Goal: Transaction & Acquisition: Purchase product/service

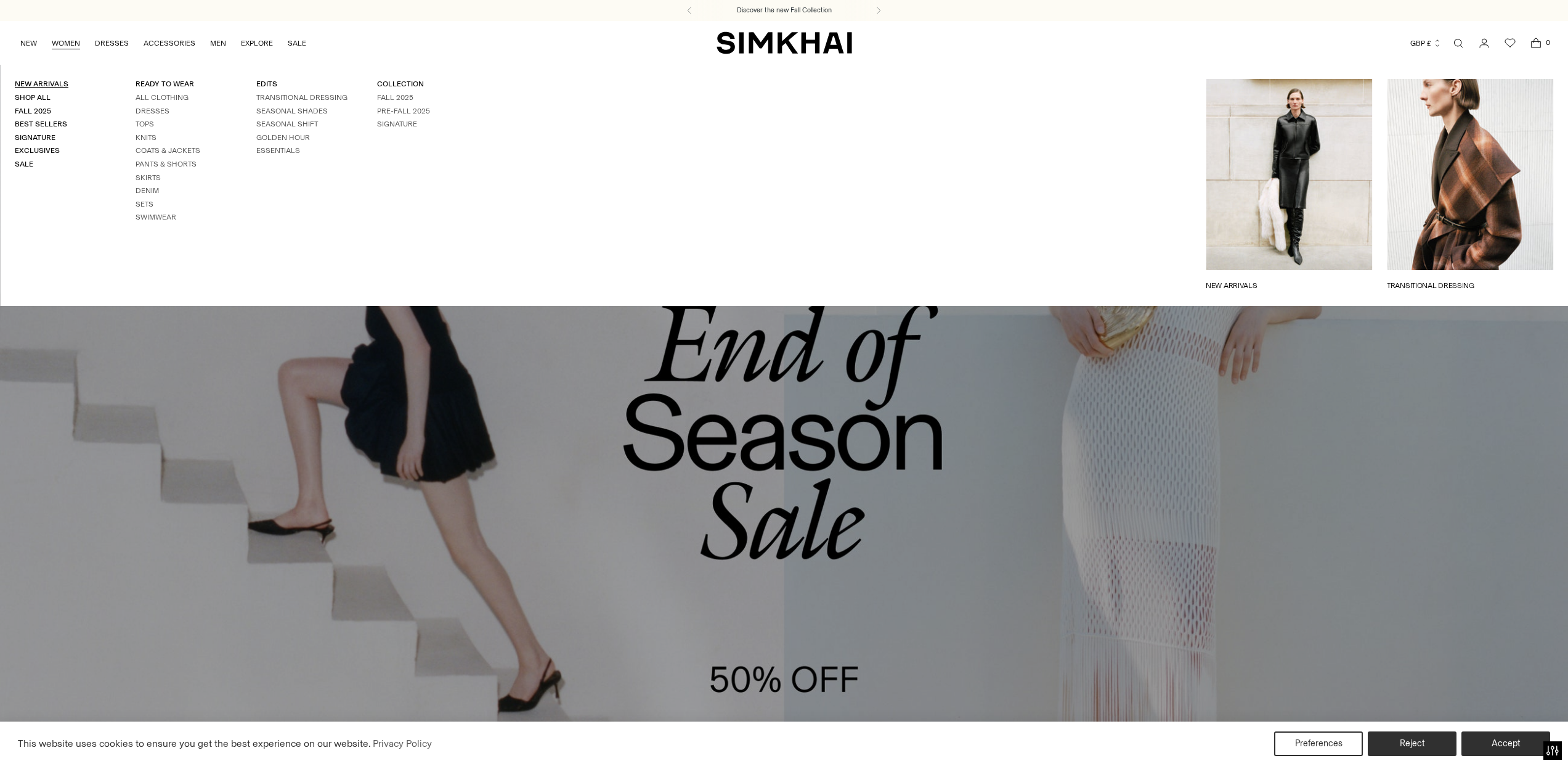
click at [54, 83] on link "New Arrivals" at bounding box center [41, 84] width 54 height 9
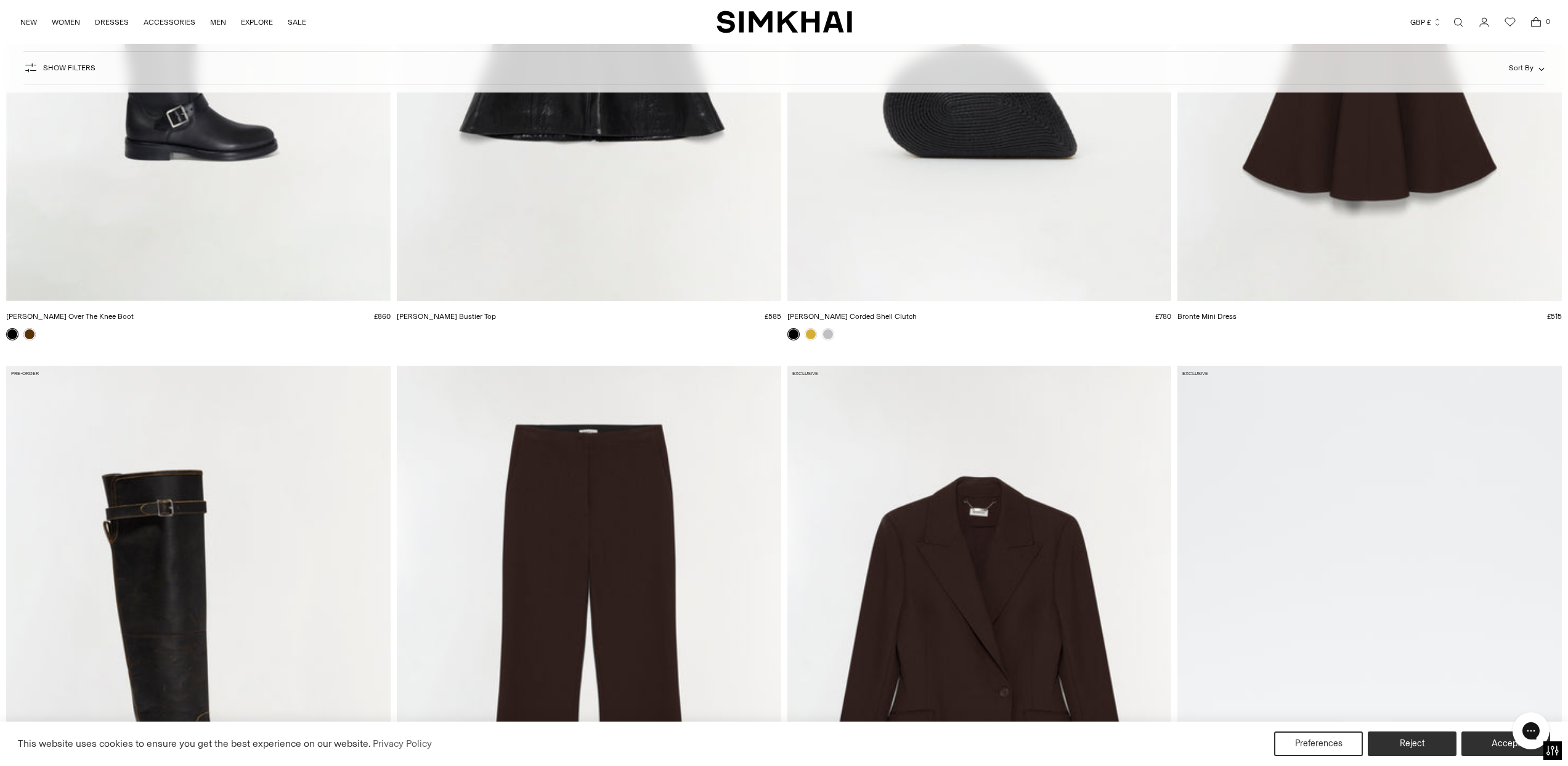
scroll to position [1245, 0]
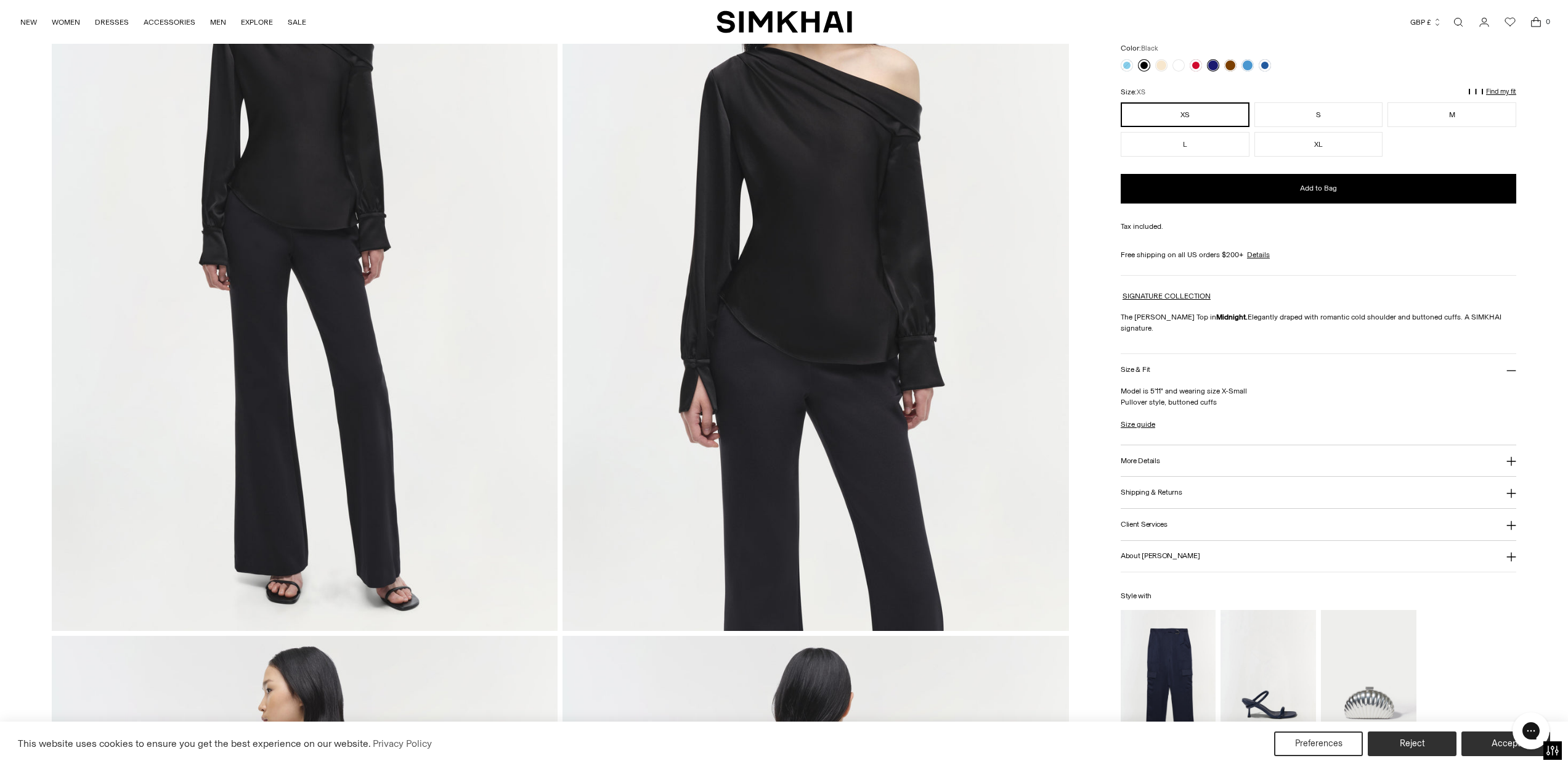
click at [1142, 64] on link at bounding box center [1145, 66] width 13 height 13
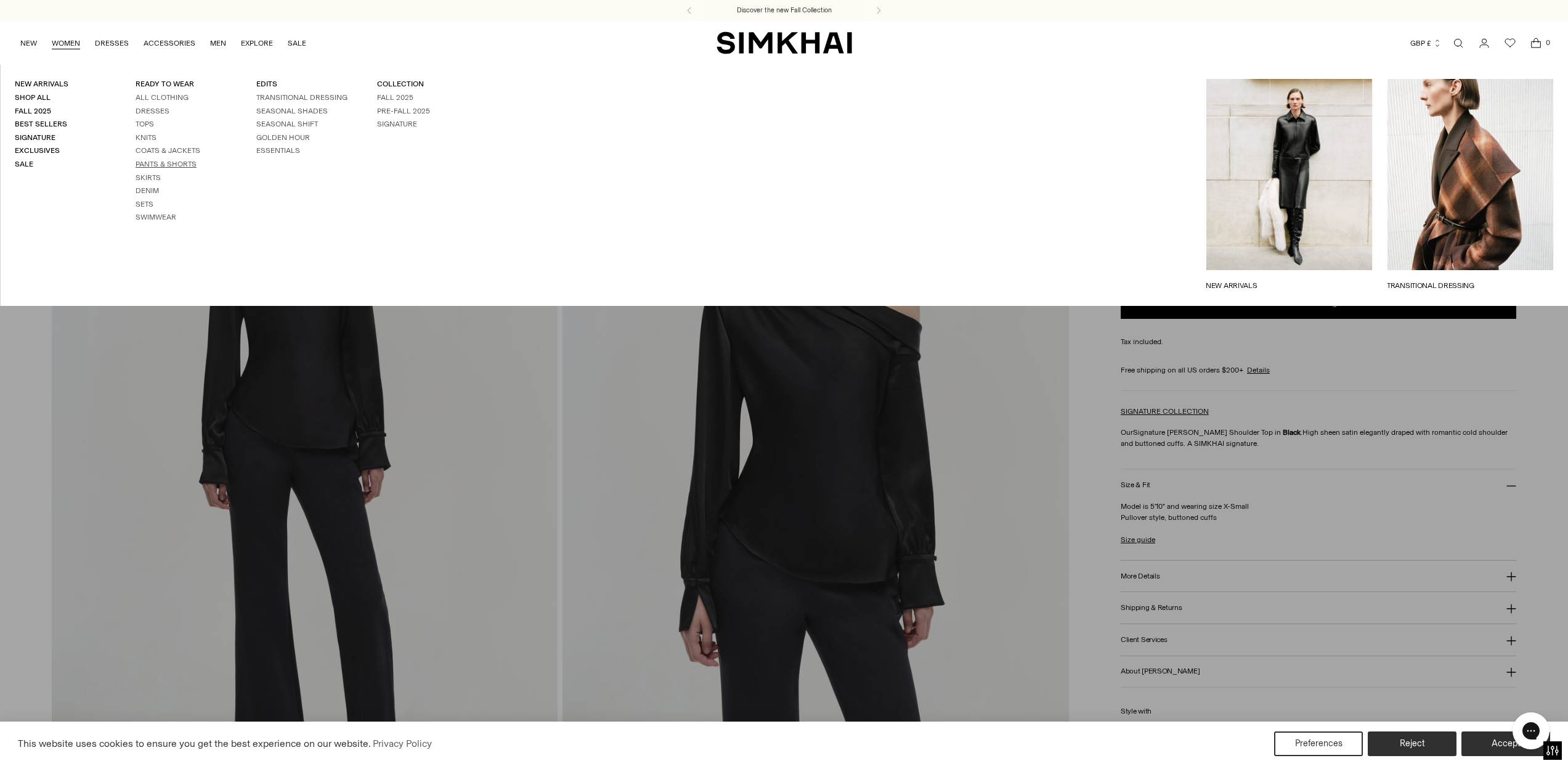
click at [170, 162] on link "Pants & Shorts" at bounding box center [166, 163] width 61 height 9
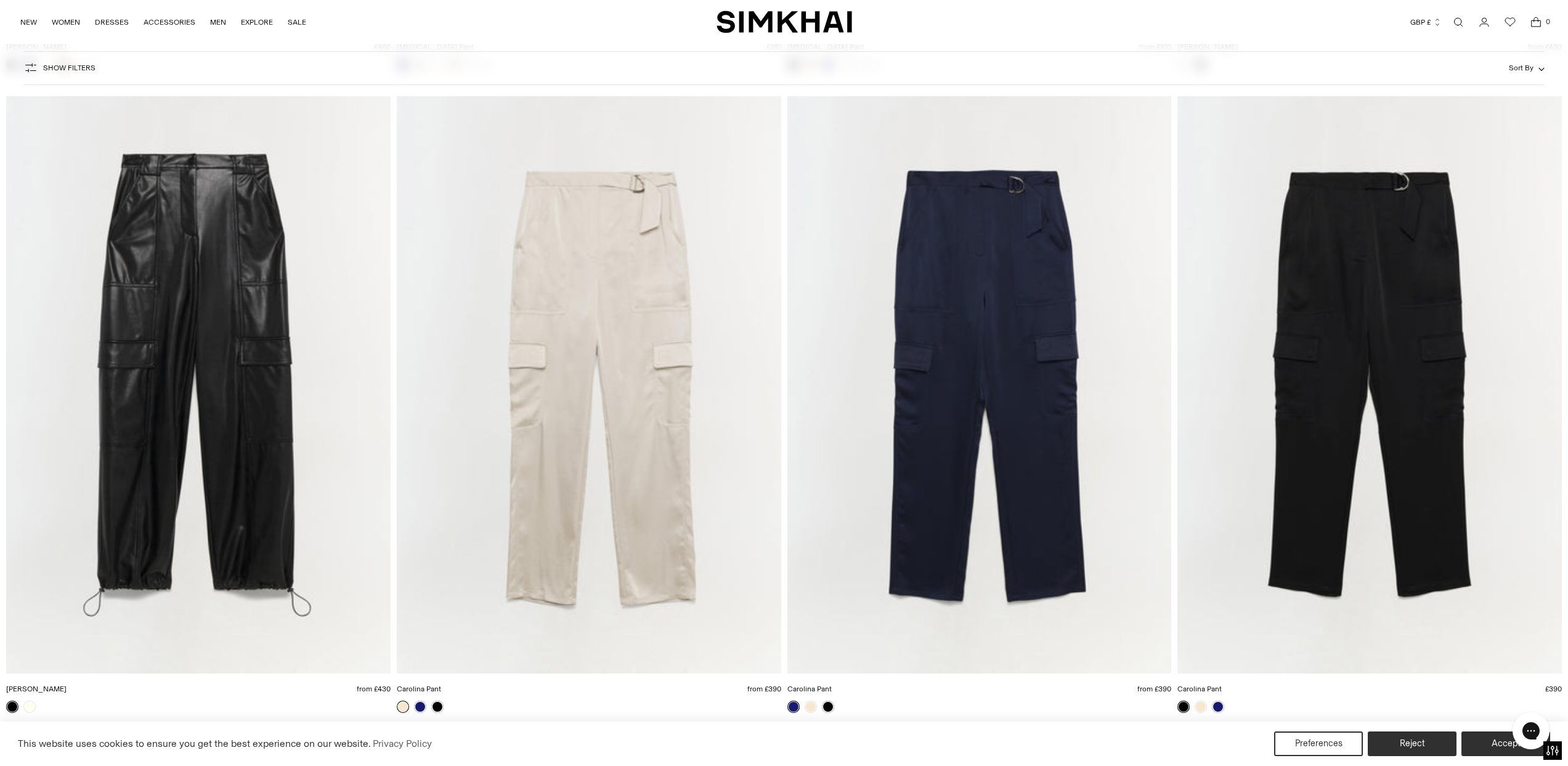
scroll to position [5954, 0]
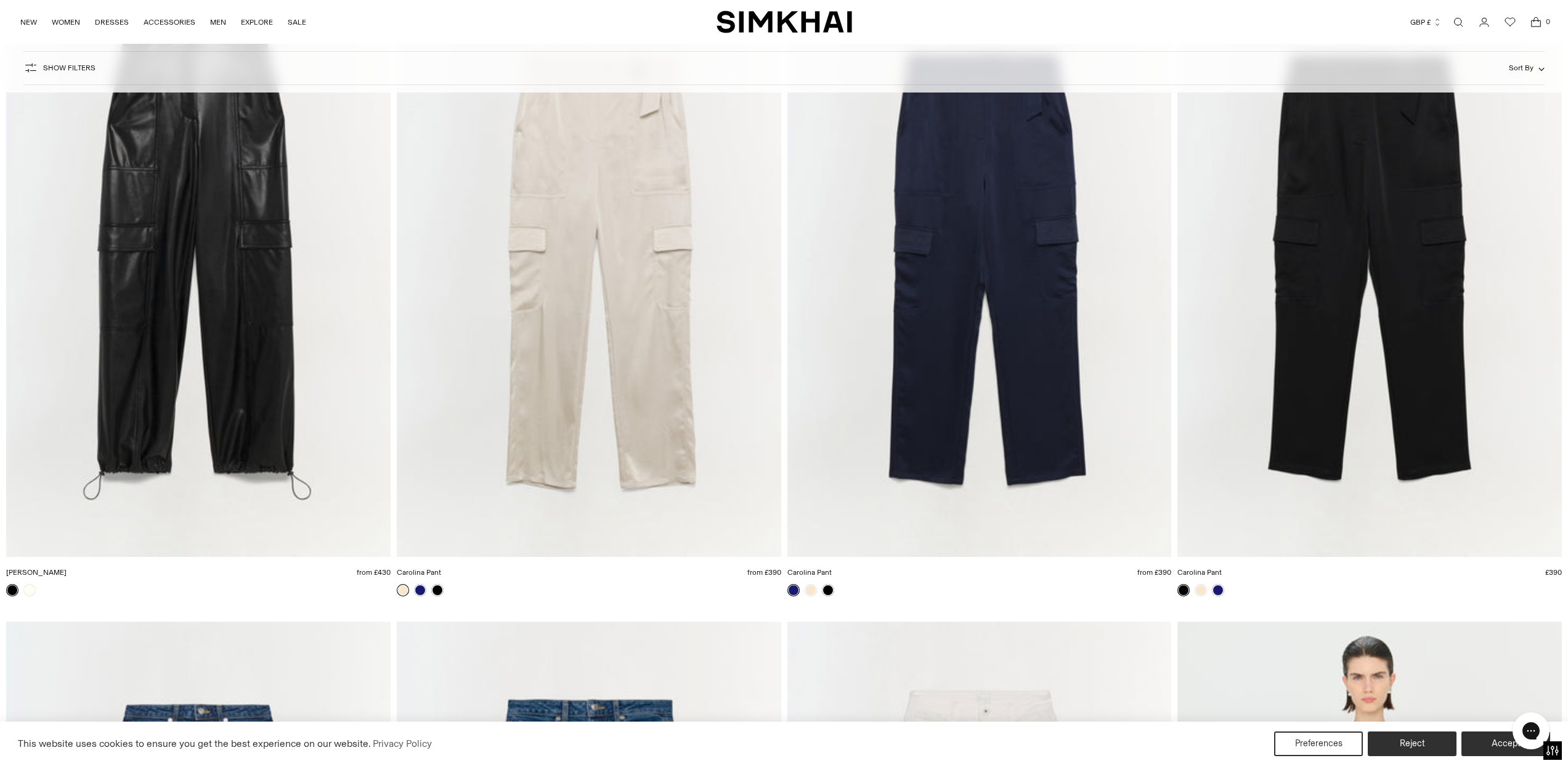
click at [0, 0] on img "Carolina Pant" at bounding box center [0, 0] width 0 height 0
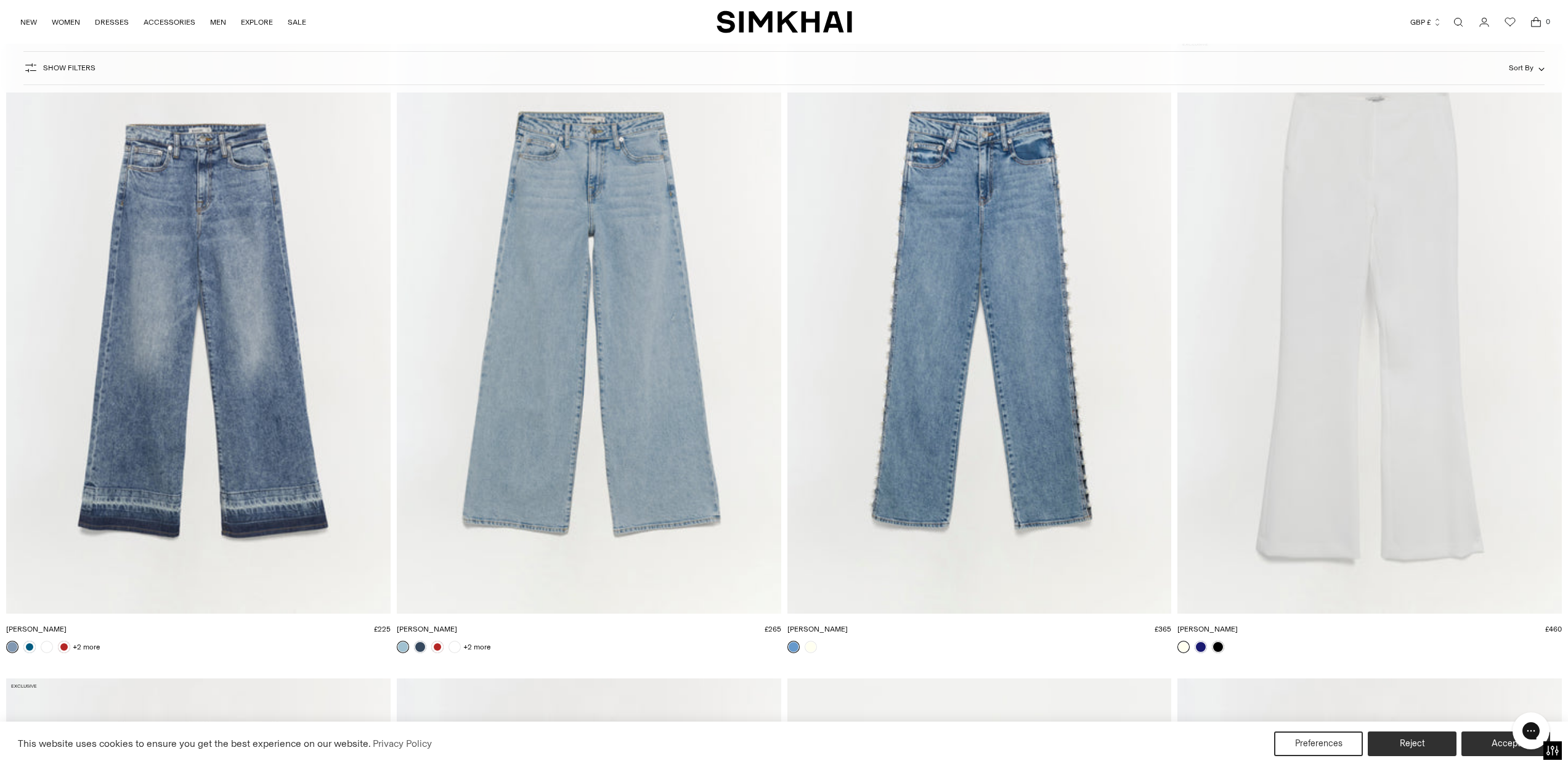
scroll to position [4617, 0]
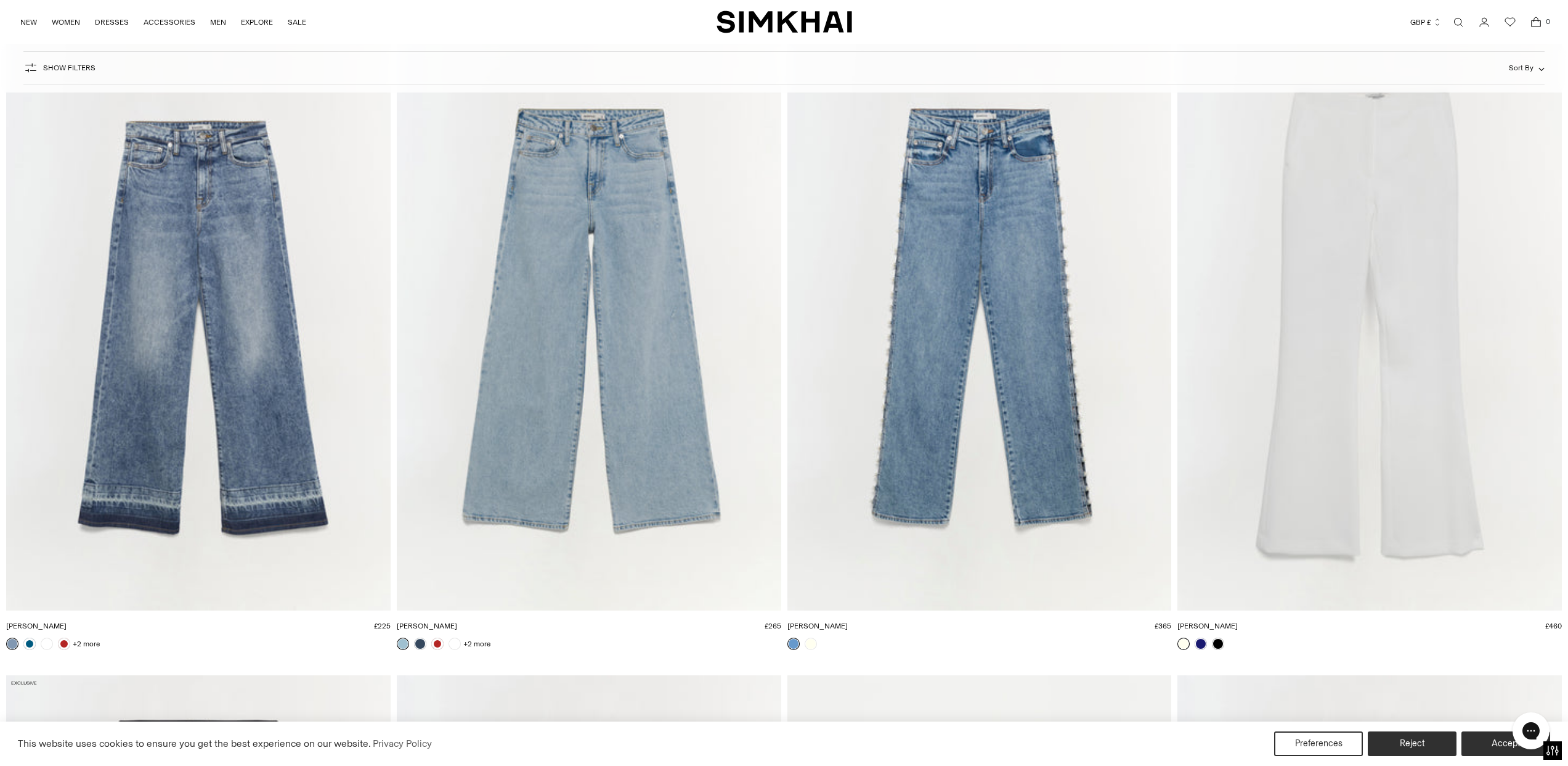
click at [0, 0] on img "Amelia Denim" at bounding box center [0, 0] width 0 height 0
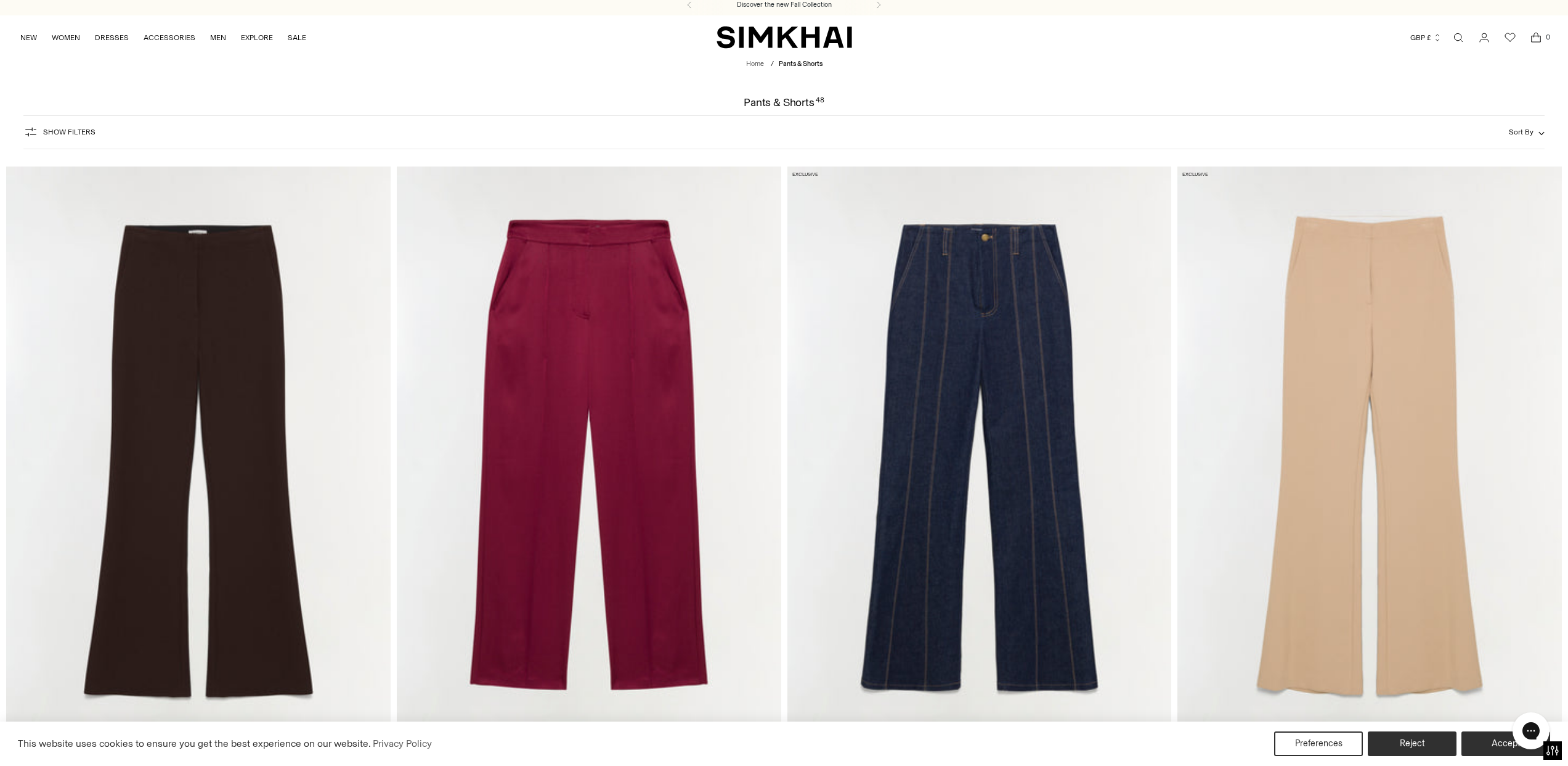
scroll to position [0, 0]
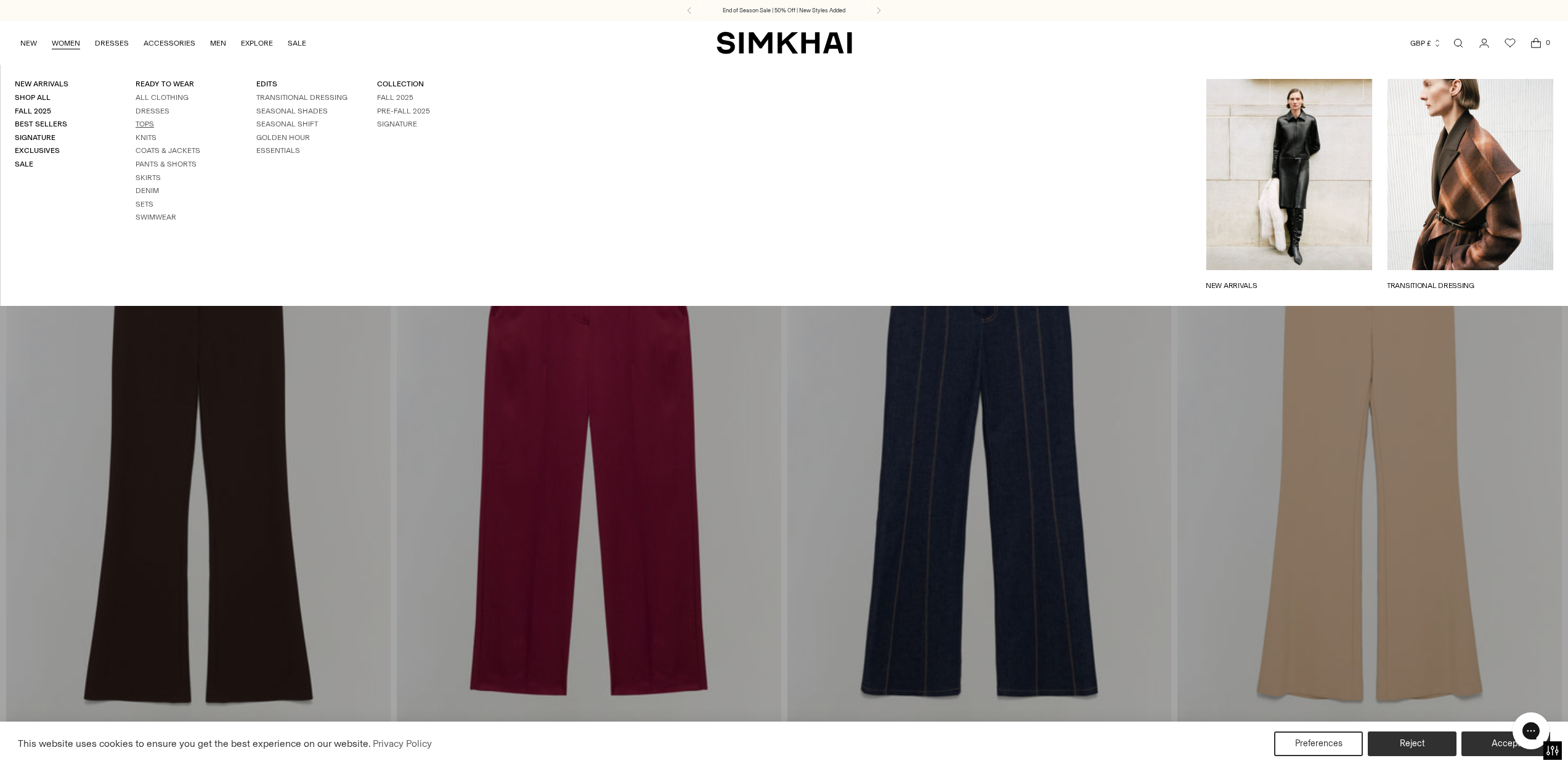
click at [151, 122] on link "Tops" at bounding box center [145, 123] width 19 height 9
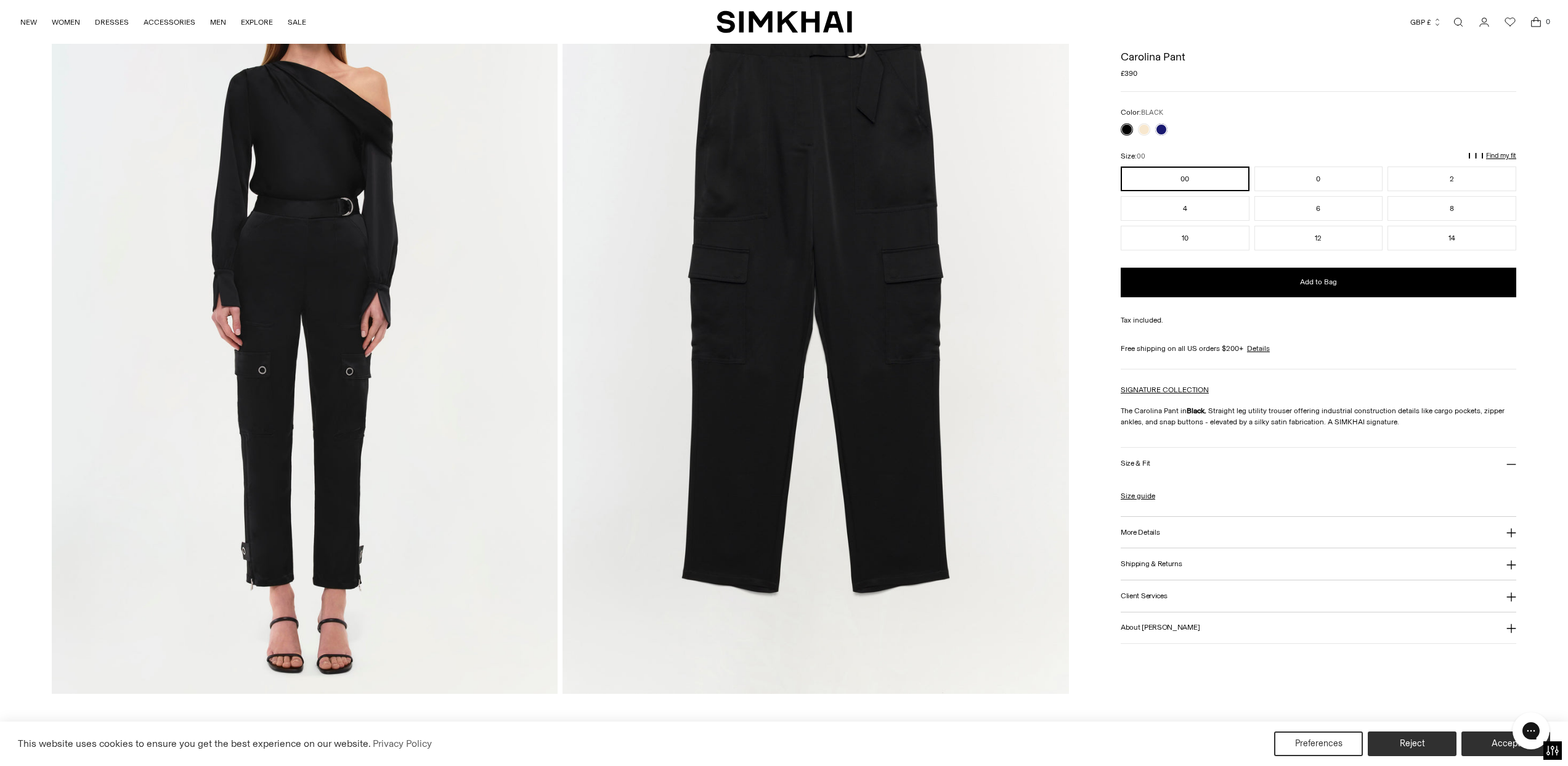
scroll to position [1580, 0]
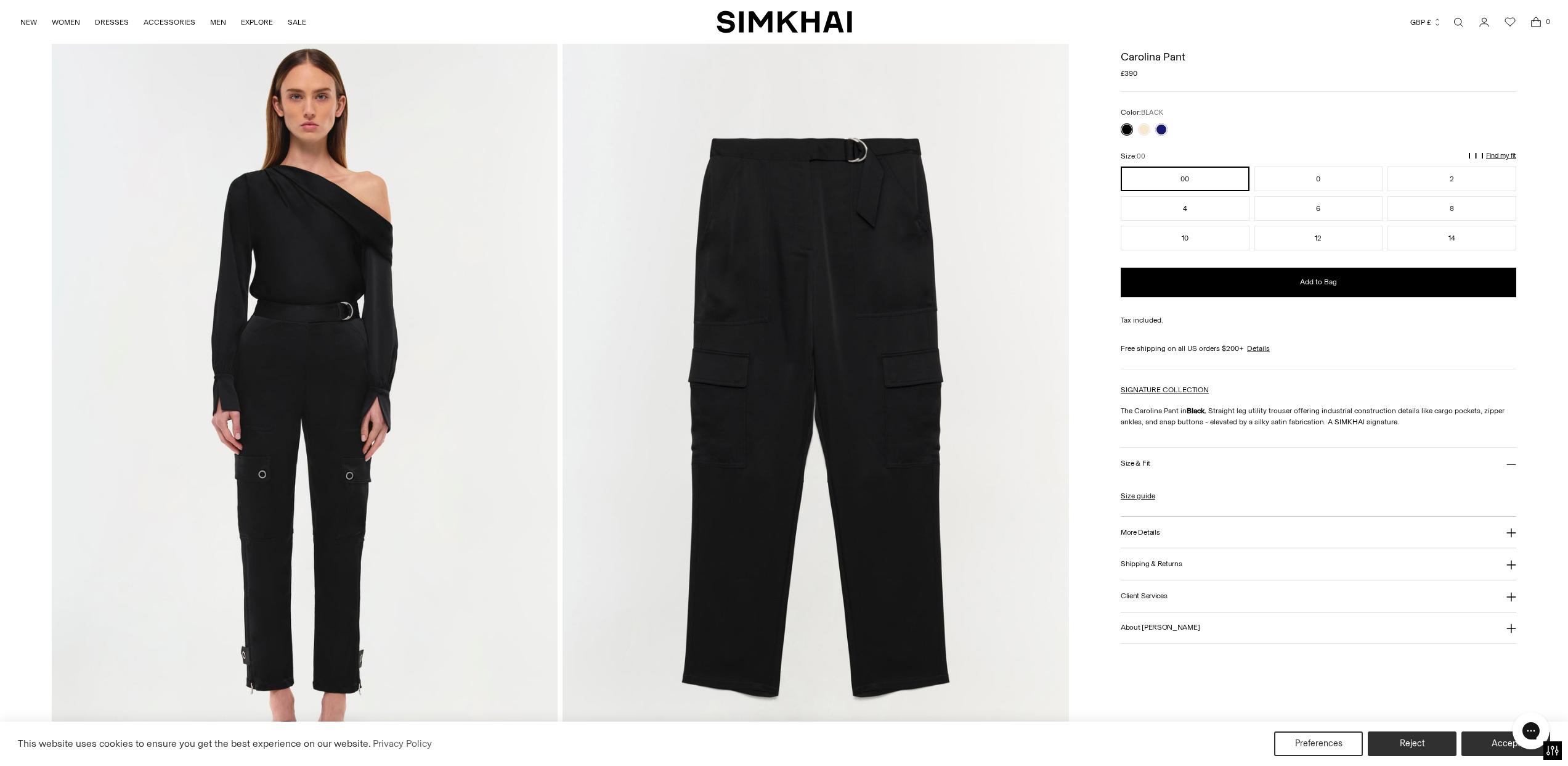
click at [1509, 562] on icon at bounding box center [1511, 564] width 10 height 10
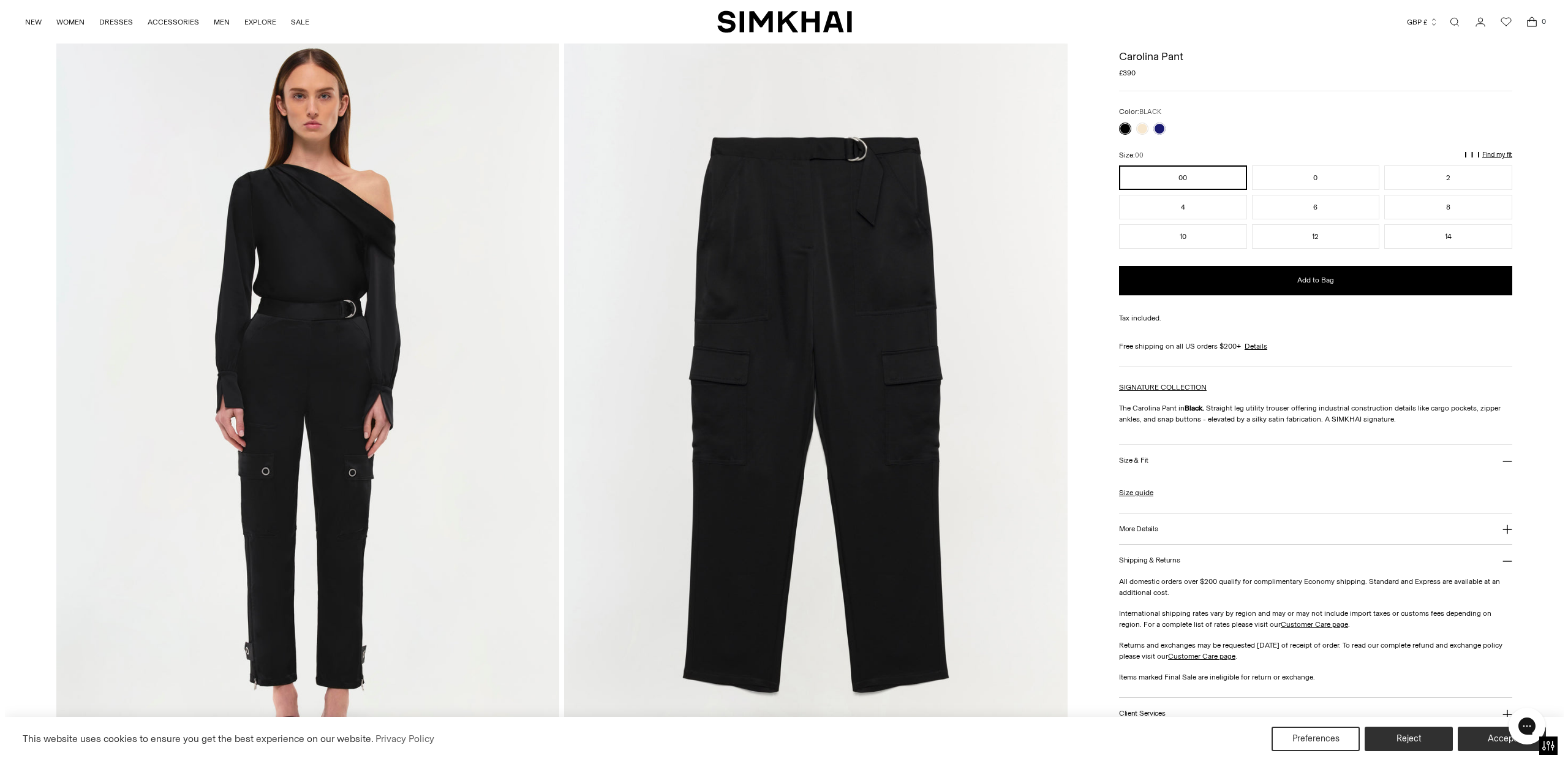
scroll to position [1582, 0]
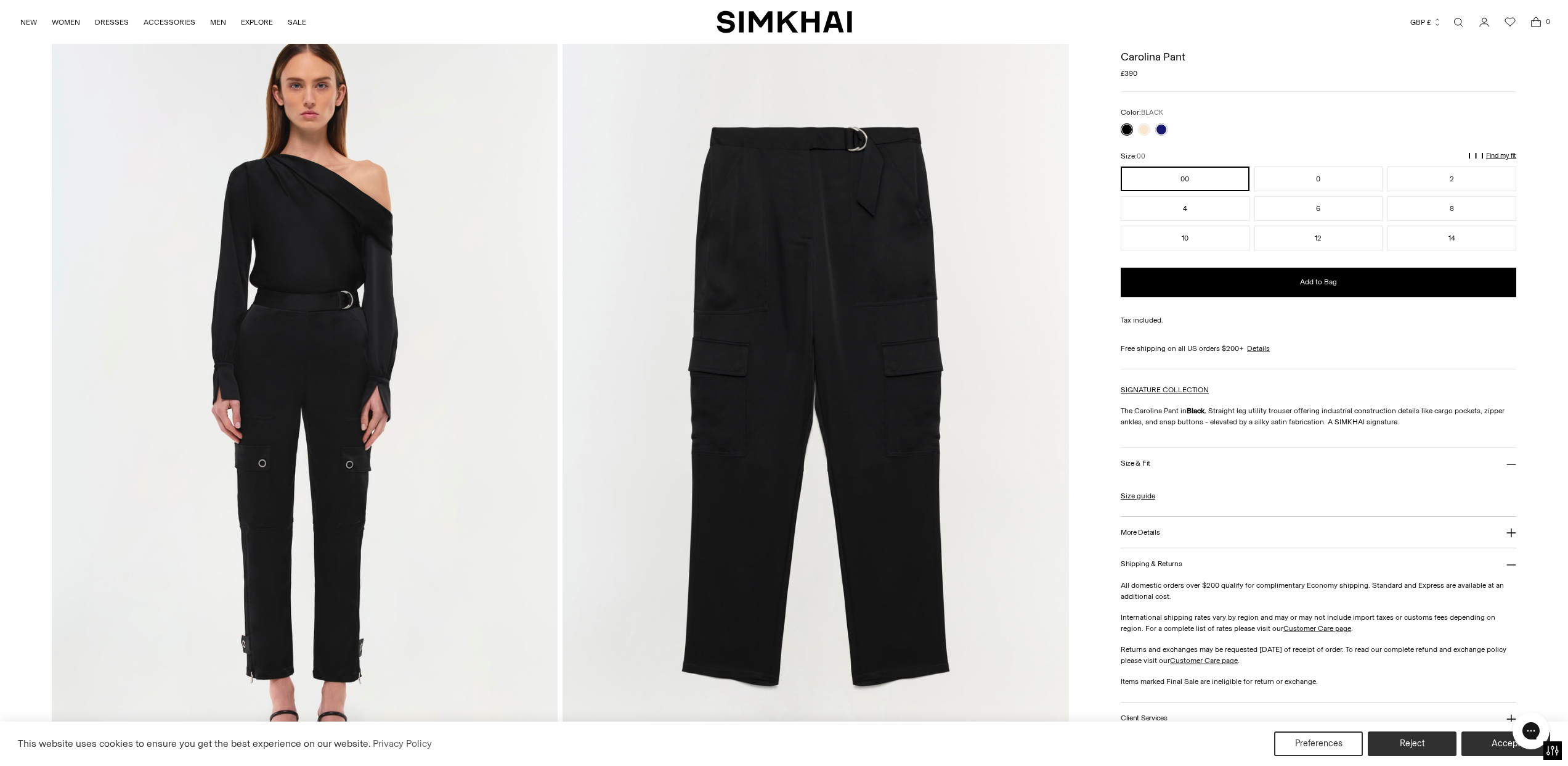
click at [1200, 154] on p "Find my fit" at bounding box center [1193, 161] width 14 height 22
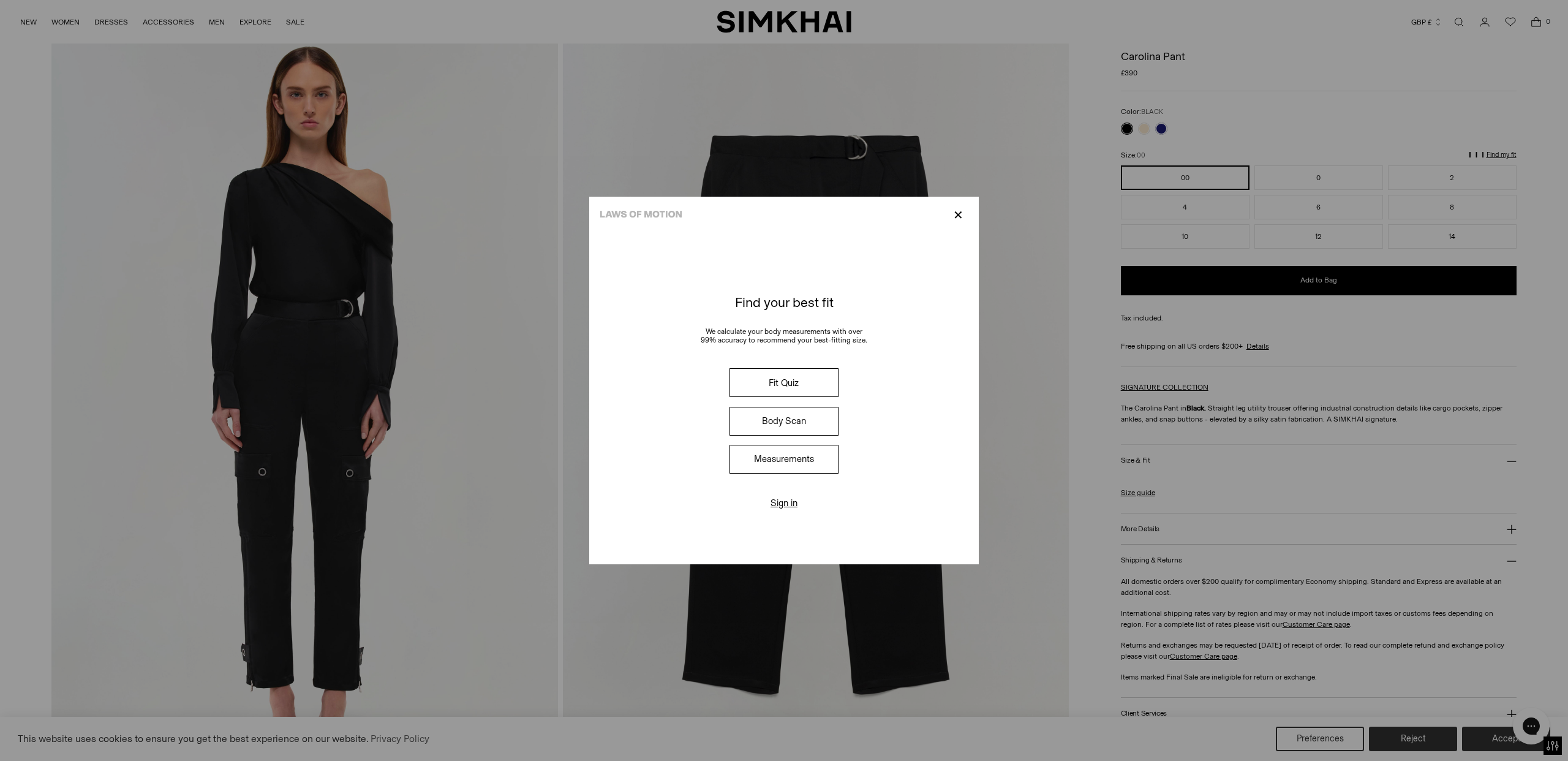
click at [811, 384] on button "Fit Quiz" at bounding box center [784, 382] width 109 height 29
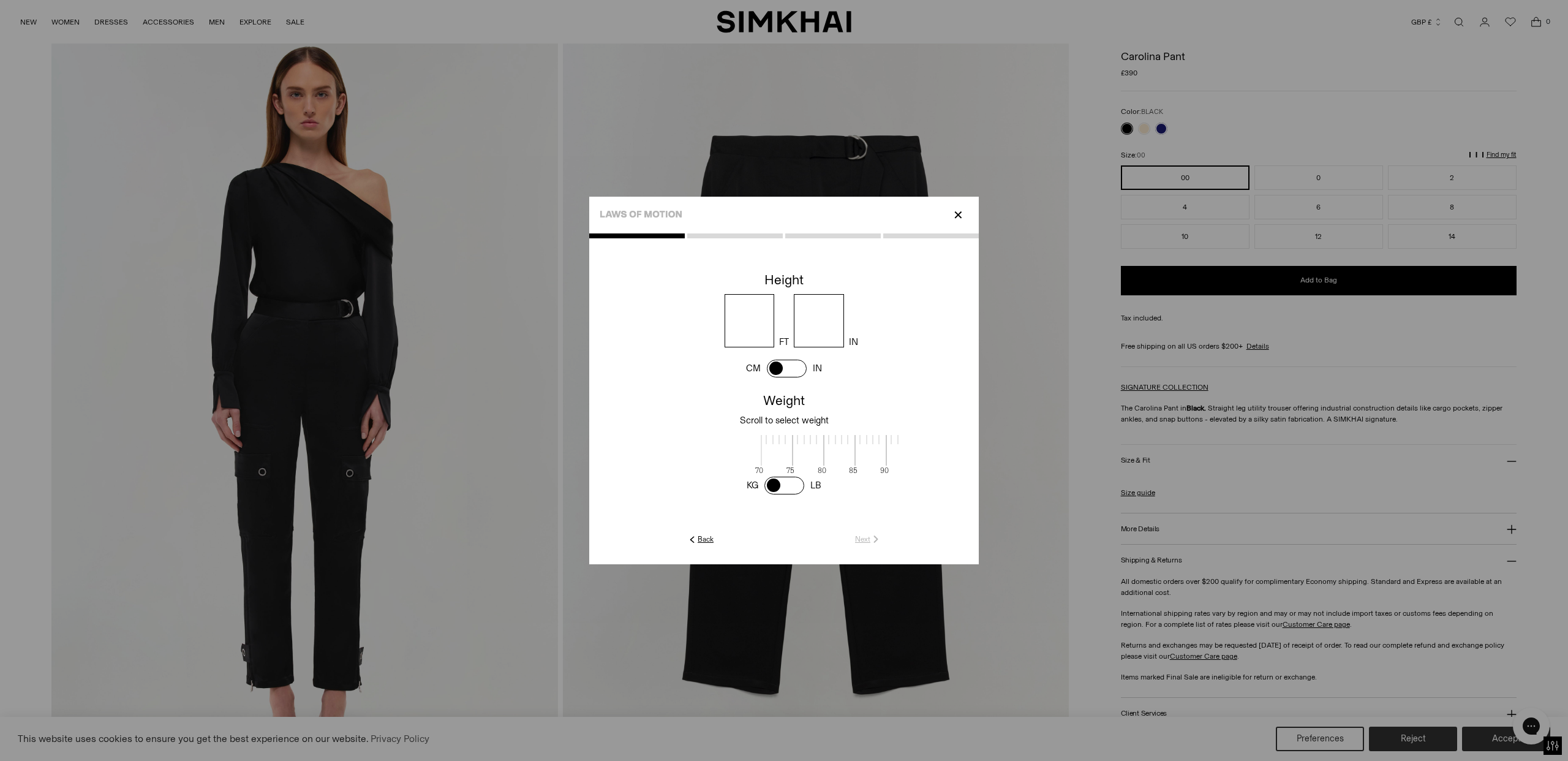
scroll to position [2, 398]
click at [738, 314] on input "number" at bounding box center [749, 321] width 50 height 54
type input "*"
click at [838, 317] on input "number" at bounding box center [819, 321] width 50 height 54
type input "*"
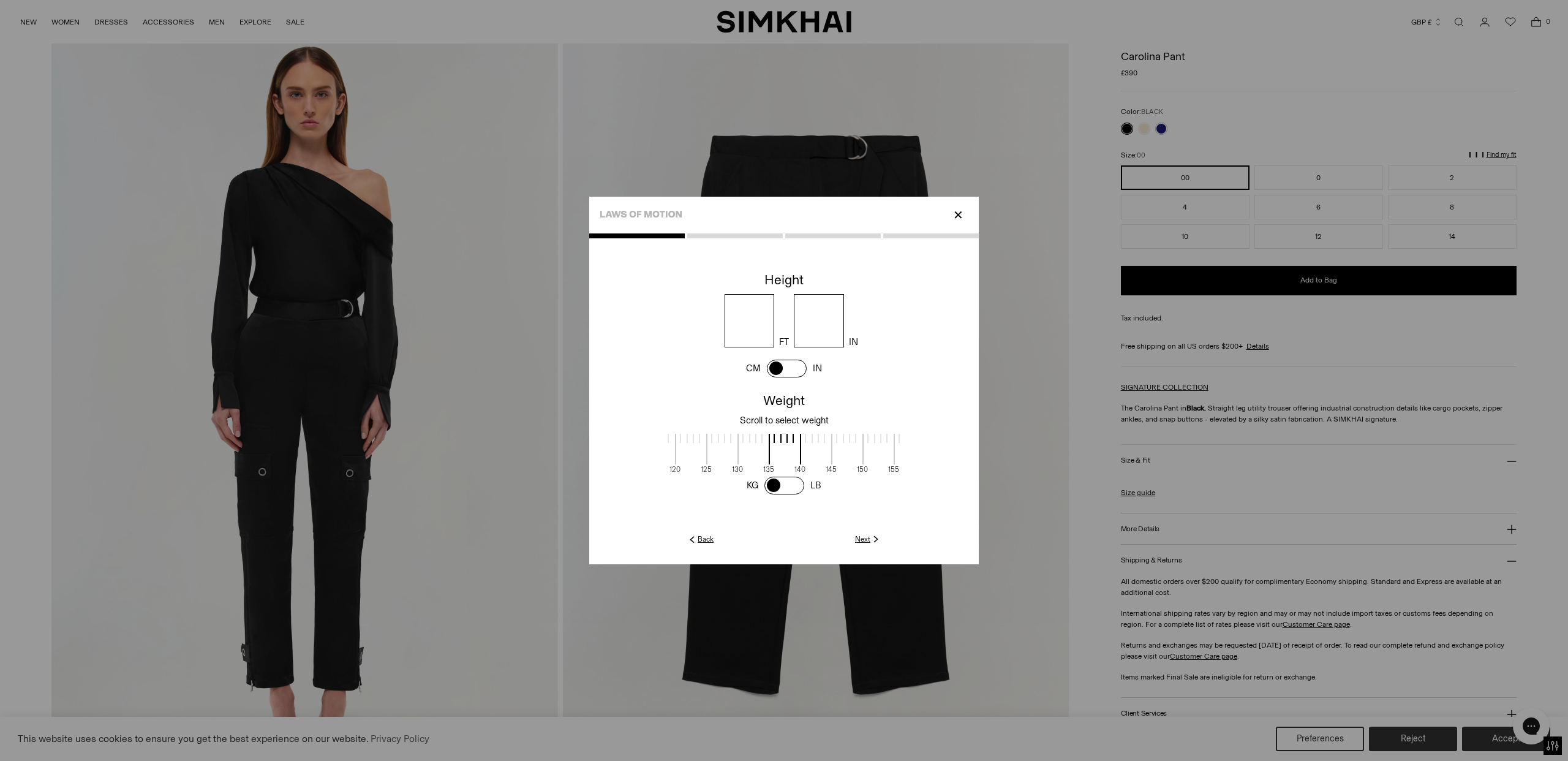
click at [784, 493] on span at bounding box center [784, 485] width 40 height 18
click at [792, 492] on span at bounding box center [784, 485] width 40 height 18
drag, startPoint x: 776, startPoint y: 433, endPoint x: 941, endPoint y: 426, distance: 165.1
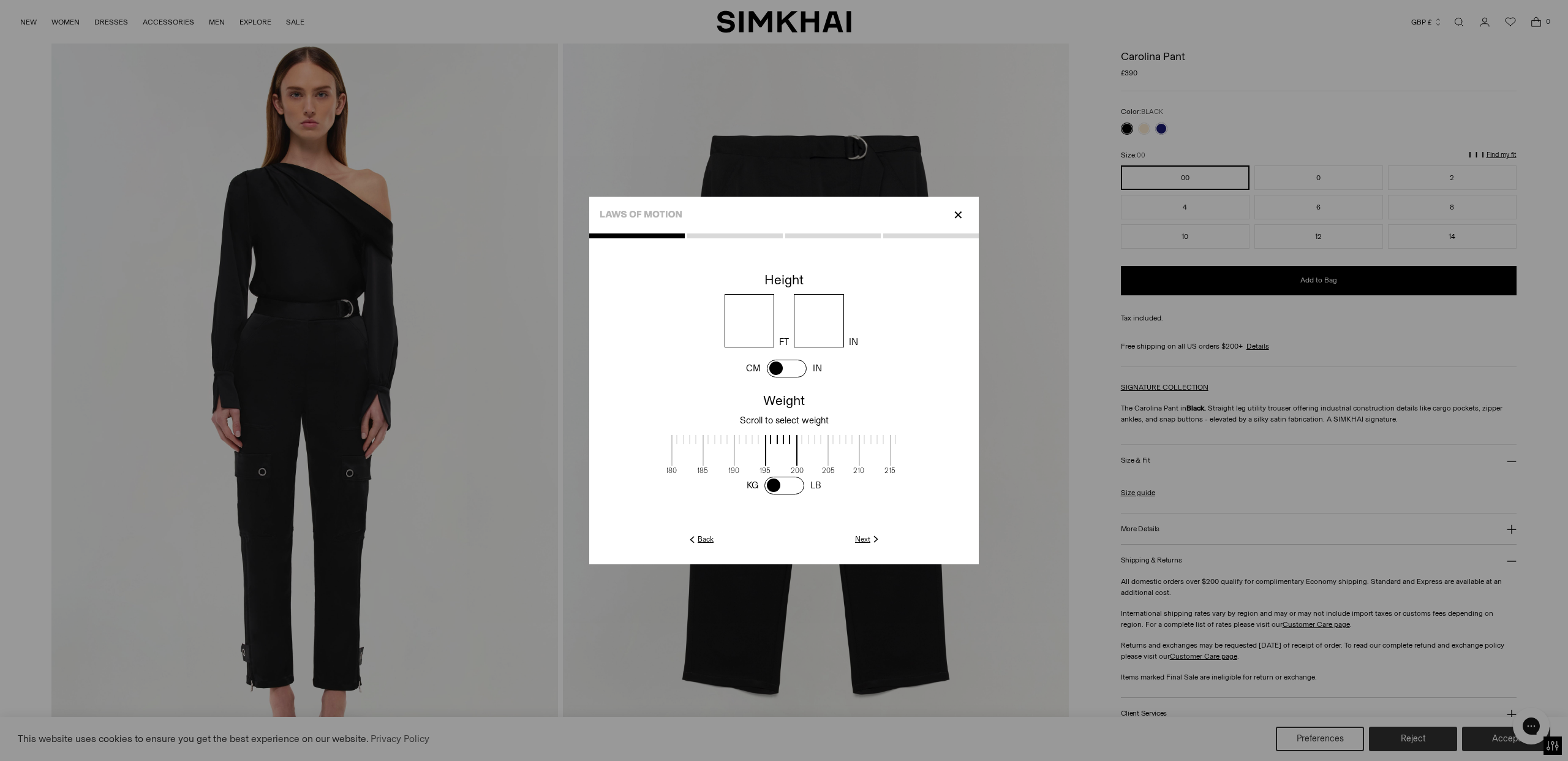
click at [941, 426] on cc-weight at bounding box center [784, 443] width 390 height 108
drag, startPoint x: 764, startPoint y: 440, endPoint x: 975, endPoint y: 435, distance: 211.1
click at [975, 435] on cc-weight at bounding box center [784, 443] width 390 height 108
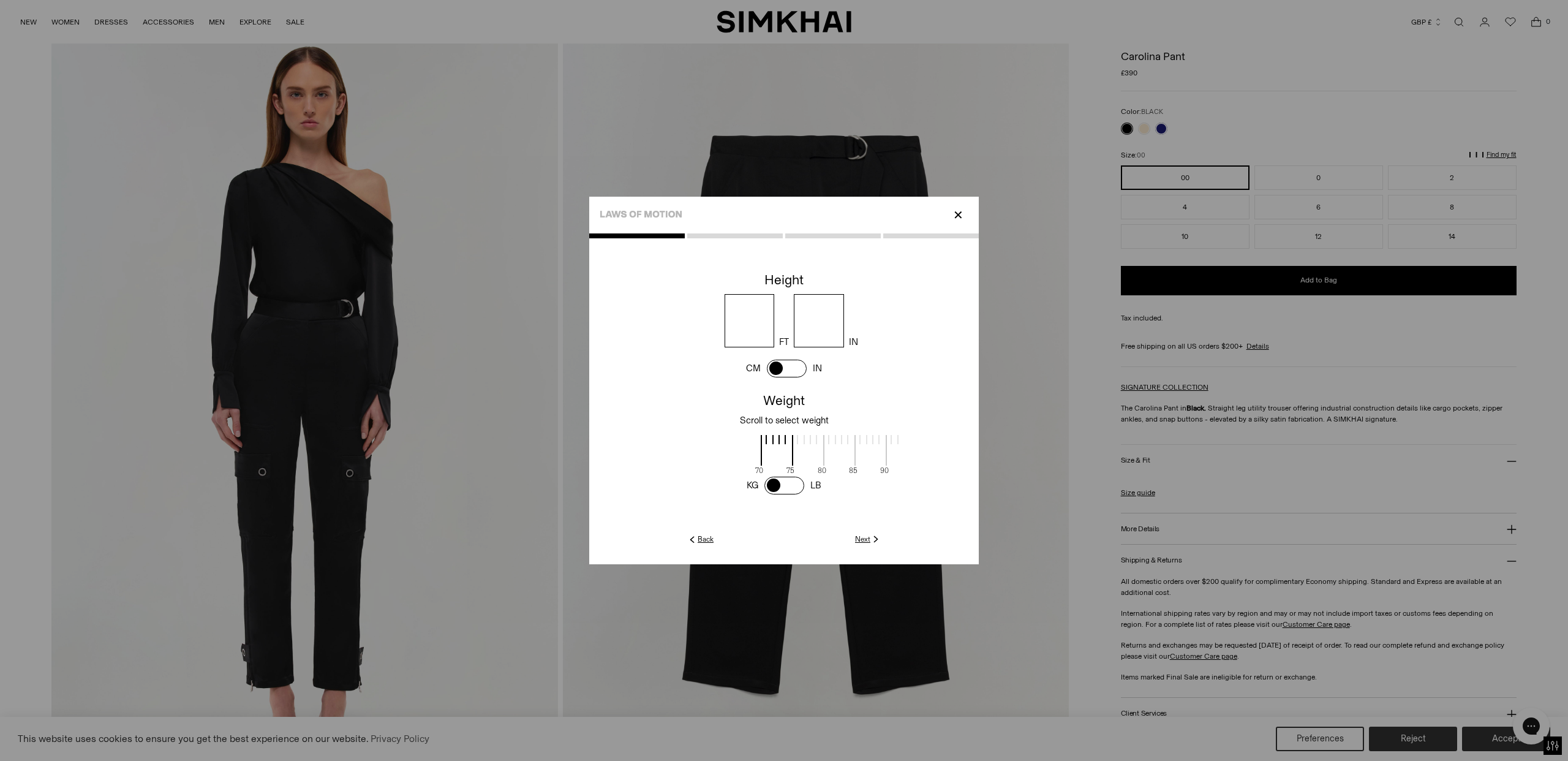
drag, startPoint x: 879, startPoint y: 453, endPoint x: 532, endPoint y: 425, distance: 348.1
click at [532, 425] on div at bounding box center [784, 380] width 1568 height 761
drag, startPoint x: 828, startPoint y: 454, endPoint x: 770, endPoint y: 464, distance: 58.9
click at [770, 464] on div "70 75 80 85 90 95 100 105 110 115 120 125 130 135 140 145 150 155 160 165 170 1…" at bounding box center [784, 451] width 234 height 45
drag, startPoint x: 811, startPoint y: 453, endPoint x: 843, endPoint y: 448, distance: 32.4
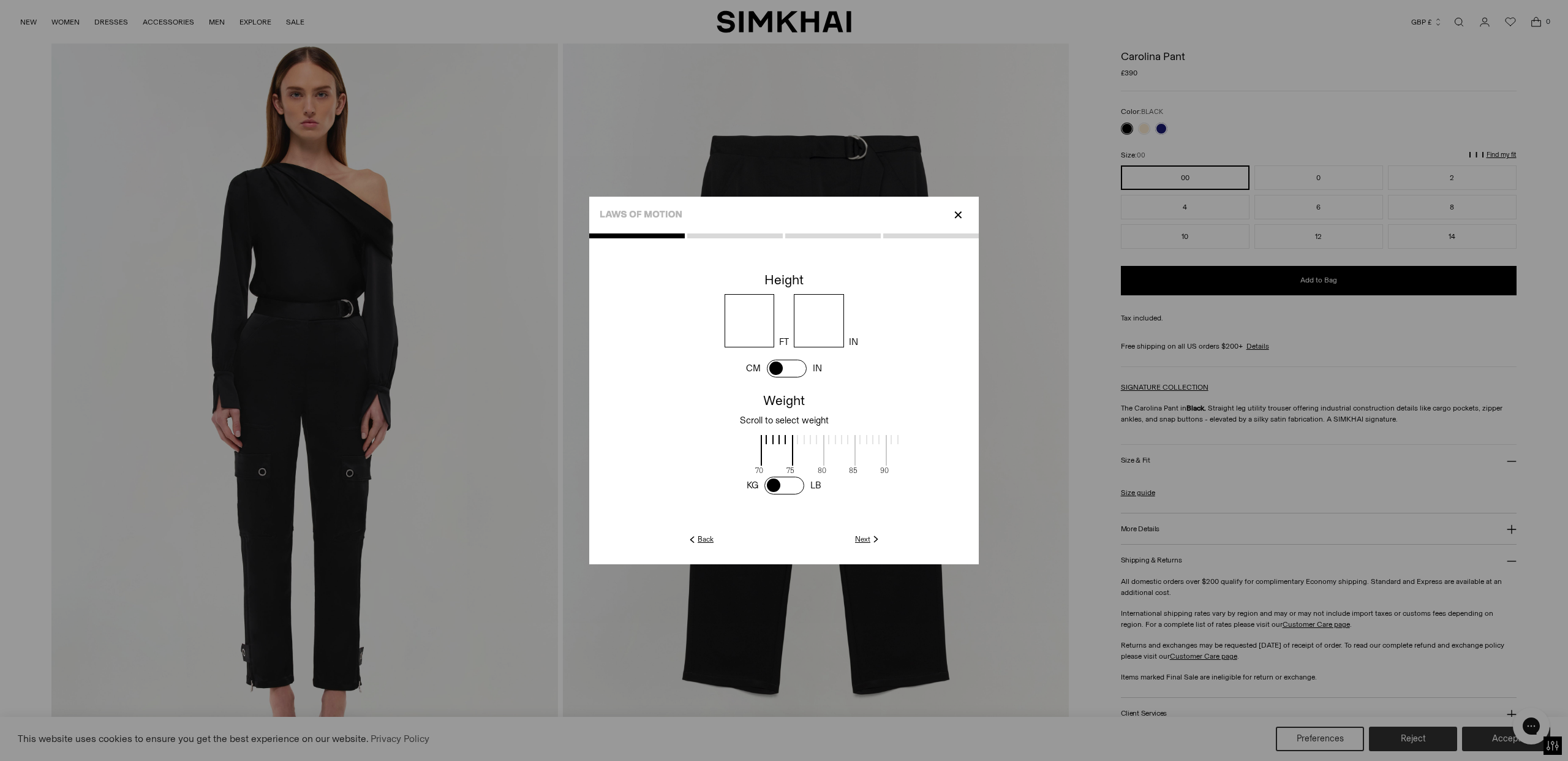
click at [843, 448] on div "70 75 80 85 90 95 100 105 110 115 120 125 130 135 140 145 150 155 160 165 170 1…" at bounding box center [784, 451] width 234 height 45
drag, startPoint x: 864, startPoint y: 448, endPoint x: 657, endPoint y: 434, distance: 207.5
click at [657, 434] on cc-weight at bounding box center [784, 443] width 390 height 108
drag, startPoint x: 848, startPoint y: 438, endPoint x: 732, endPoint y: 434, distance: 116.1
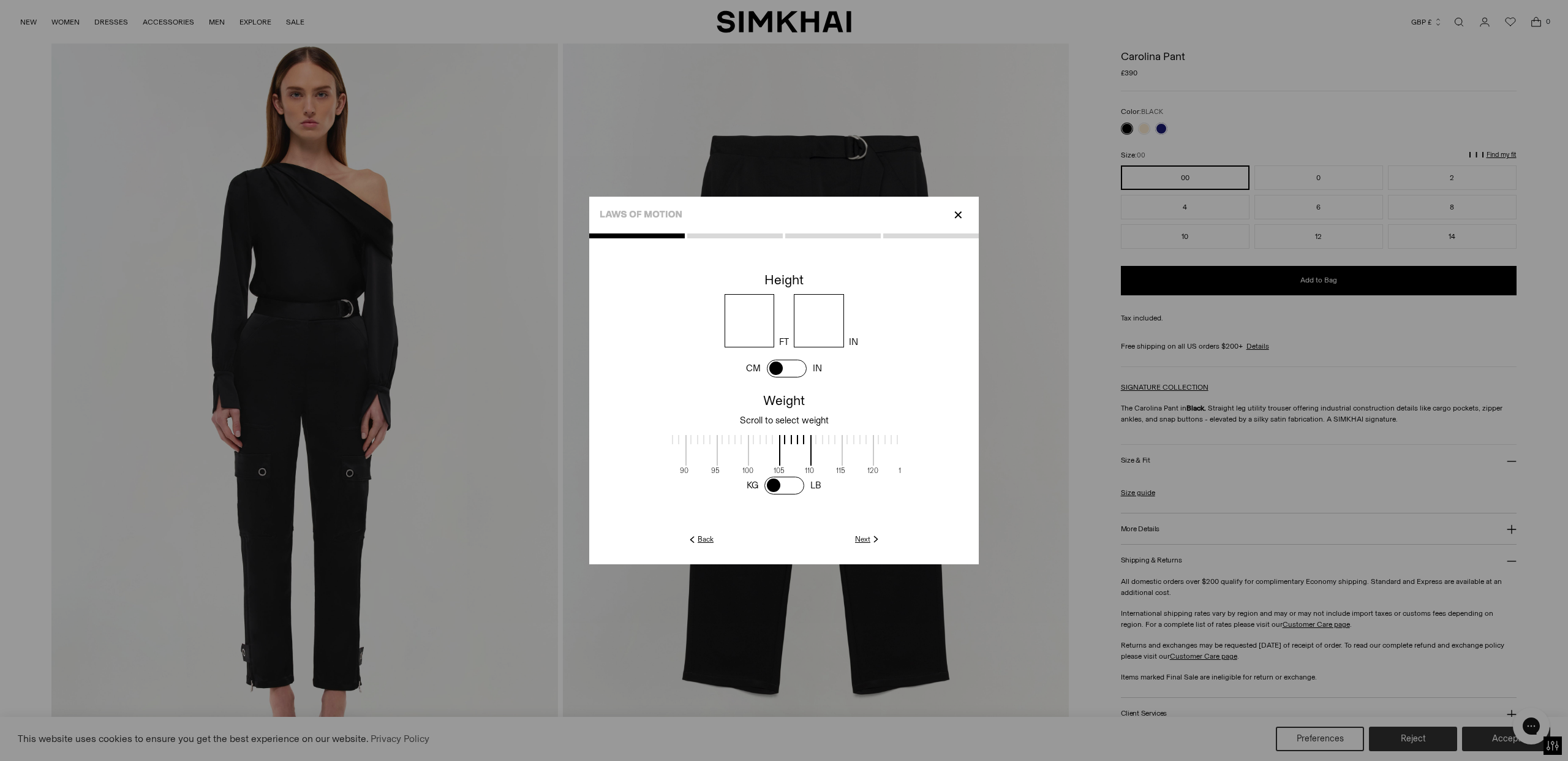
click at [732, 434] on div "70 75 80 85 90 95 100 105 110 115 120 125 130 135 140 145 150 155 160 165 170 1…" at bounding box center [784, 451] width 234 height 45
drag, startPoint x: 858, startPoint y: 450, endPoint x: 811, endPoint y: 449, distance: 47.0
click at [811, 449] on span at bounding box center [811, 450] width 33 height 30
click at [864, 536] on link "Next" at bounding box center [868, 539] width 26 height 11
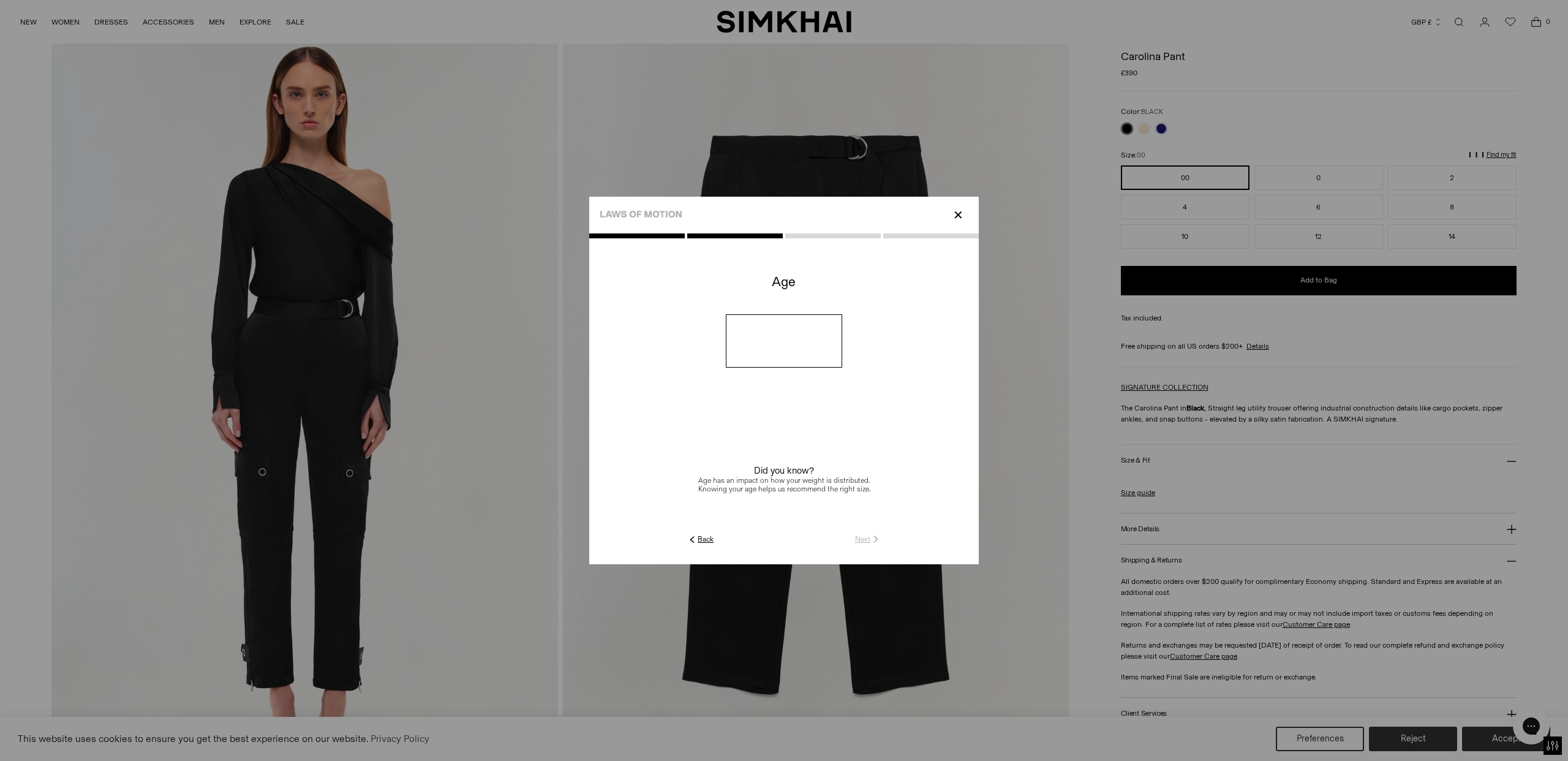
click at [804, 346] on input "number" at bounding box center [784, 341] width 117 height 54
type input "**"
click at [866, 536] on link "Next" at bounding box center [868, 539] width 26 height 11
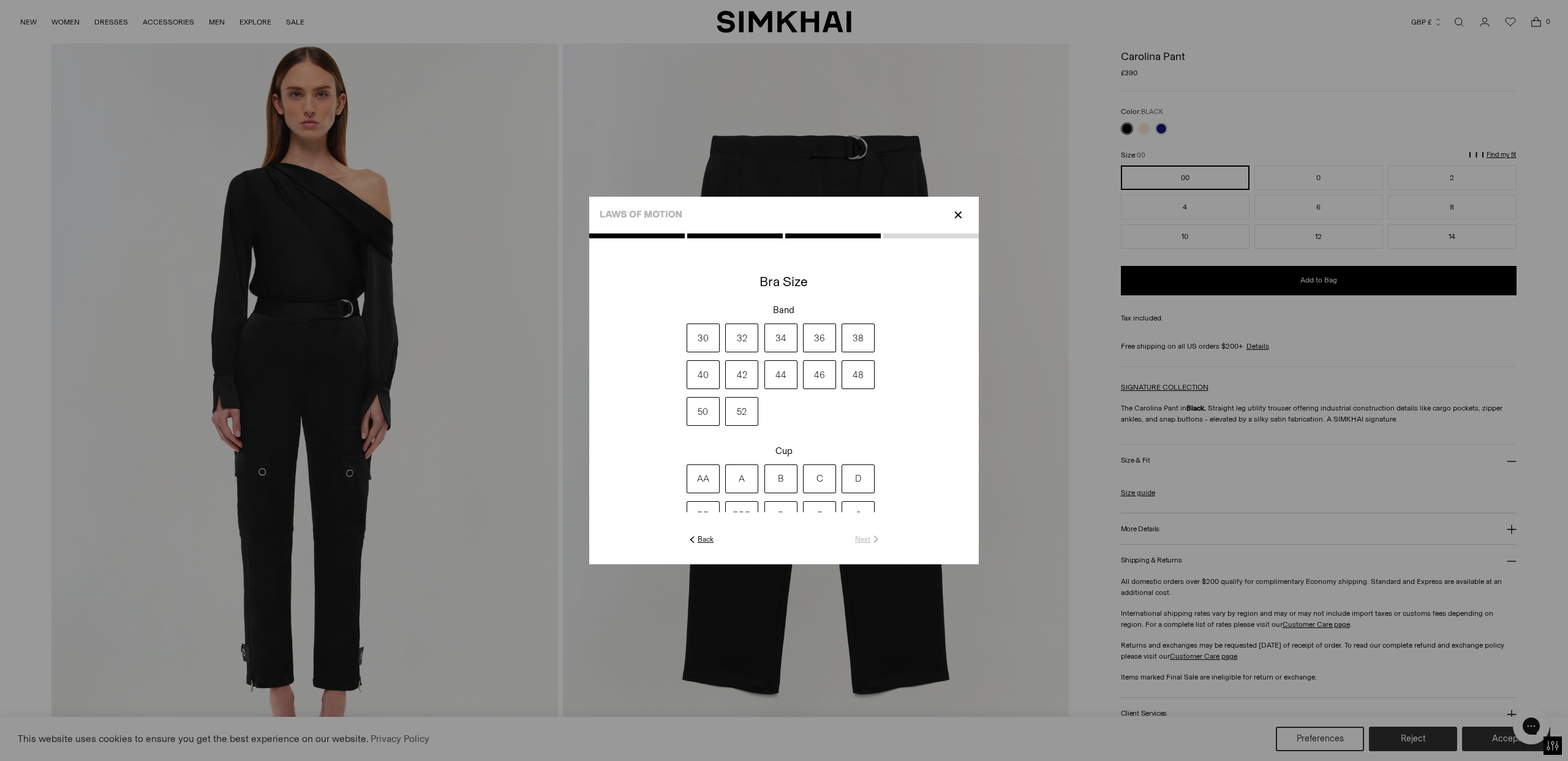
click at [787, 339] on label "34" at bounding box center [781, 337] width 33 height 29
click at [748, 476] on label "A" at bounding box center [742, 478] width 33 height 29
click at [863, 535] on link "Next" at bounding box center [868, 539] width 26 height 11
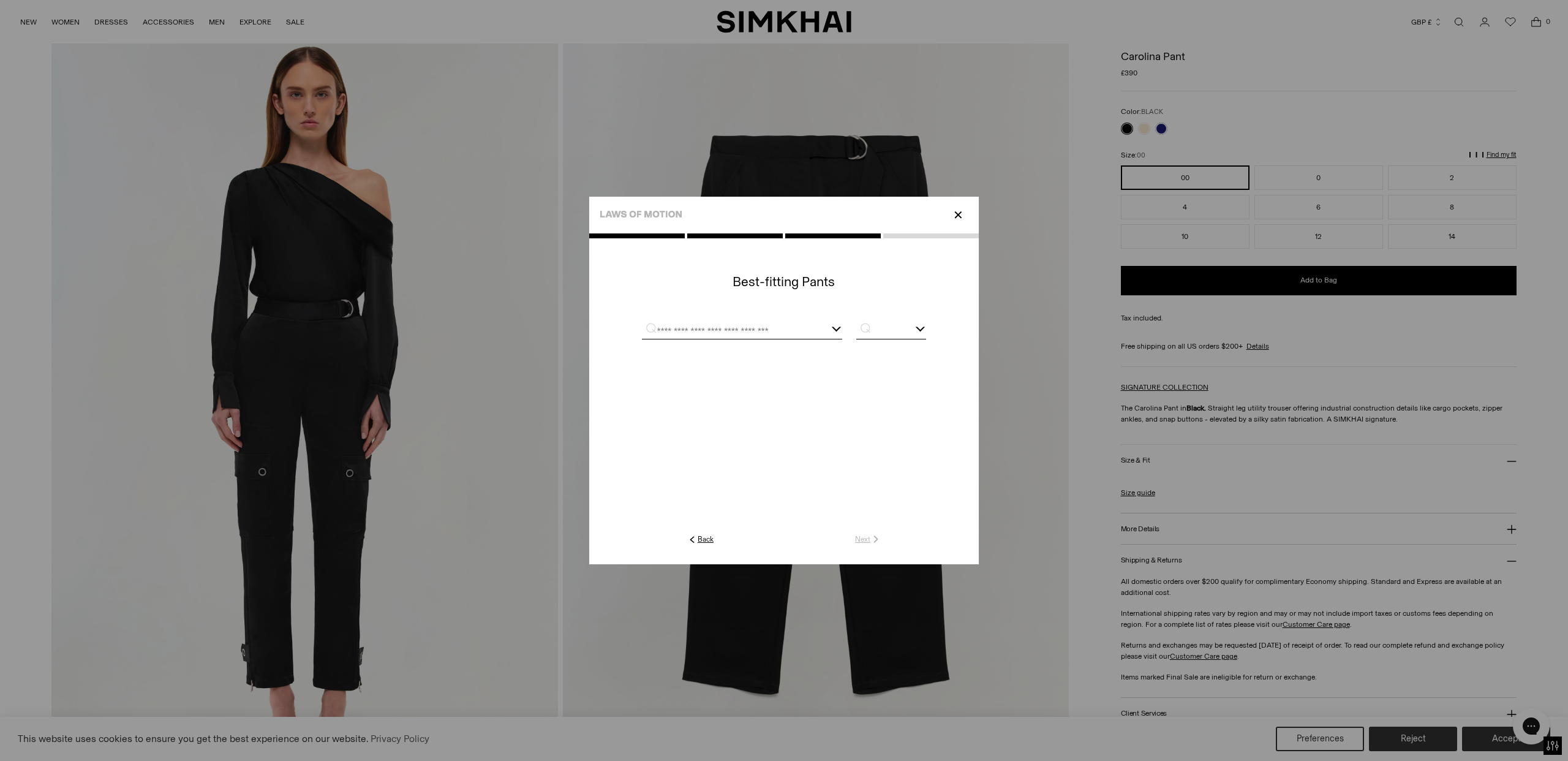
click at [805, 332] on input "text" at bounding box center [727, 331] width 170 height 16
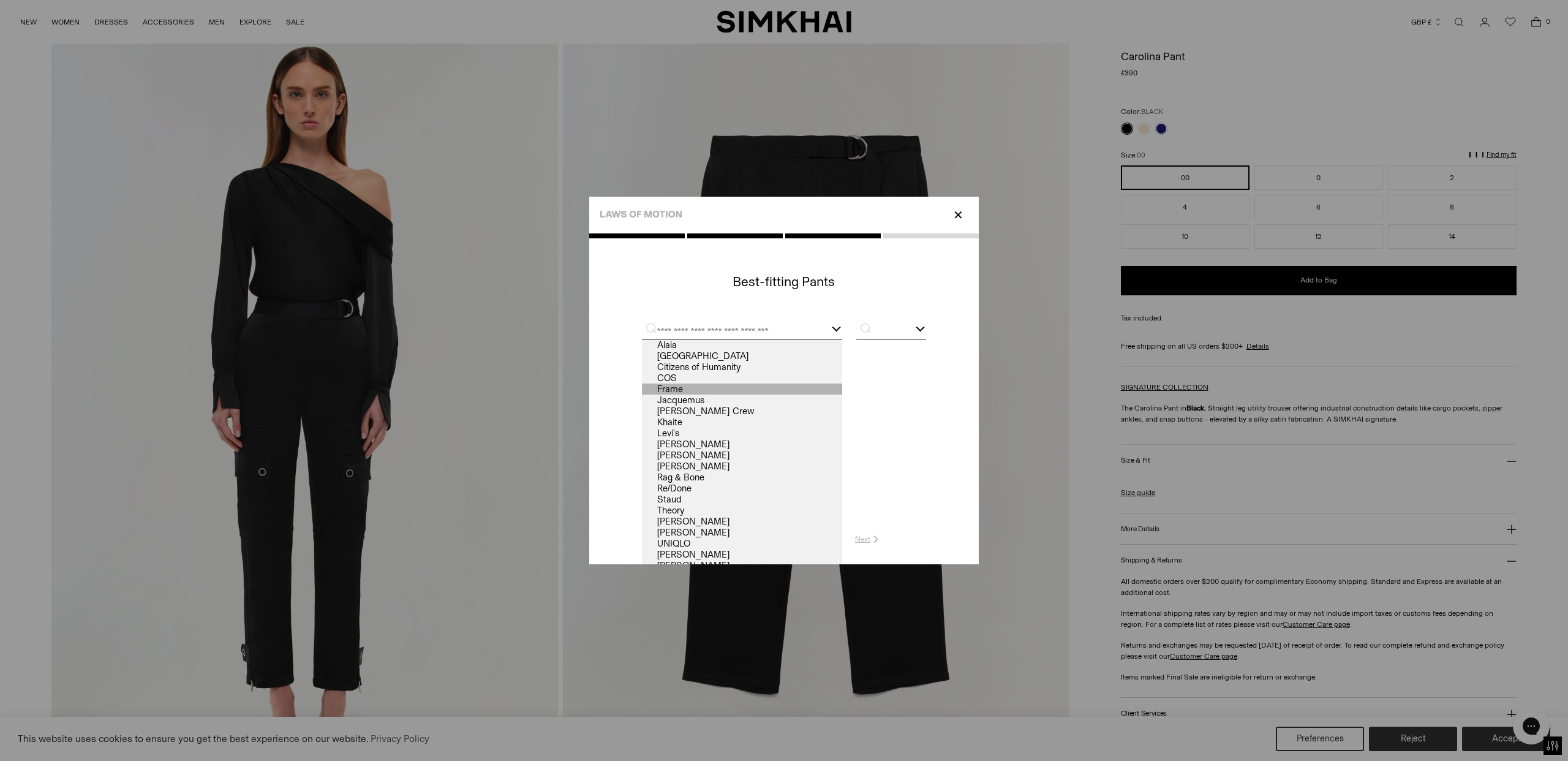
click at [710, 390] on link "Frame" at bounding box center [742, 389] width 200 height 11
type input "*****"
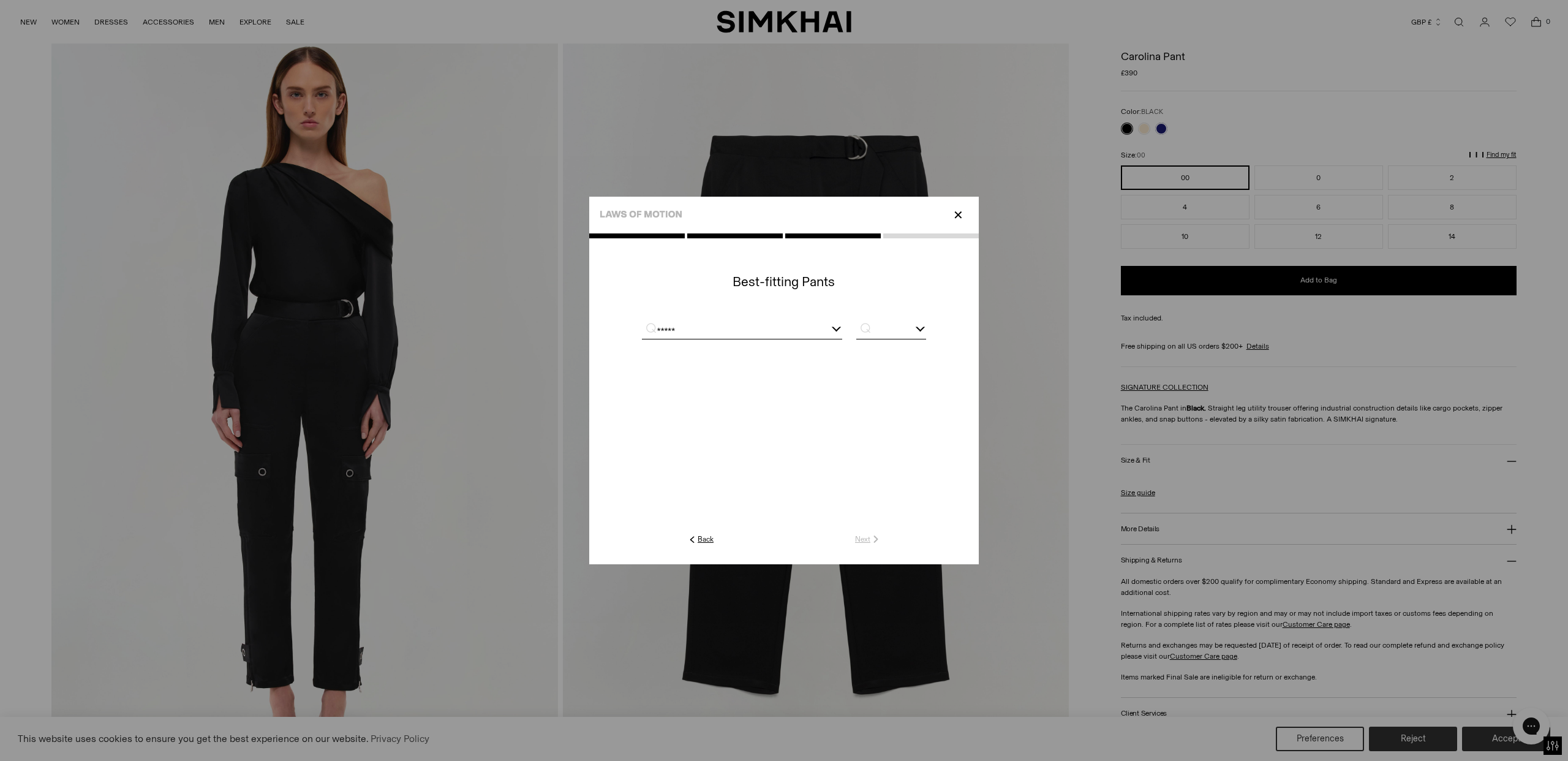
click at [892, 332] on input "text" at bounding box center [892, 331] width 70 height 16
click at [888, 394] on span "26" at bounding box center [892, 393] width 70 height 16
type input "**"
click at [869, 538] on link "Next" at bounding box center [868, 539] width 26 height 11
click at [763, 329] on div at bounding box center [784, 330] width 155 height 16
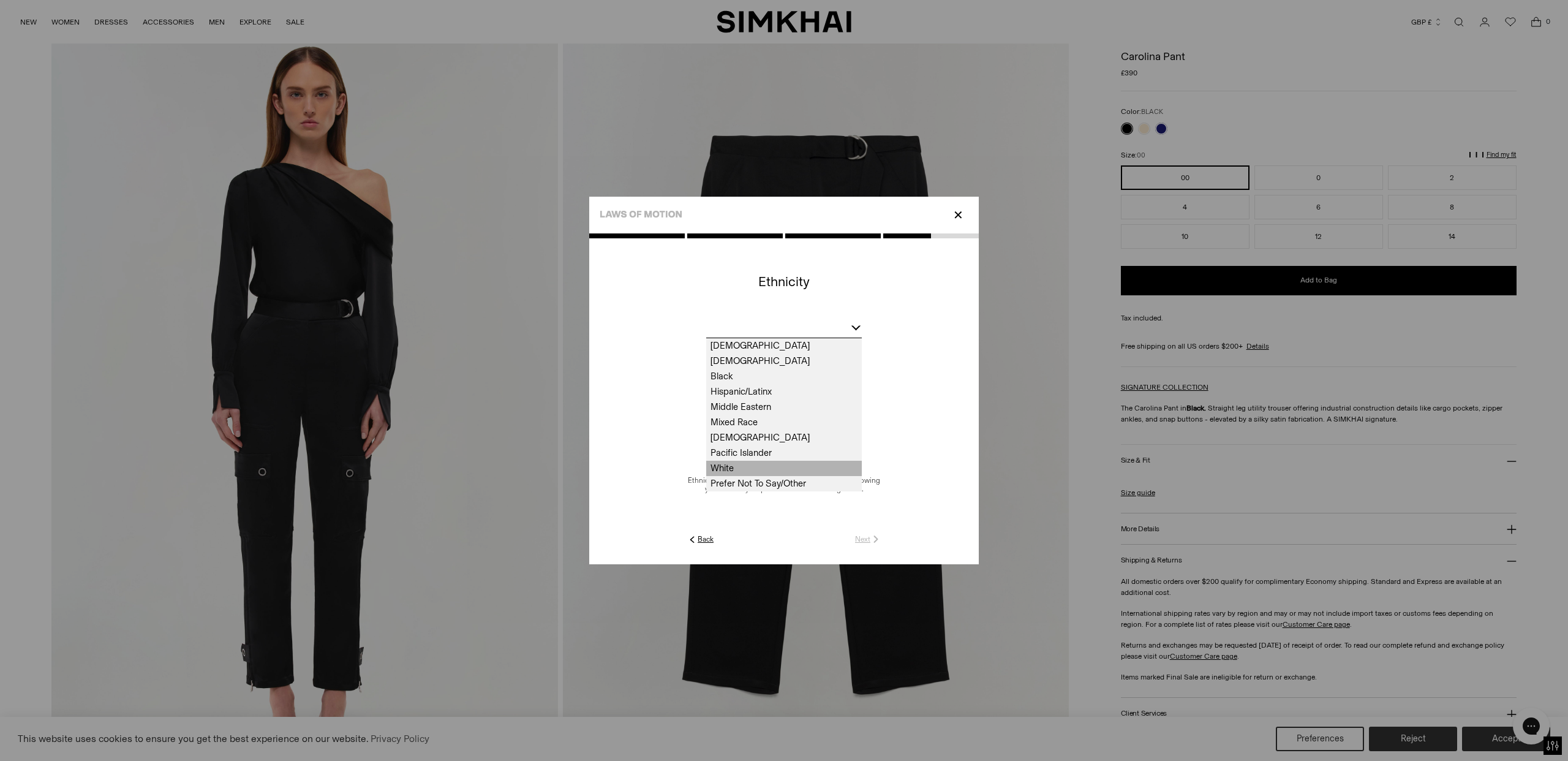
click at [784, 470] on span "White" at bounding box center [784, 468] width 155 height 16
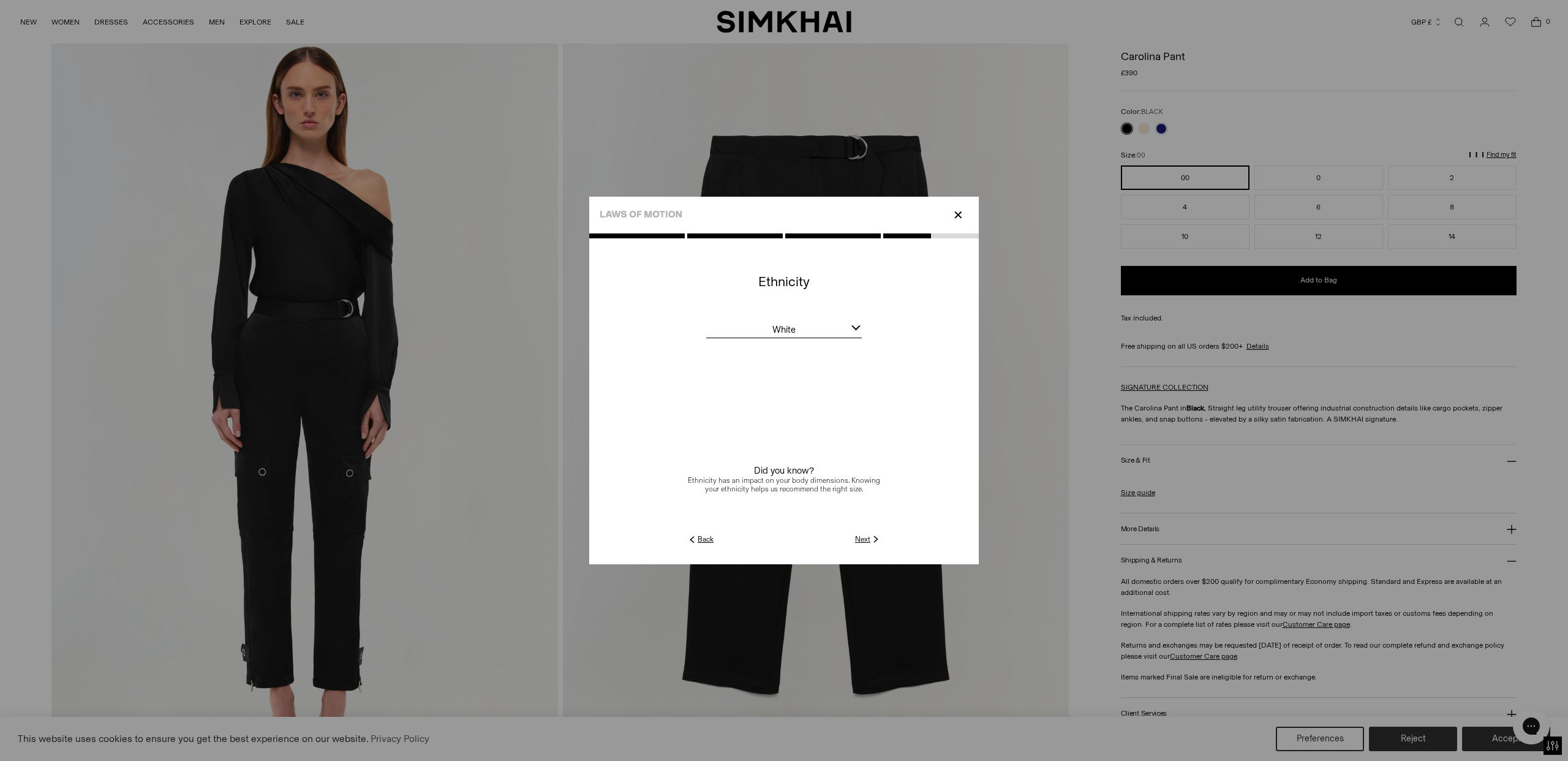
click at [865, 538] on link "Next" at bounding box center [868, 539] width 26 height 11
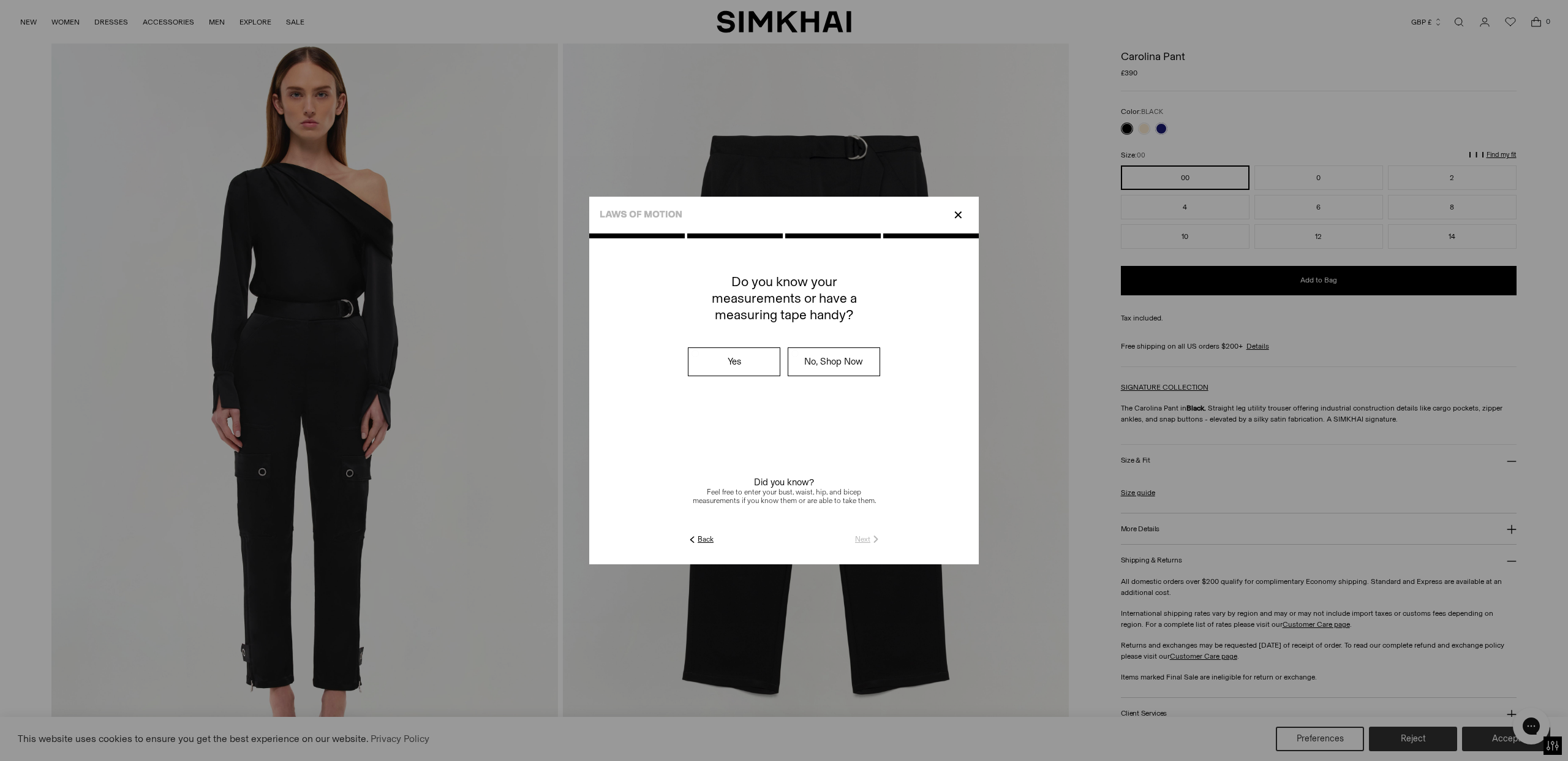
click at [748, 364] on label "Yes" at bounding box center [735, 361] width 92 height 27
click at [863, 540] on link "Next" at bounding box center [868, 539] width 26 height 11
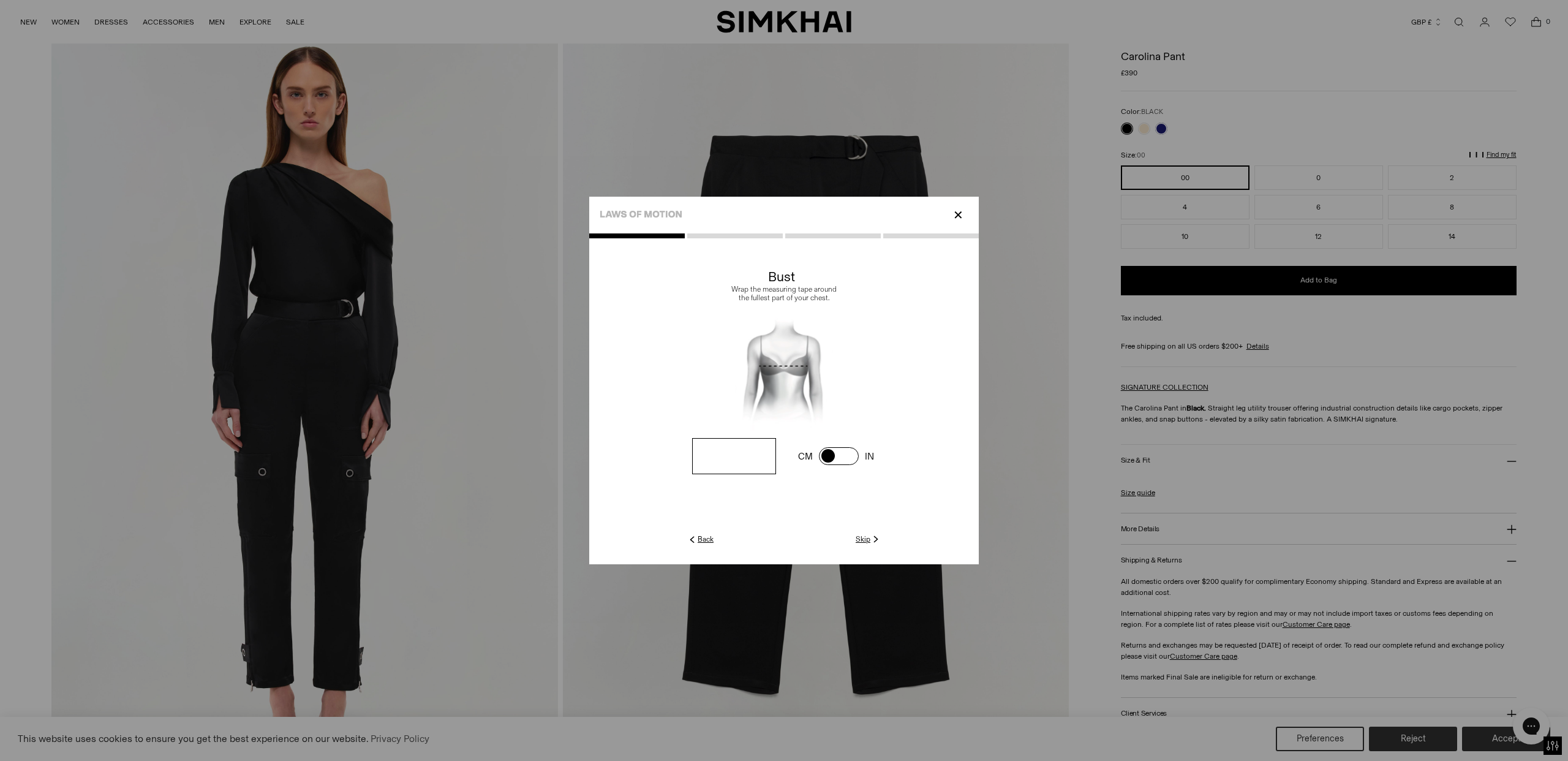
click at [863, 540] on link "Skip" at bounding box center [868, 539] width 26 height 11
click at [863, 540] on link "Submit" at bounding box center [864, 539] width 35 height 11
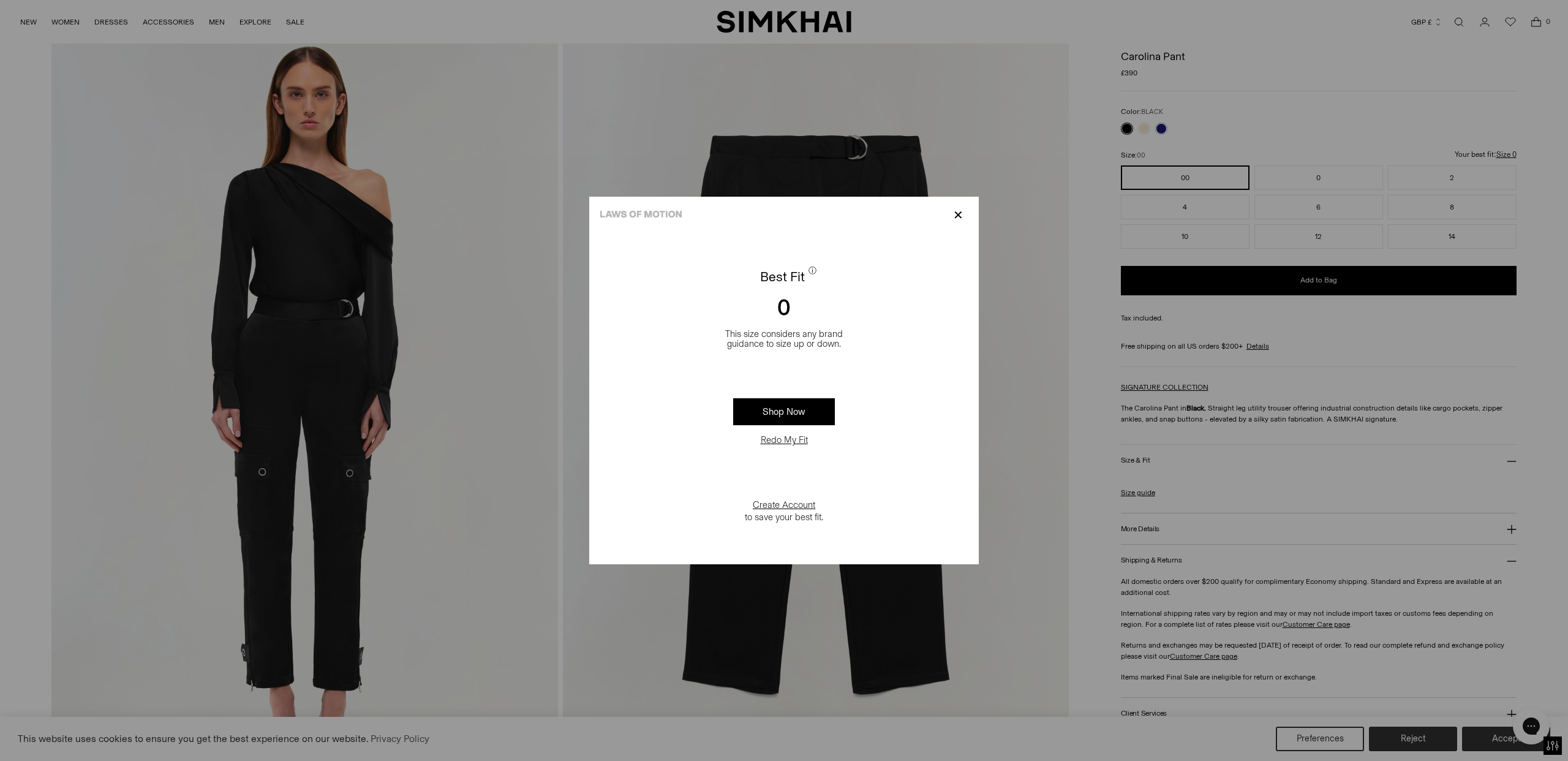
click at [790, 439] on button "Redo My Fit" at bounding box center [784, 440] width 54 height 12
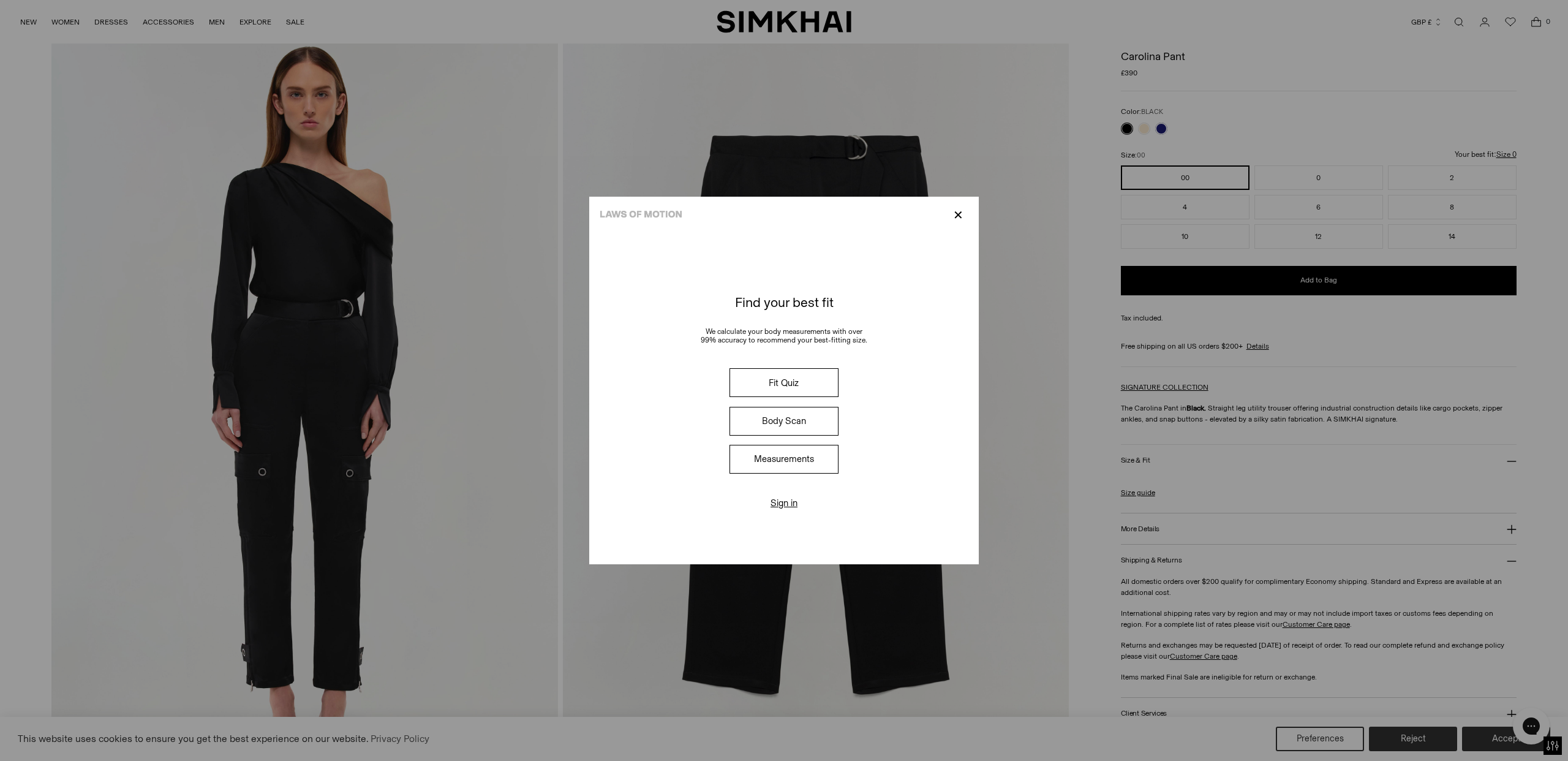
click at [807, 463] on button "Measurements" at bounding box center [784, 459] width 109 height 29
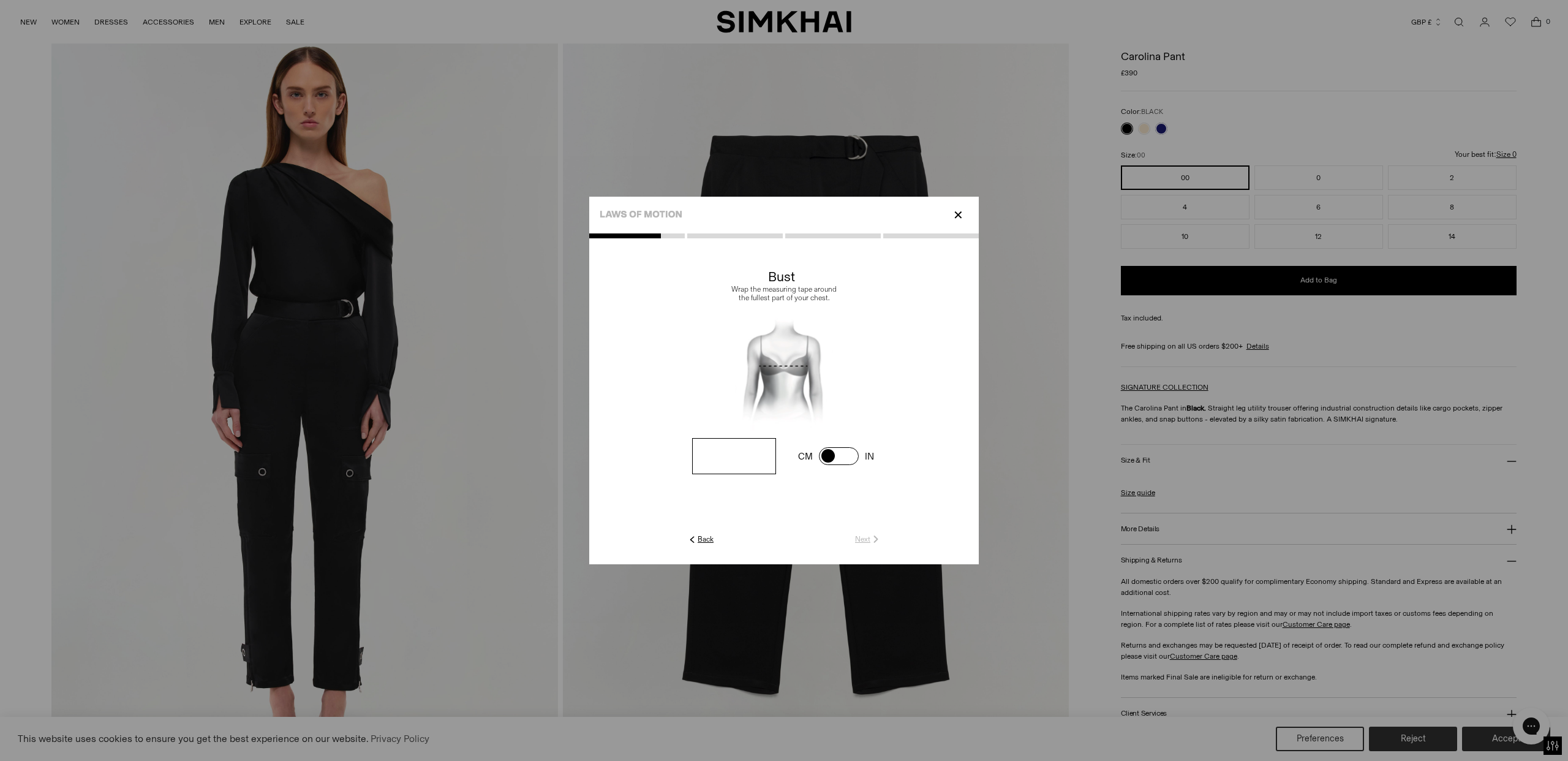
click at [837, 459] on span at bounding box center [839, 456] width 40 height 18
click at [717, 460] on input "number" at bounding box center [734, 456] width 84 height 36
type input "**"
click at [869, 538] on link "Next" at bounding box center [868, 539] width 26 height 11
click at [763, 427] on img at bounding box center [783, 372] width 97 height 132
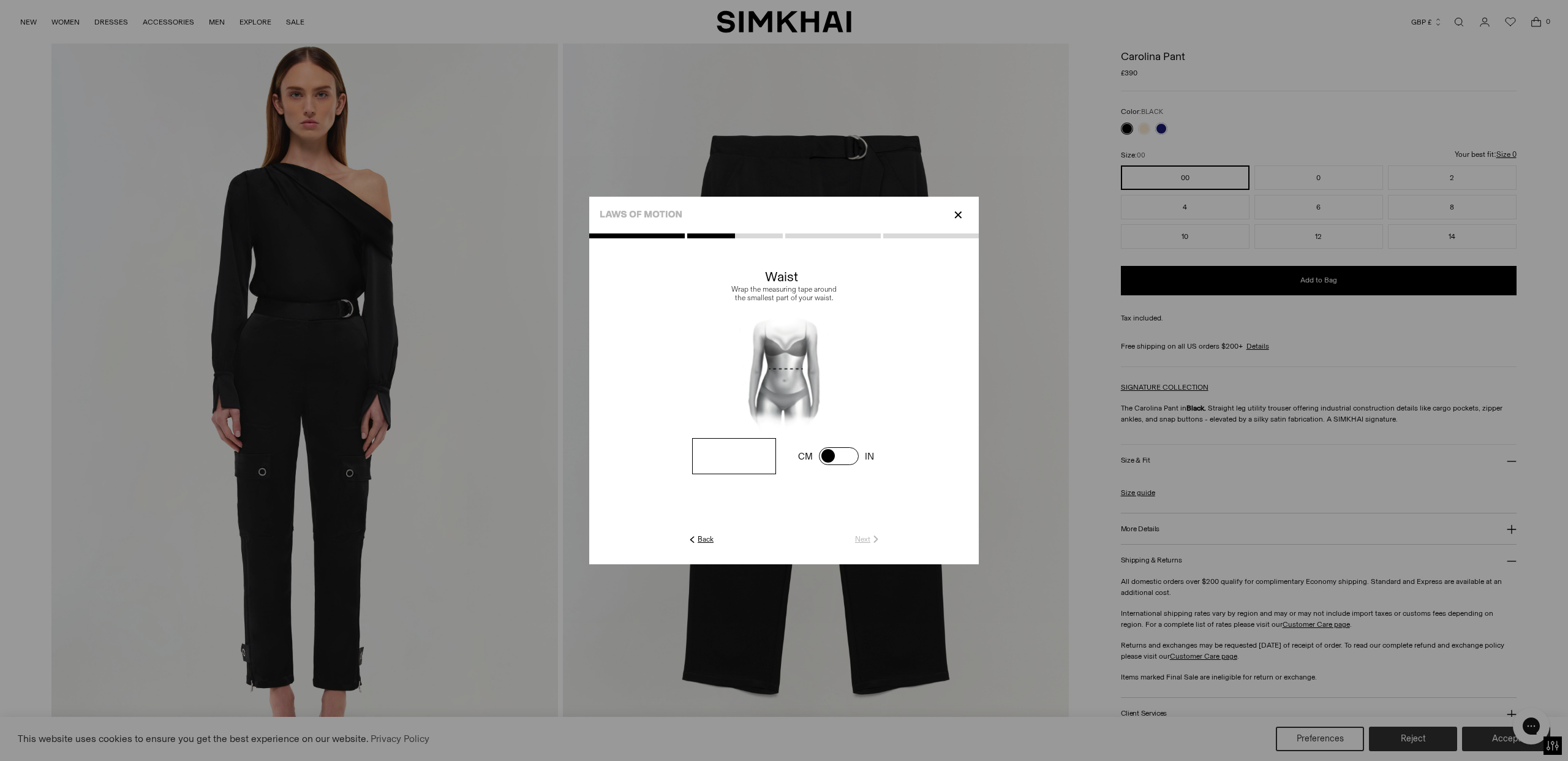
click at [0, 0] on input "number" at bounding box center [0, 0] width 0 height 0
type input "**"
click at [0, 0] on span at bounding box center [0, 0] width 0 height 0
click at [0, 0] on input "number" at bounding box center [0, 0] width 0 height 0
type input "**"
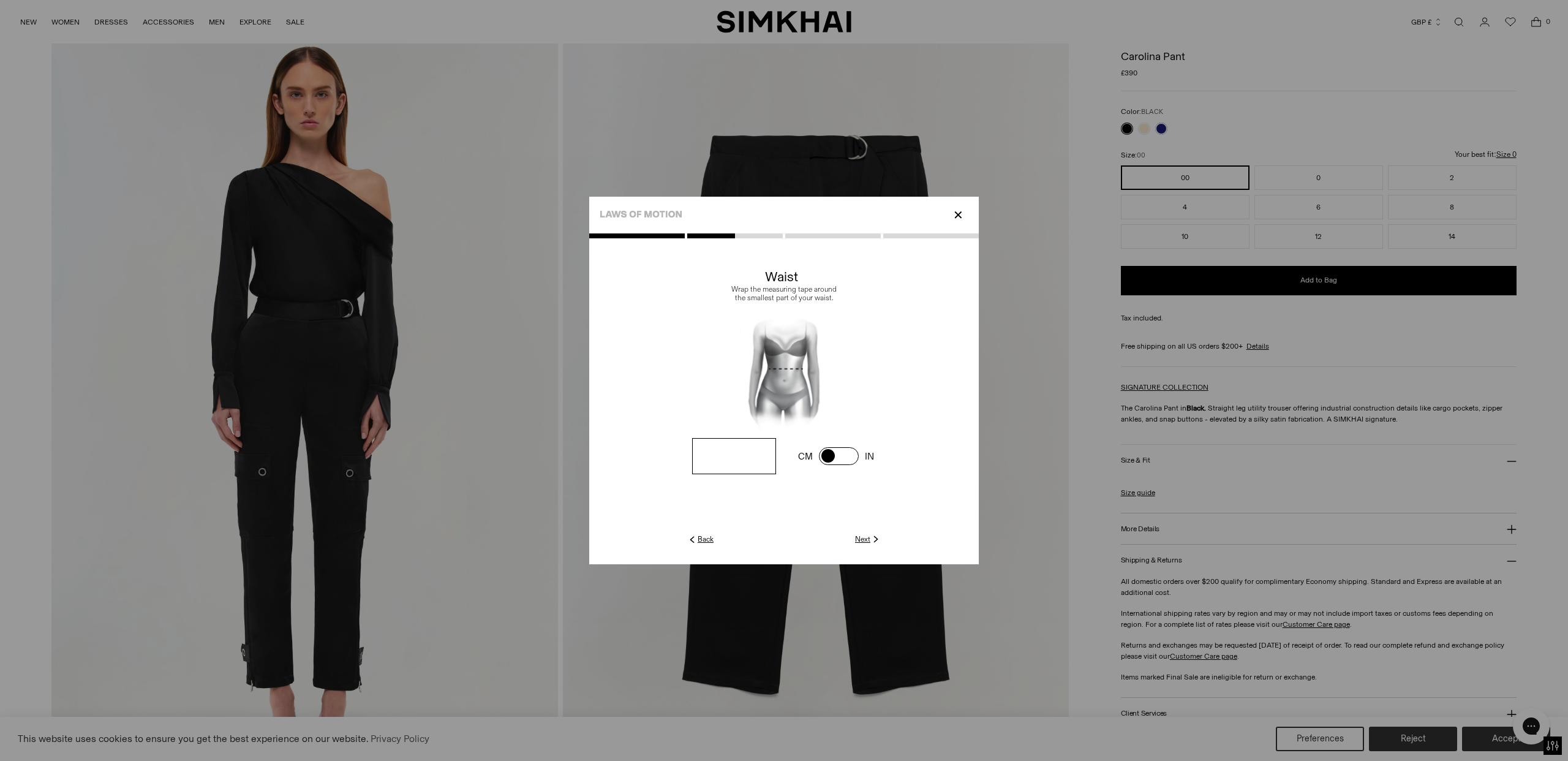
click at [866, 539] on link "Next" at bounding box center [868, 539] width 26 height 11
click at [0, 0] on span at bounding box center [0, 0] width 0 height 0
click at [0, 0] on input "number" at bounding box center [0, 0] width 0 height 0
type input "**"
click at [865, 538] on link "Next" at bounding box center [868, 539] width 26 height 11
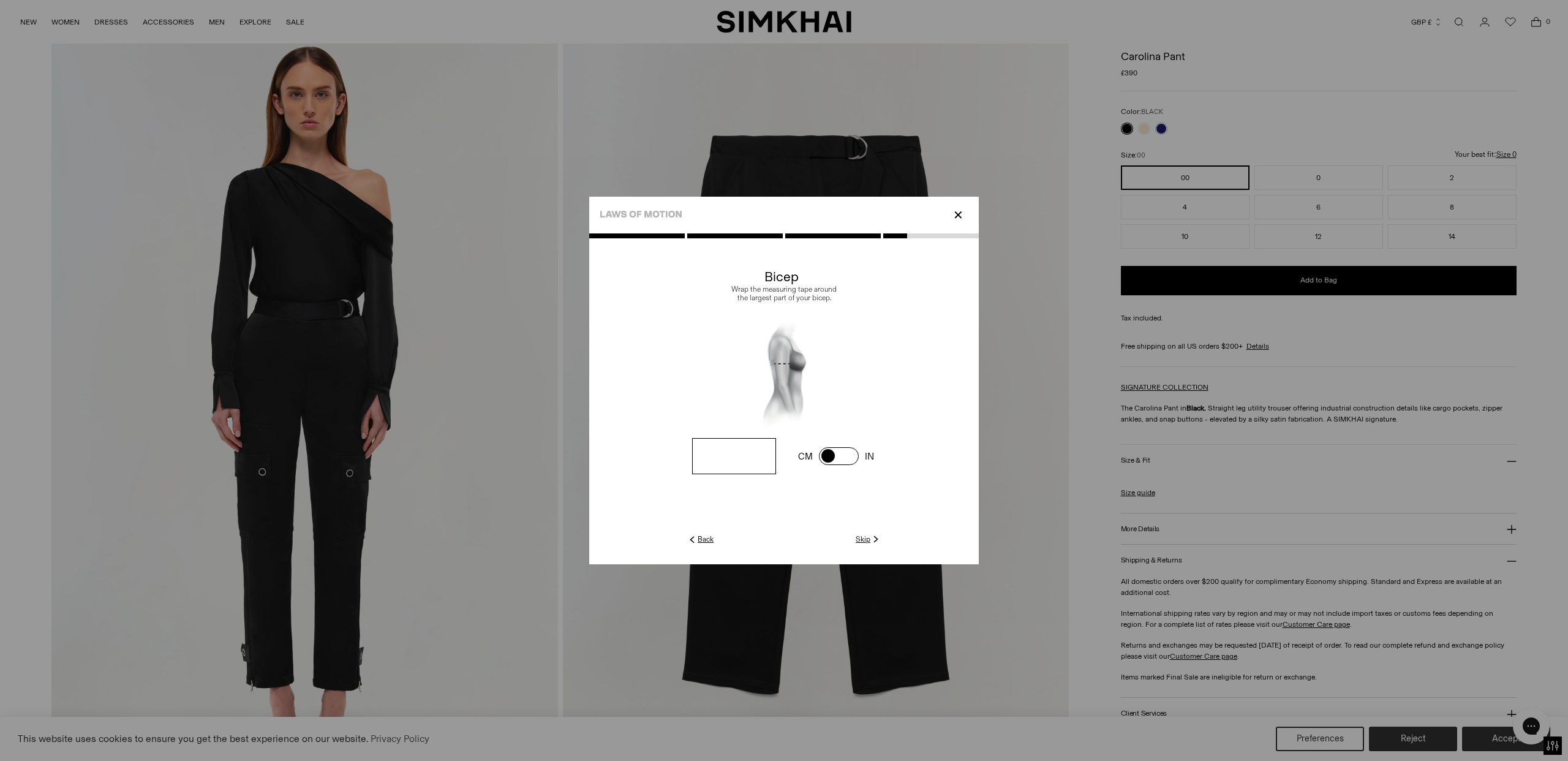
click at [0, 0] on span at bounding box center [0, 0] width 0 height 0
click at [0, 0] on input "number" at bounding box center [0, 0] width 0 height 0
type input "**"
click at [866, 536] on link "Next" at bounding box center [868, 539] width 26 height 11
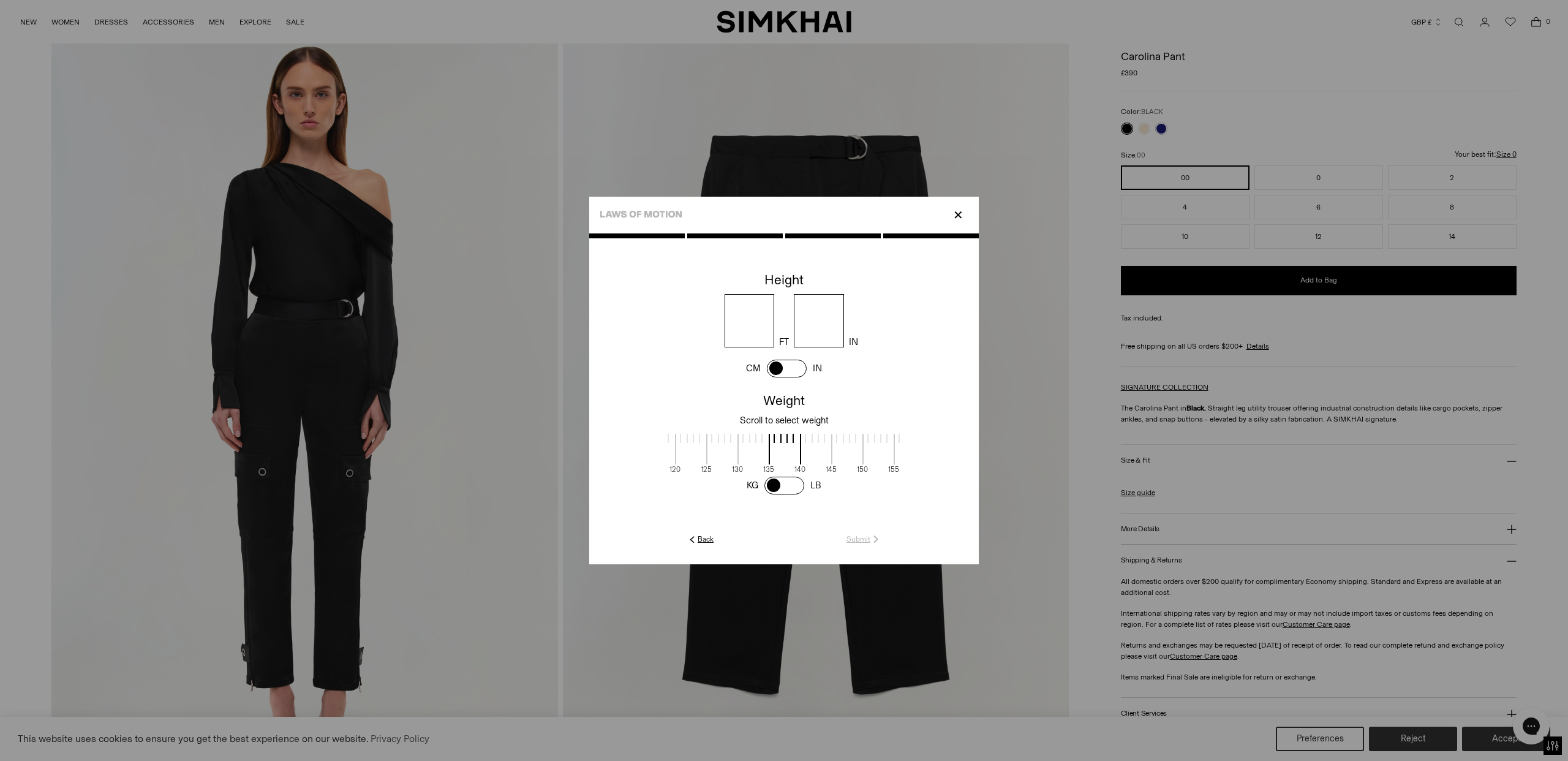
click at [761, 328] on input "number" at bounding box center [749, 321] width 50 height 54
type input "*"
click at [816, 320] on input "number" at bounding box center [819, 321] width 50 height 54
type input "*"
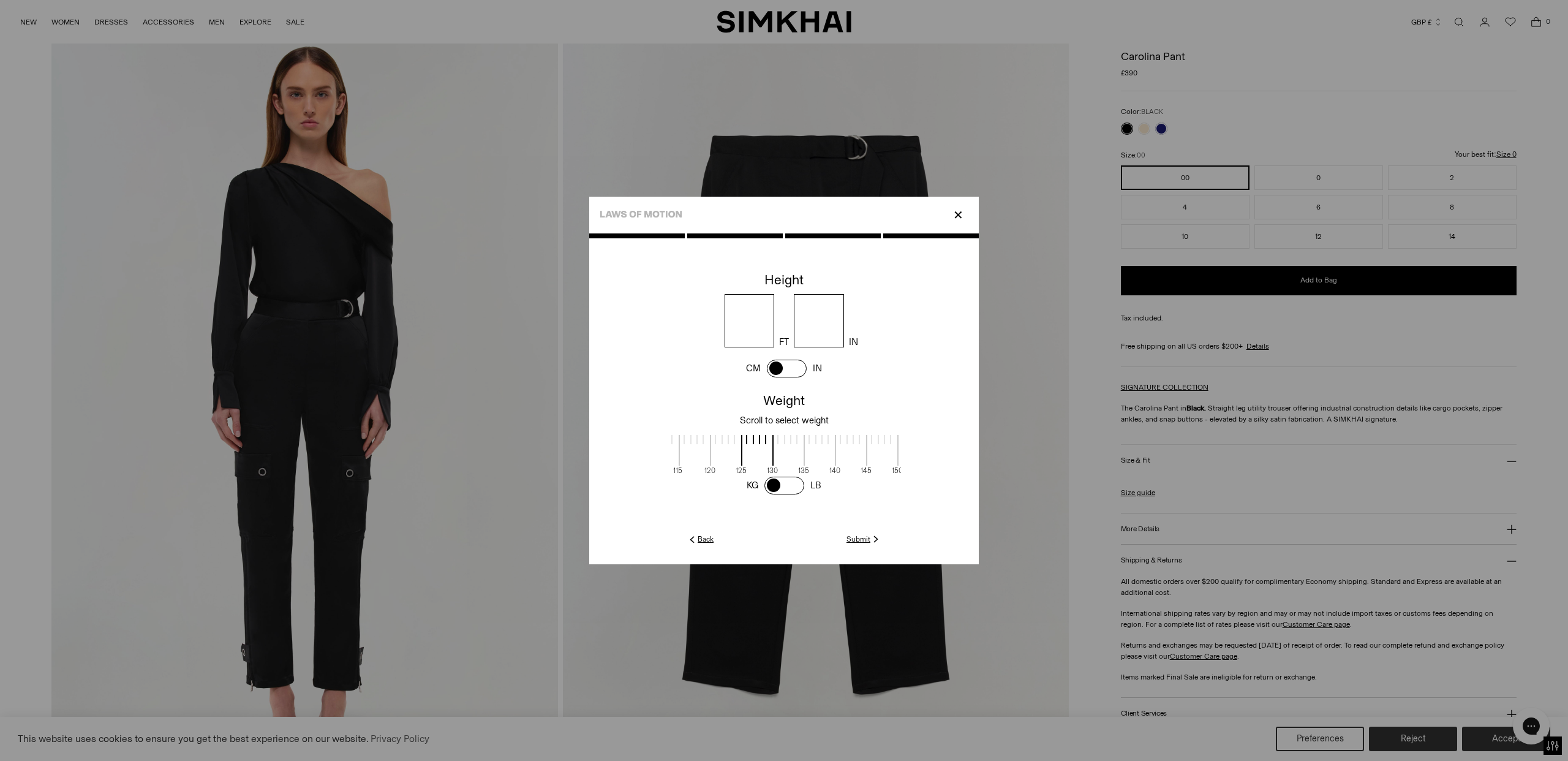
drag, startPoint x: 798, startPoint y: 436, endPoint x: 909, endPoint y: 428, distance: 111.3
click at [909, 428] on cc-weight at bounding box center [784, 443] width 390 height 108
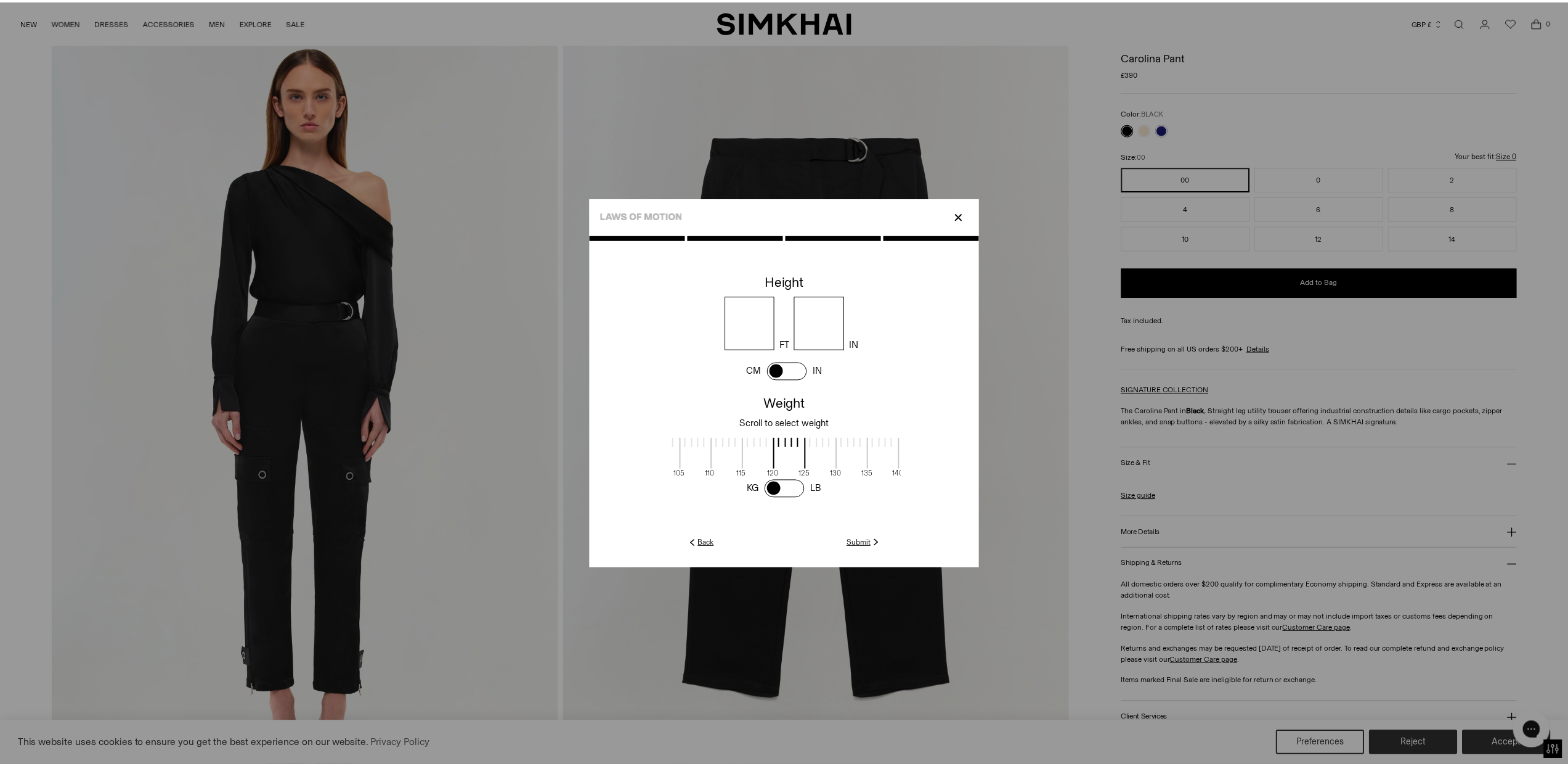
scroll to position [0, 280]
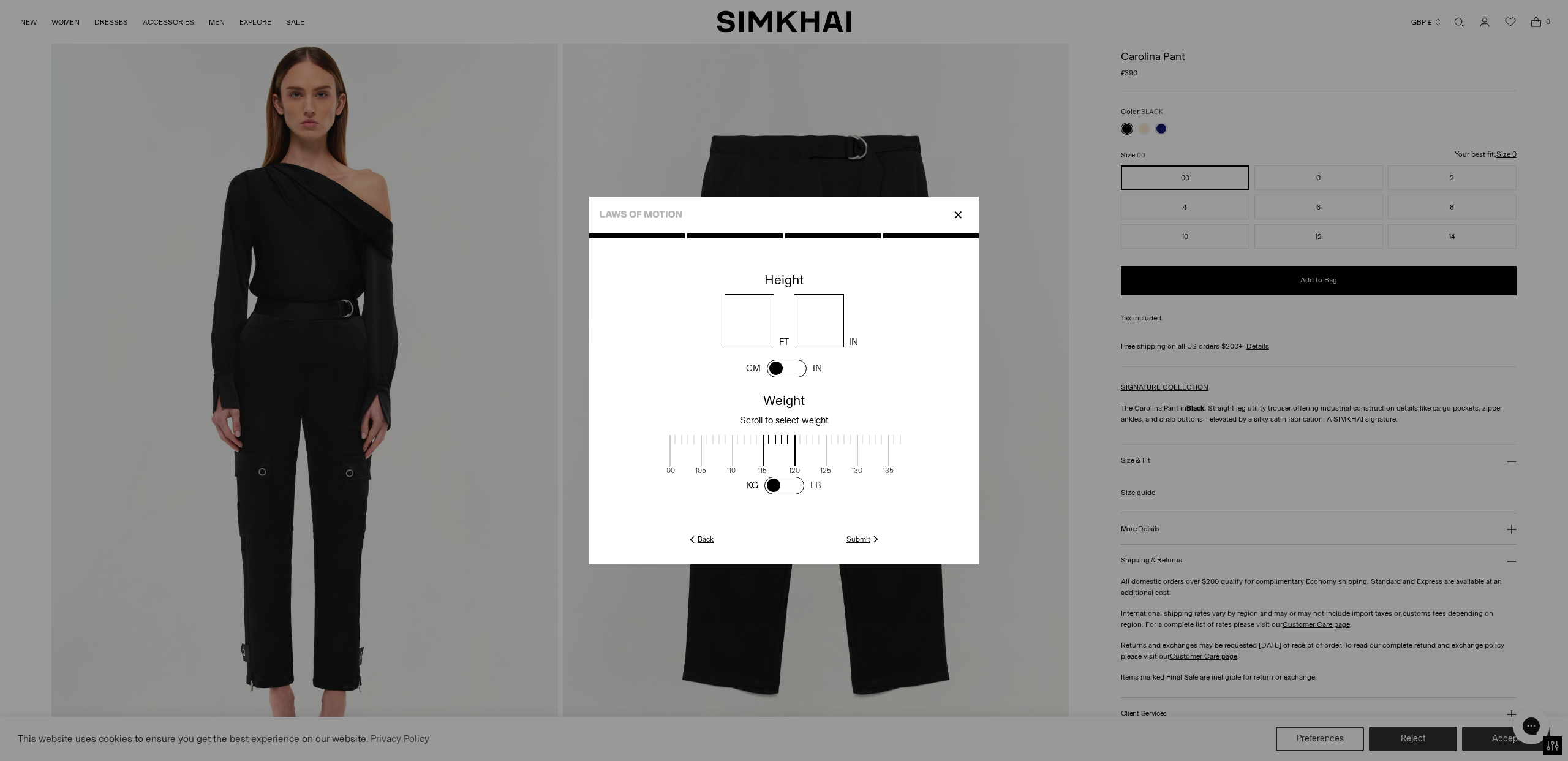
drag, startPoint x: 712, startPoint y: 453, endPoint x: 797, endPoint y: 453, distance: 85.0
click at [797, 453] on span at bounding box center [811, 450] width 33 height 30
click at [861, 539] on link "Submit" at bounding box center [864, 539] width 35 height 11
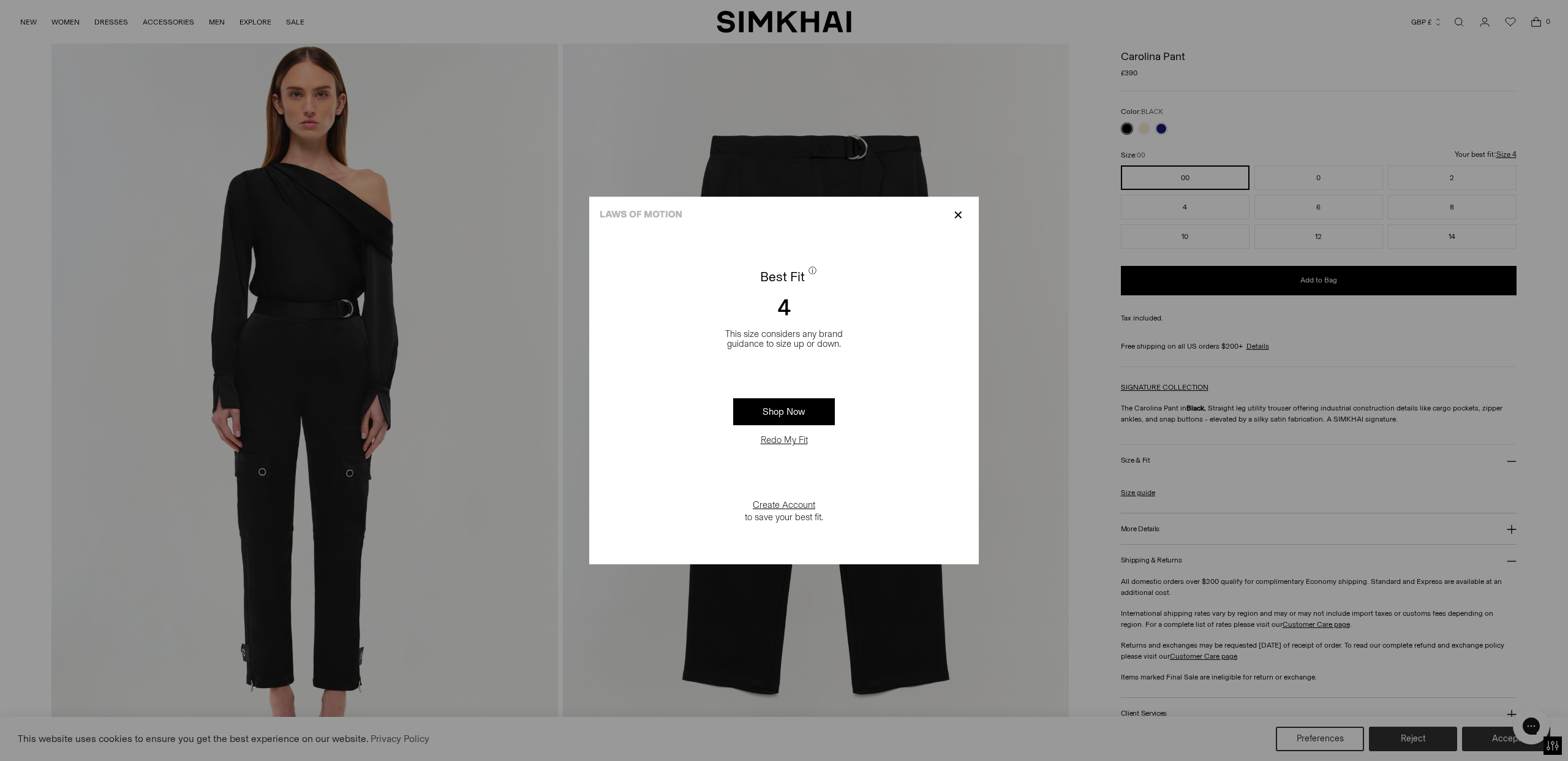
click at [961, 213] on p "✕" at bounding box center [958, 214] width 16 height 21
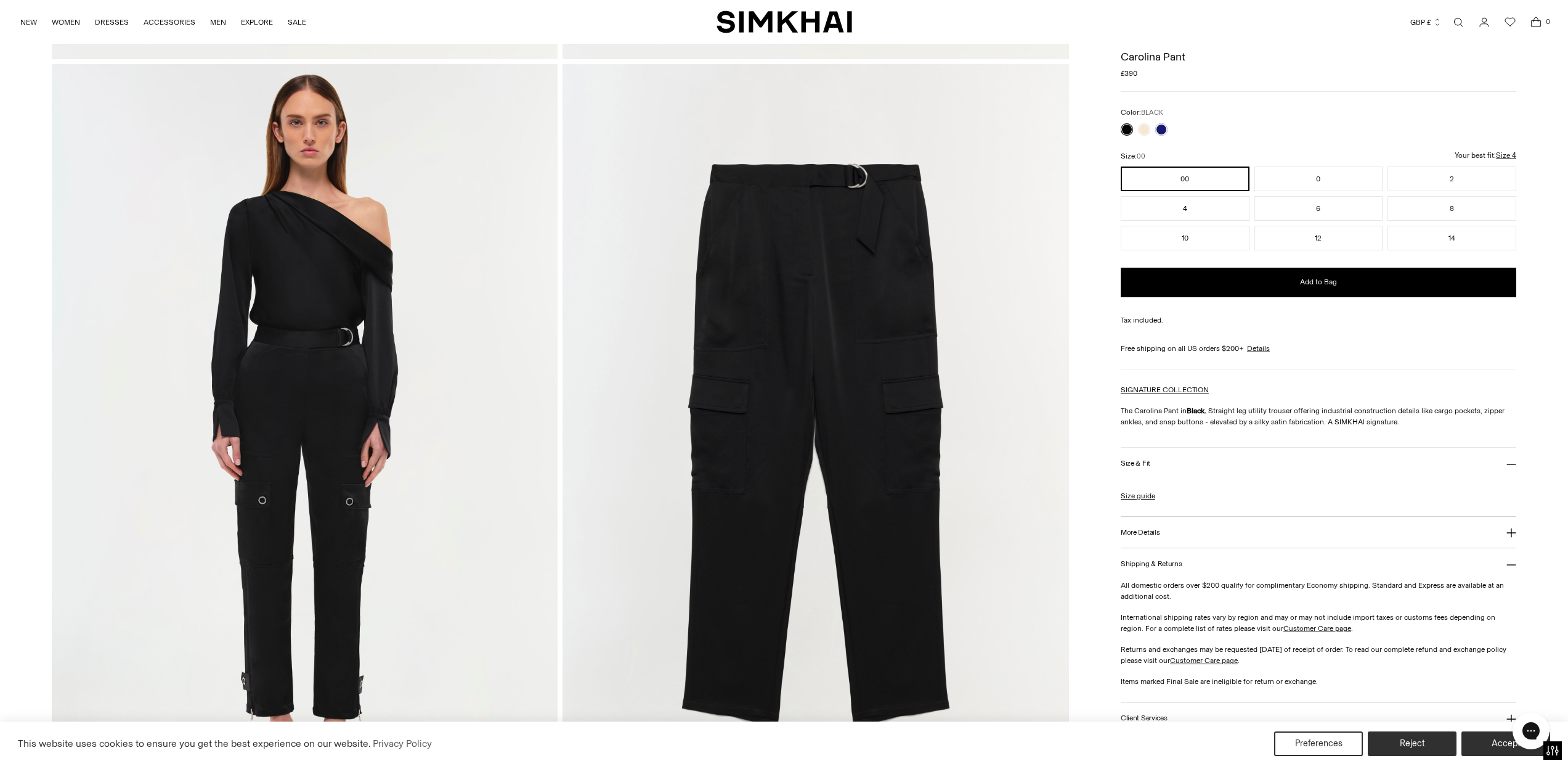
scroll to position [1654, 0]
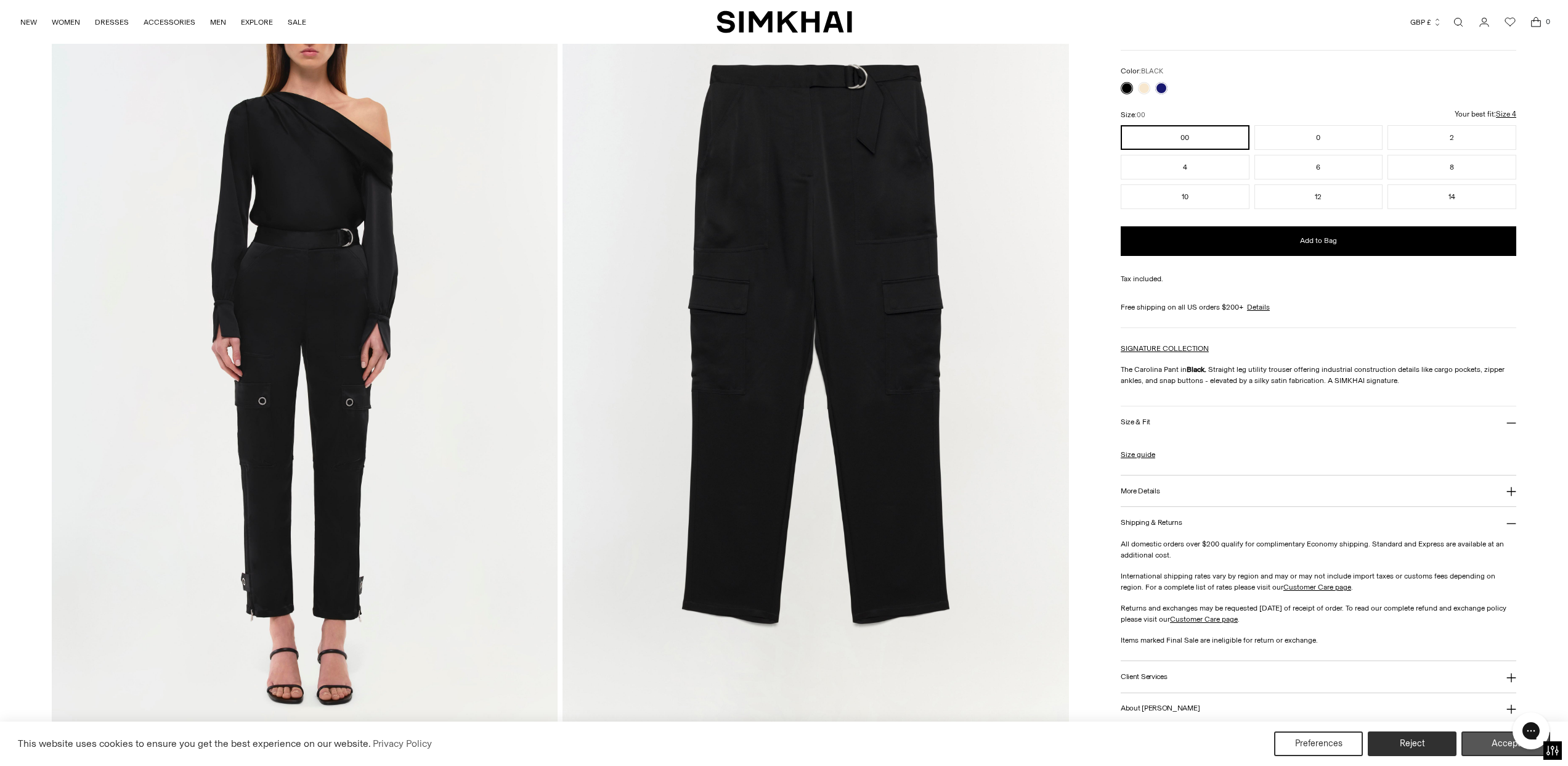
click at [1487, 738] on button "Accept" at bounding box center [1506, 743] width 89 height 25
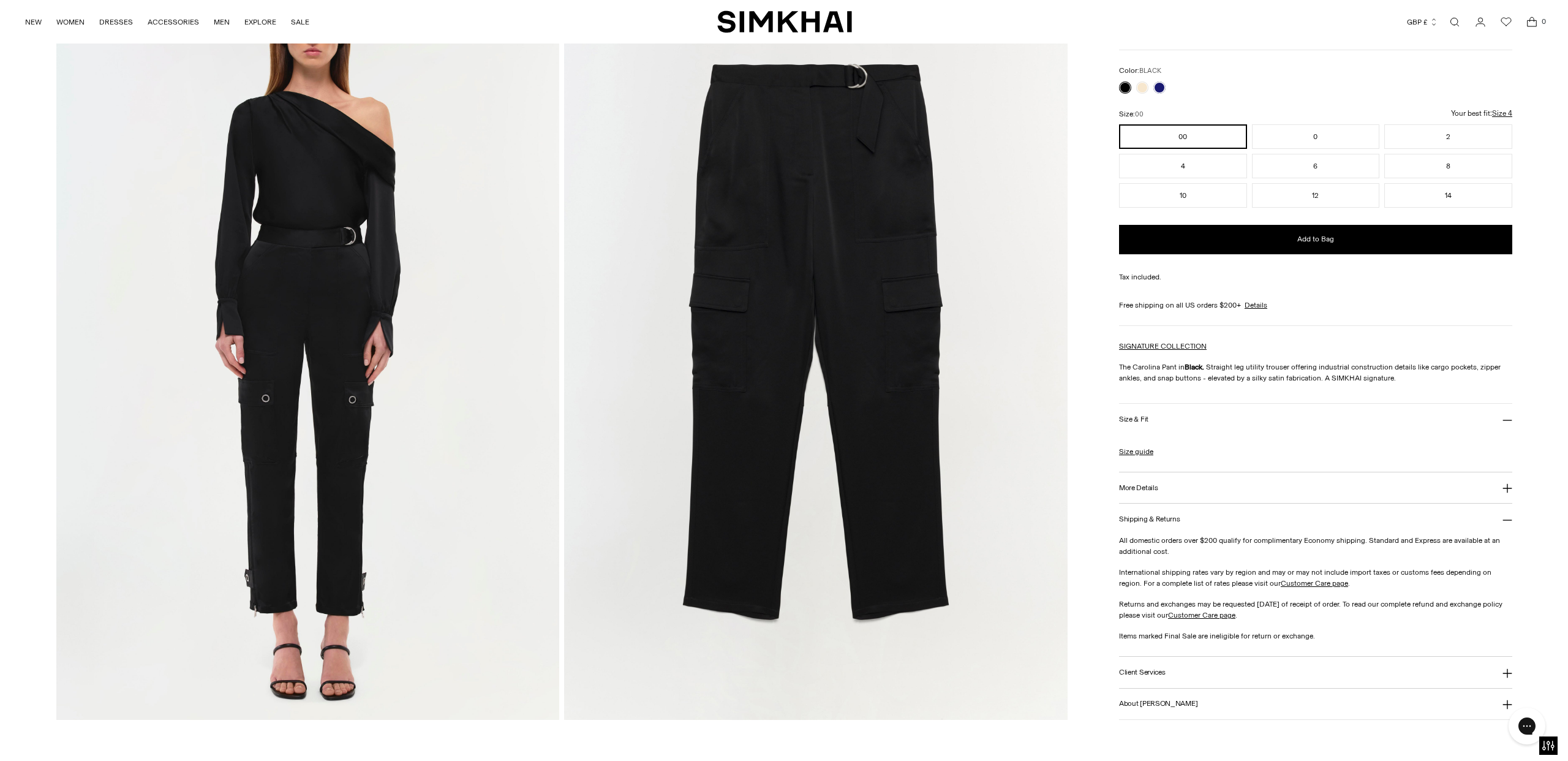
scroll to position [1646, 0]
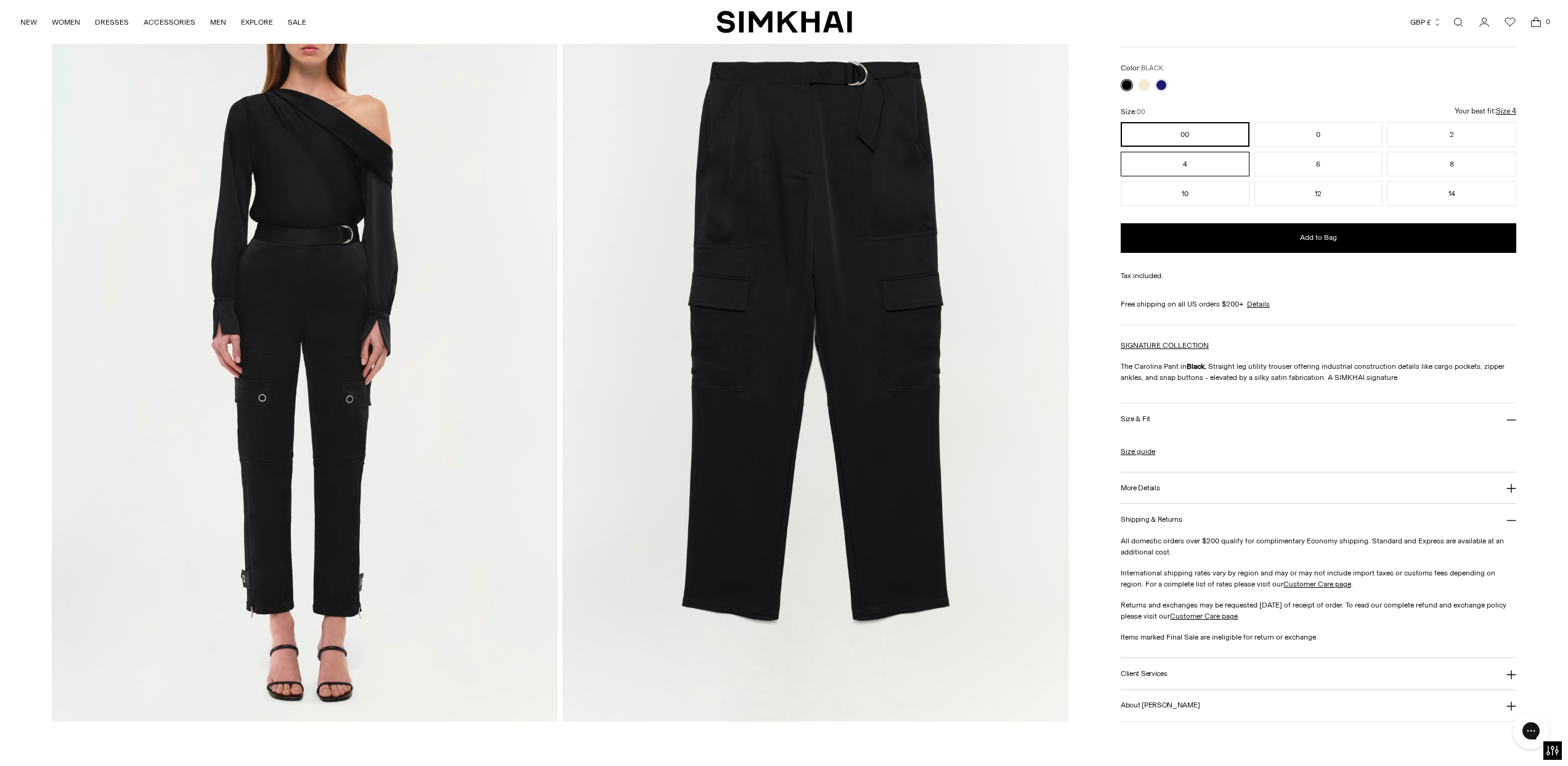
click at [1207, 164] on button "4" at bounding box center [1185, 164] width 129 height 25
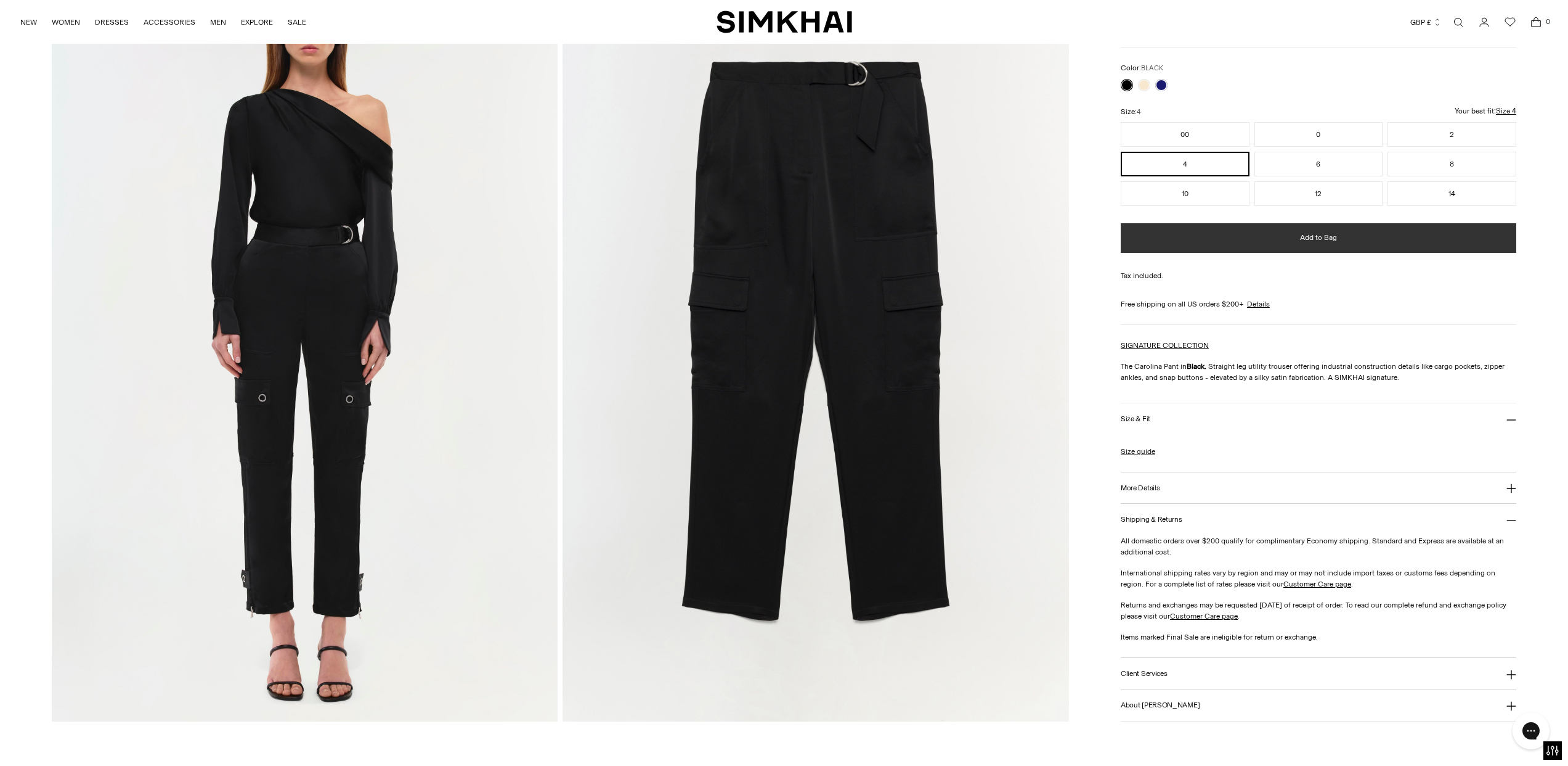
click at [1220, 238] on button "Add to Bag" at bounding box center [1319, 238] width 395 height 30
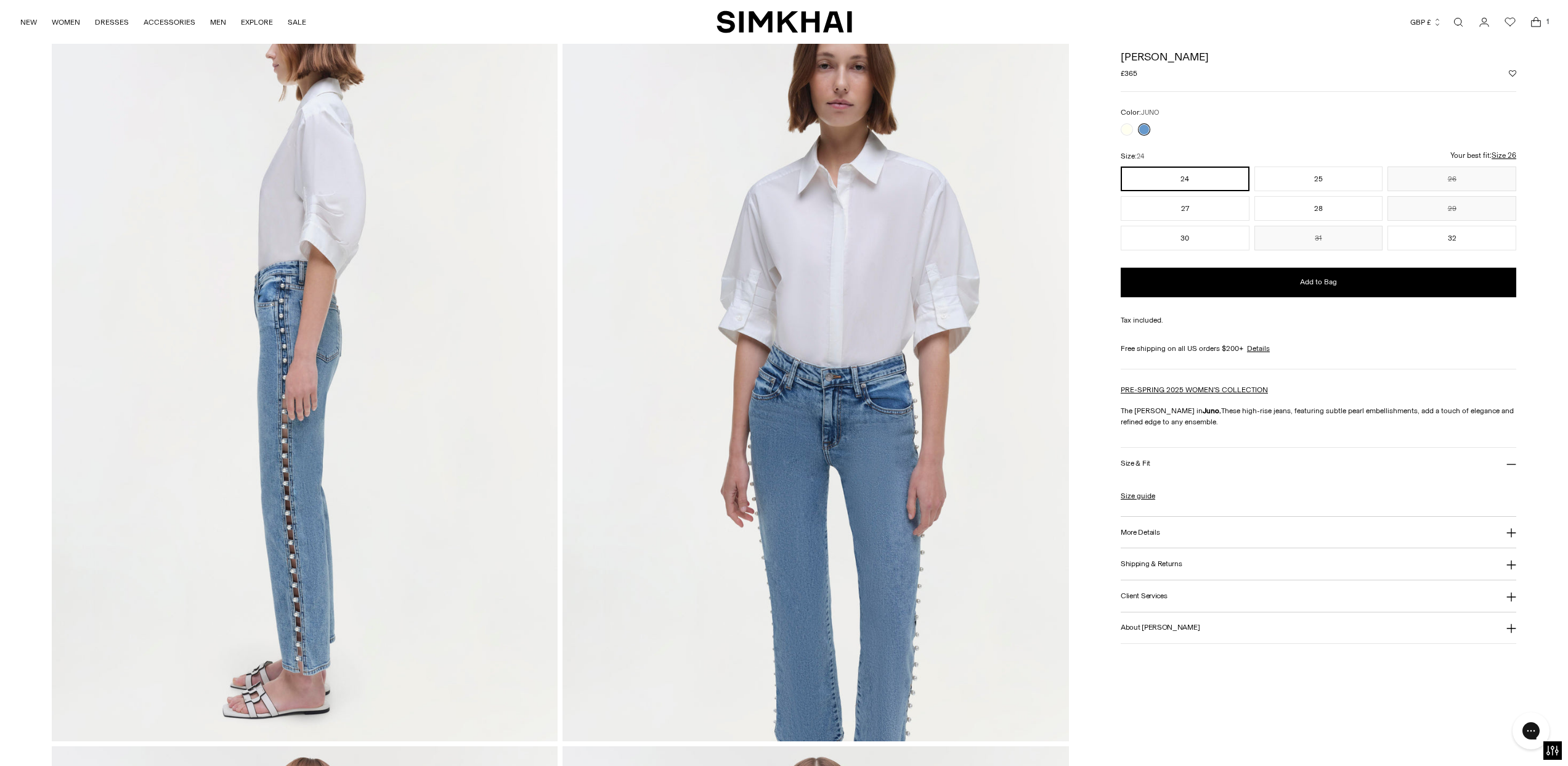
scroll to position [794, 0]
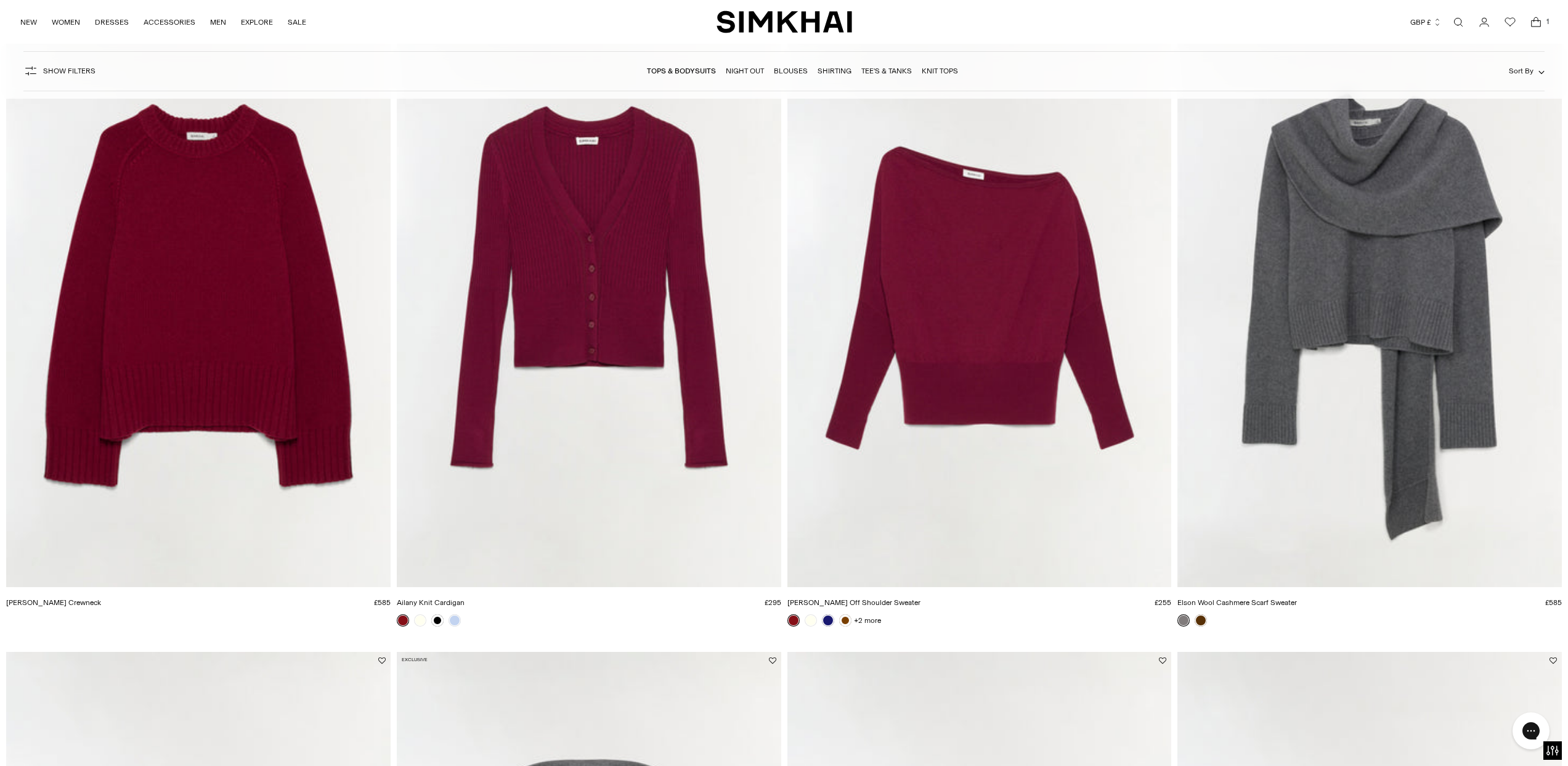
scroll to position [1230, 0]
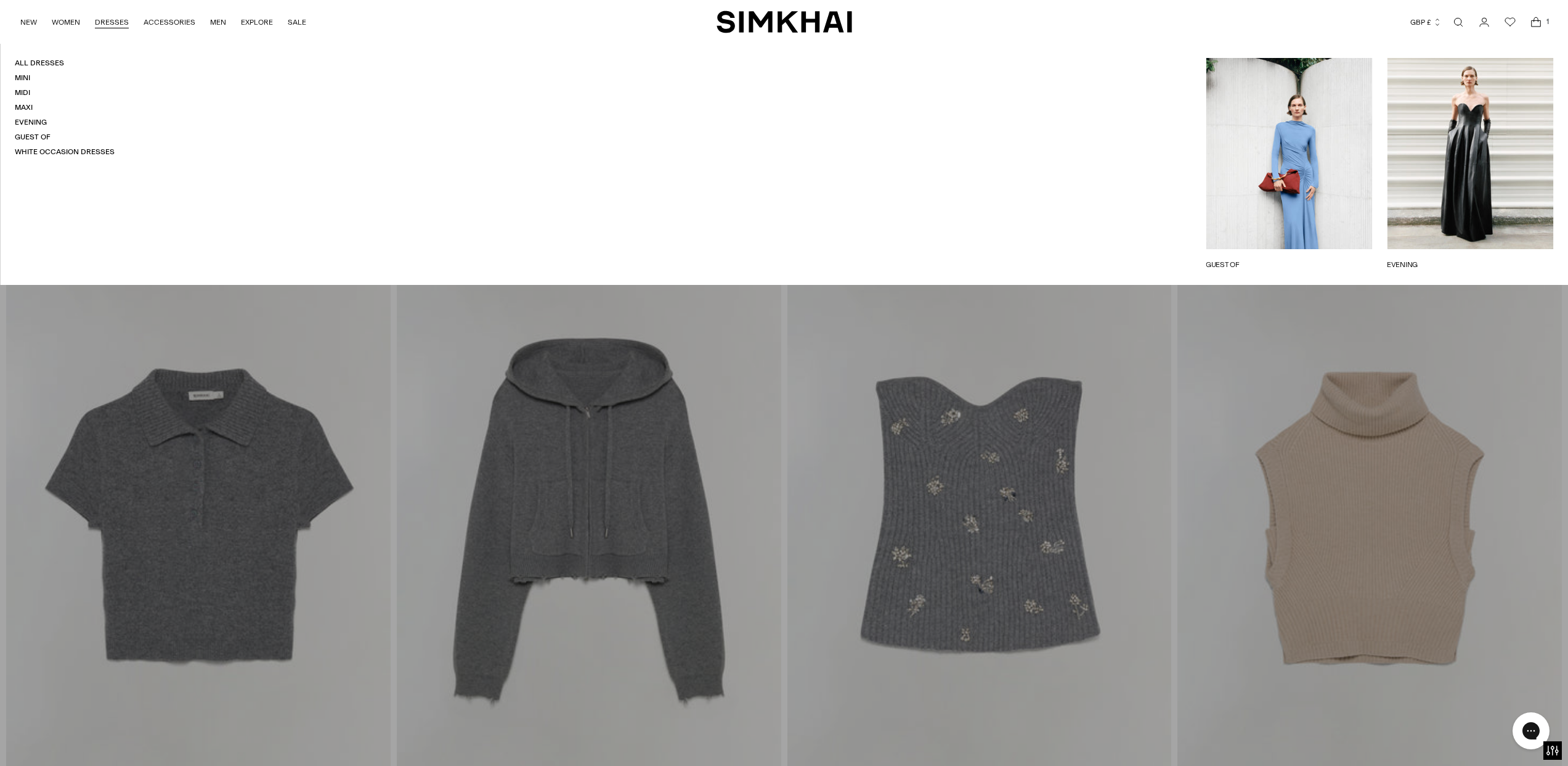
click at [113, 22] on link "DRESSES" at bounding box center [111, 22] width 34 height 27
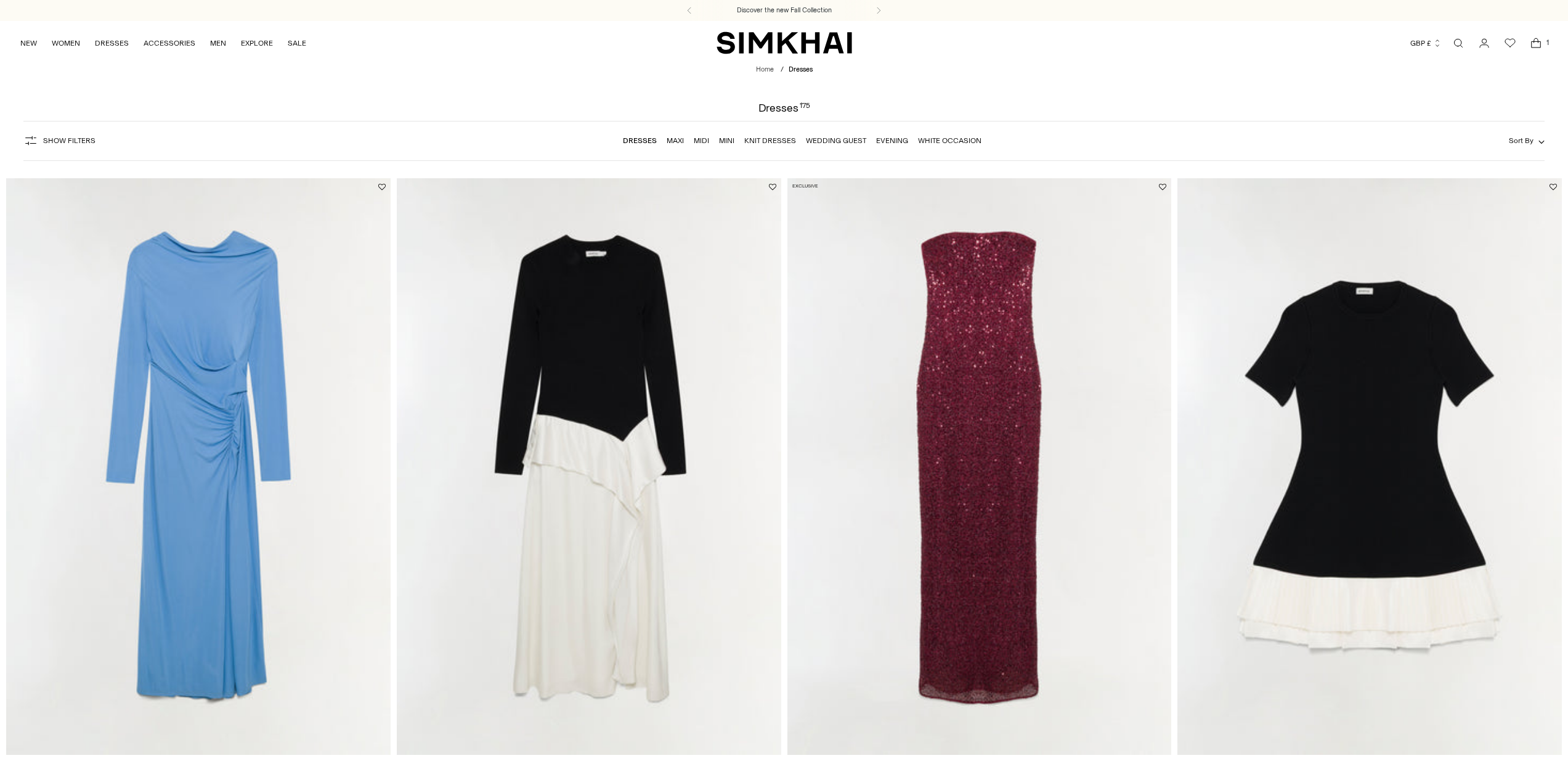
scroll to position [106, 0]
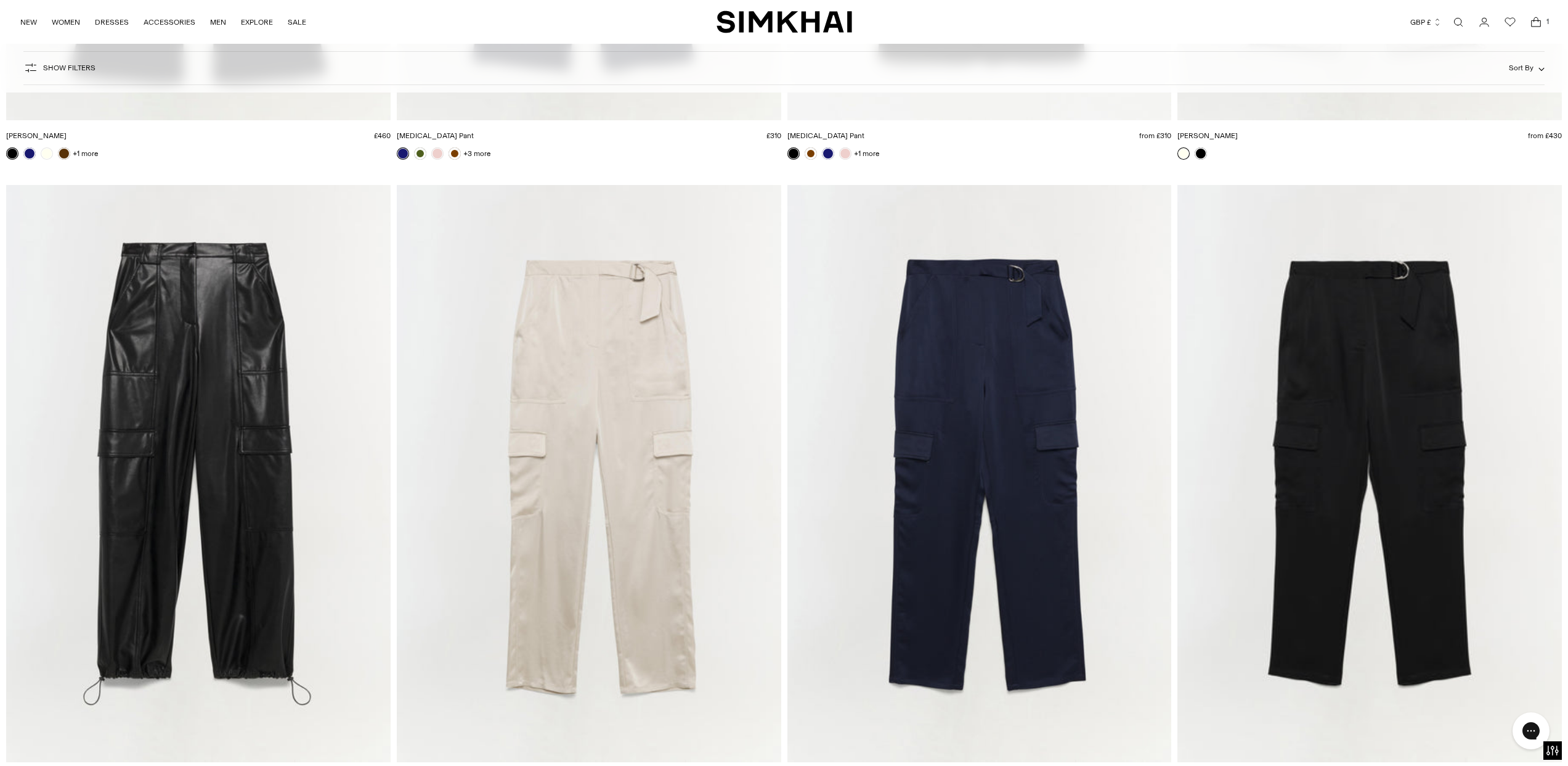
scroll to position [5746, 0]
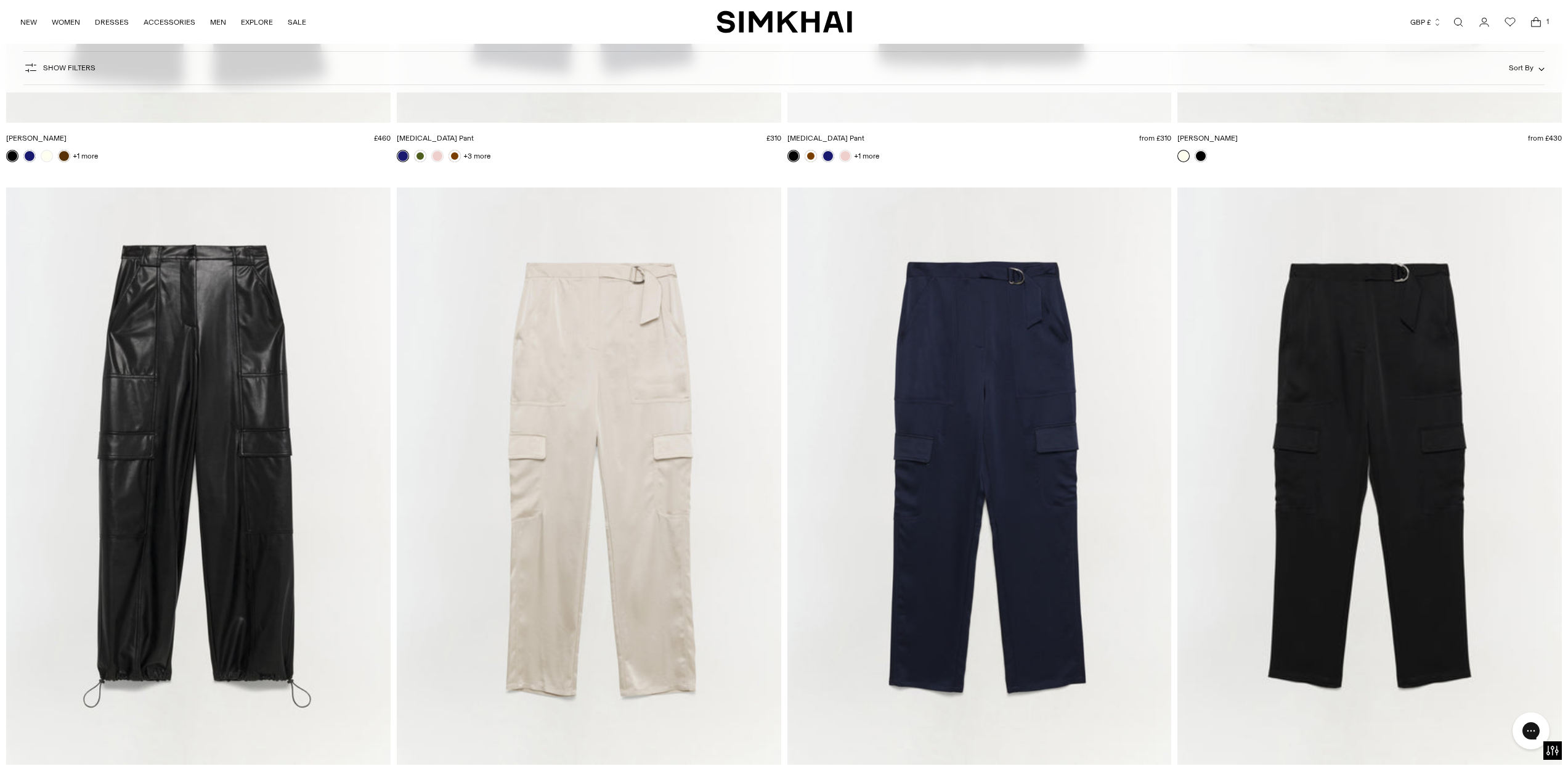
click at [0, 0] on img "Carolina Pant" at bounding box center [0, 0] width 0 height 0
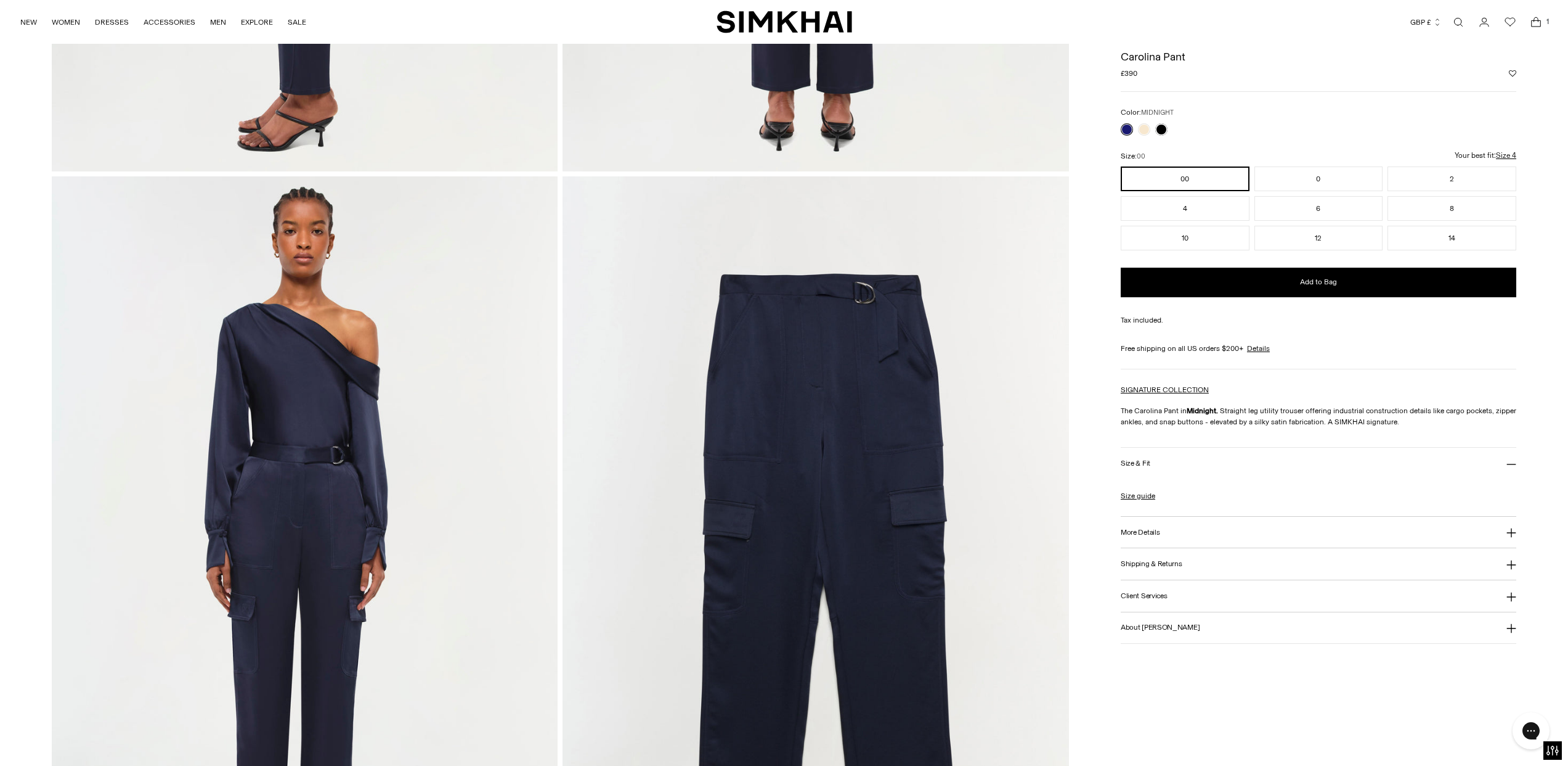
scroll to position [1590, 0]
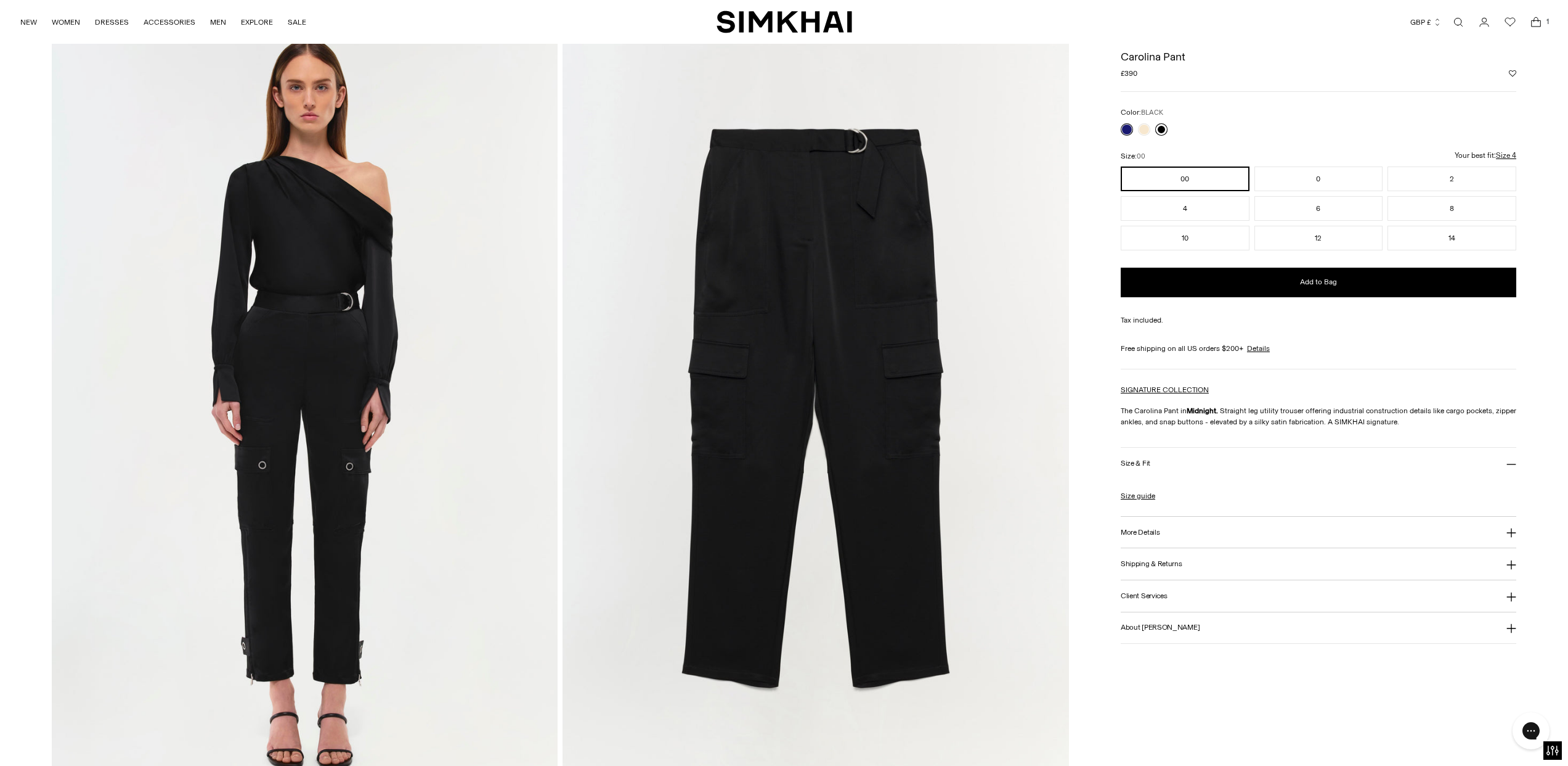
click at [1165, 127] on link at bounding box center [1162, 130] width 13 height 13
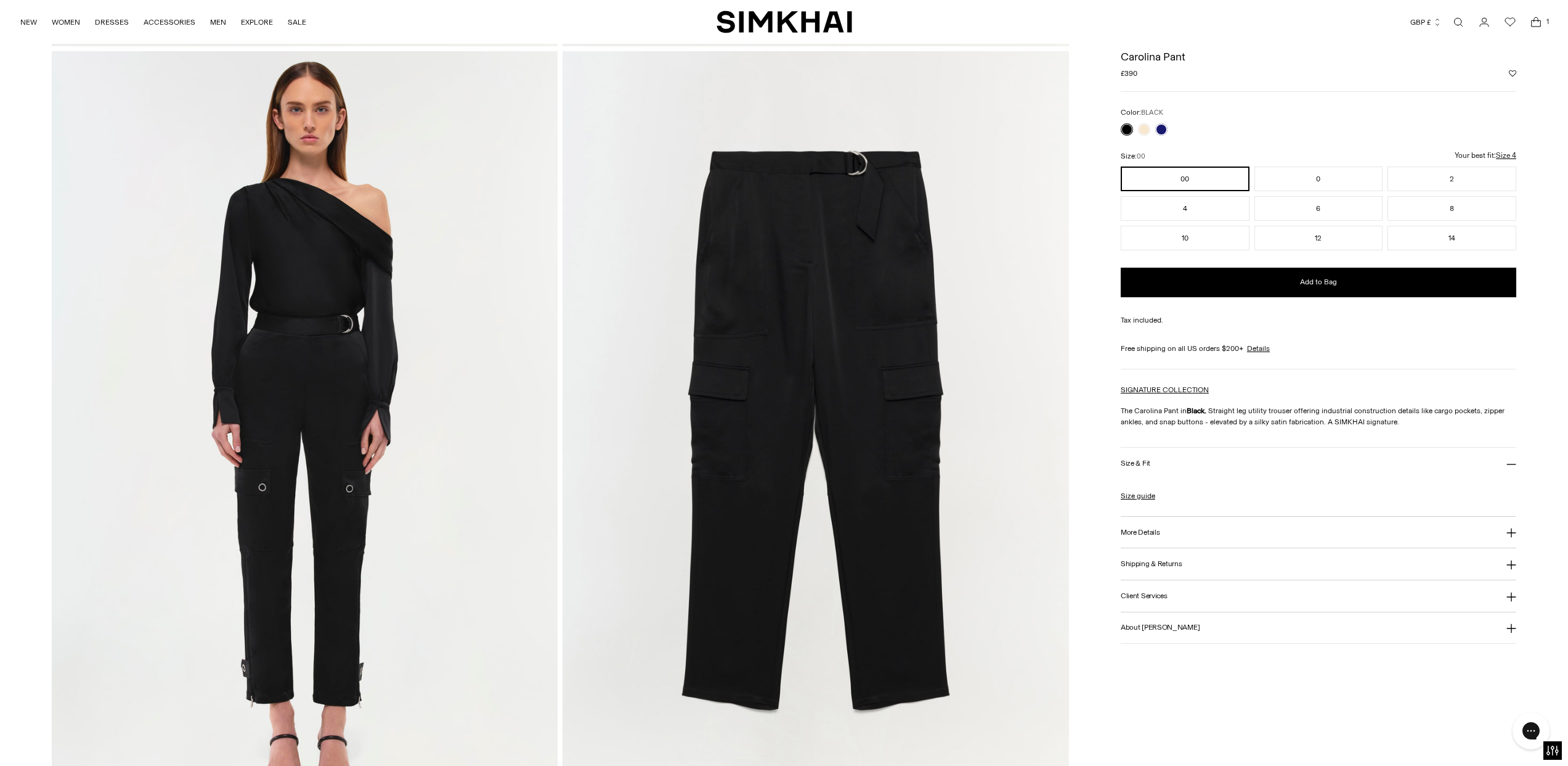
scroll to position [1659, 0]
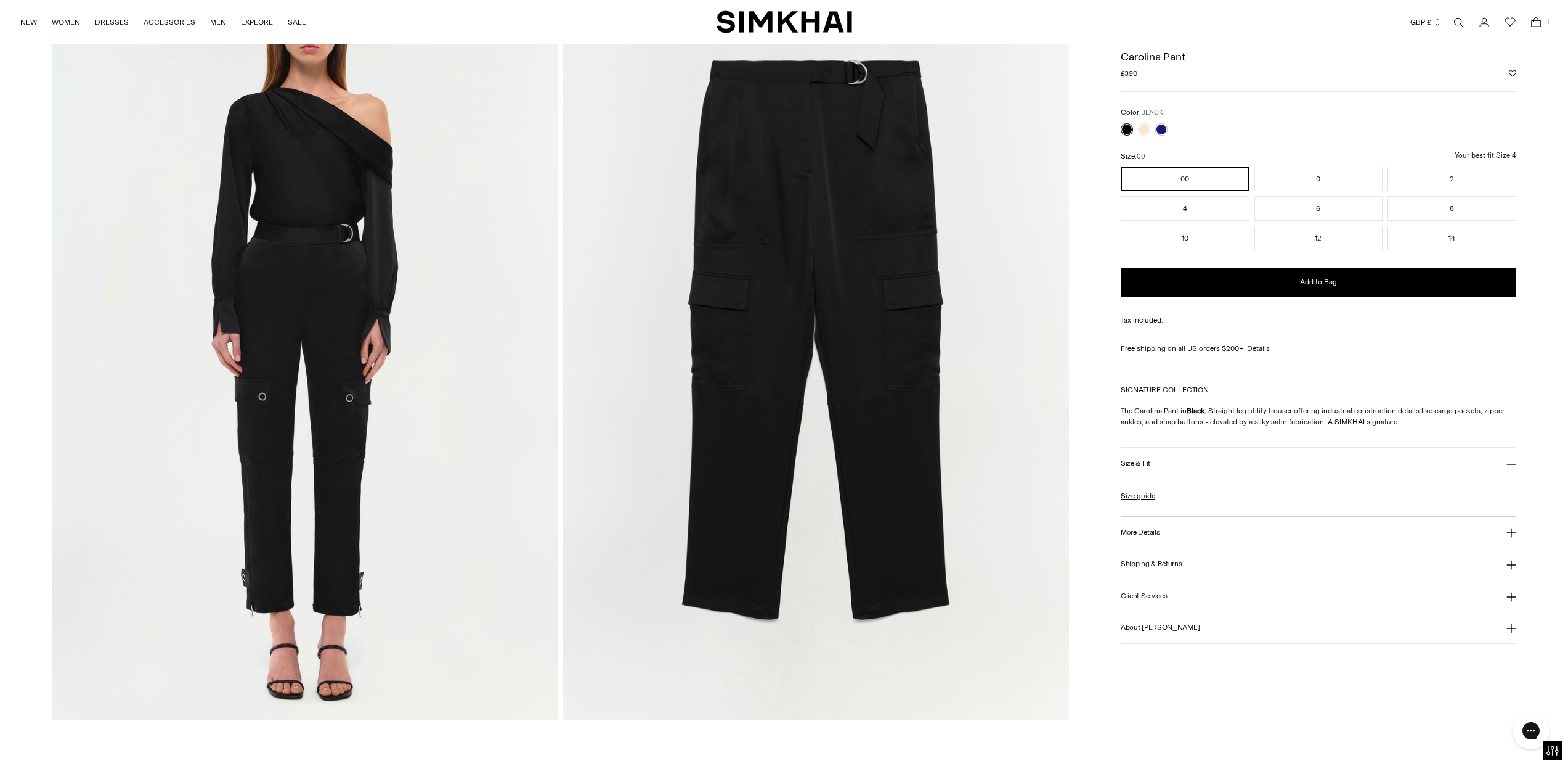
click at [1536, 19] on icon "Open cart modal" at bounding box center [1536, 23] width 17 height 13
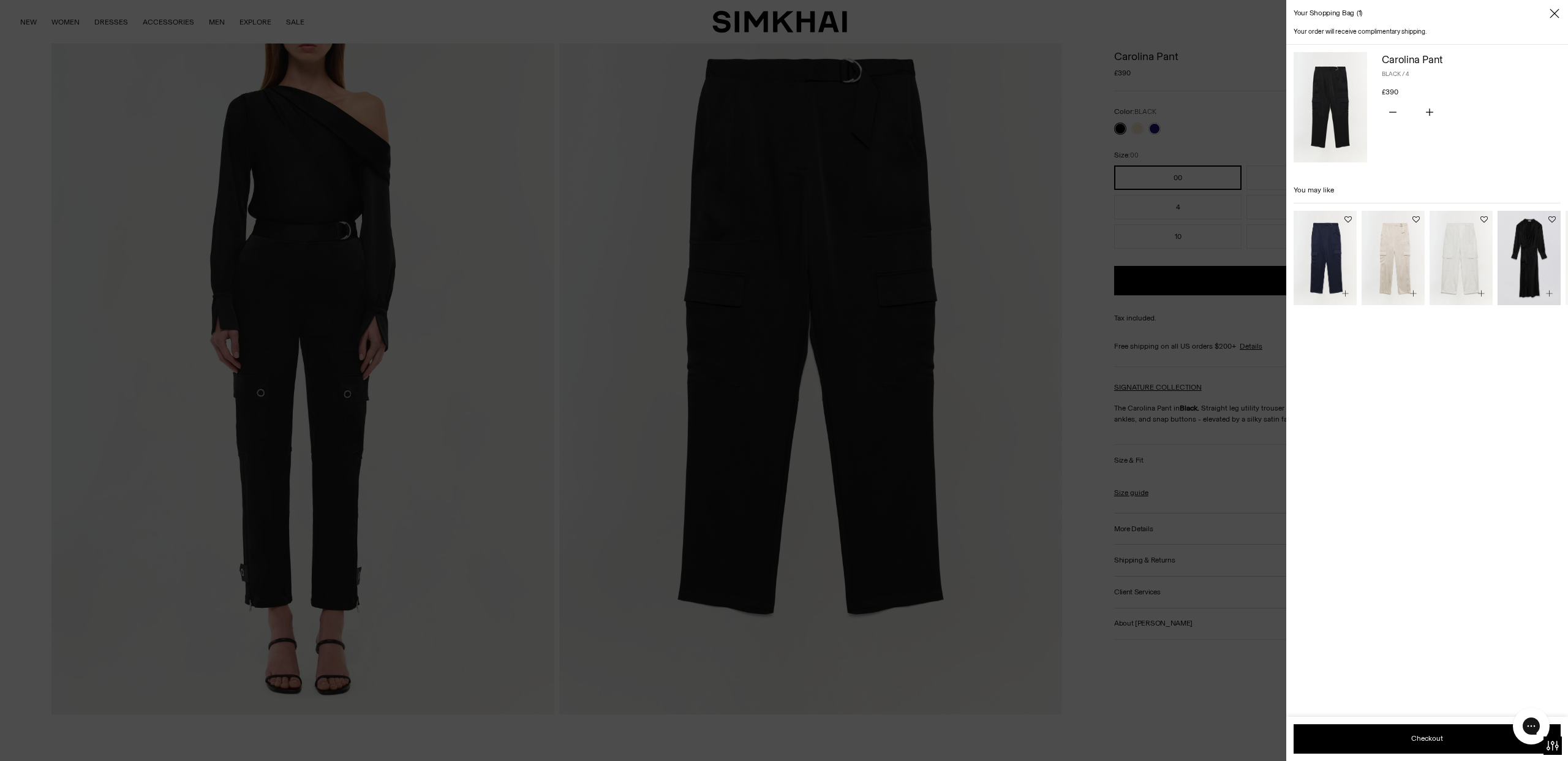
click at [1159, 613] on div at bounding box center [784, 380] width 1568 height 761
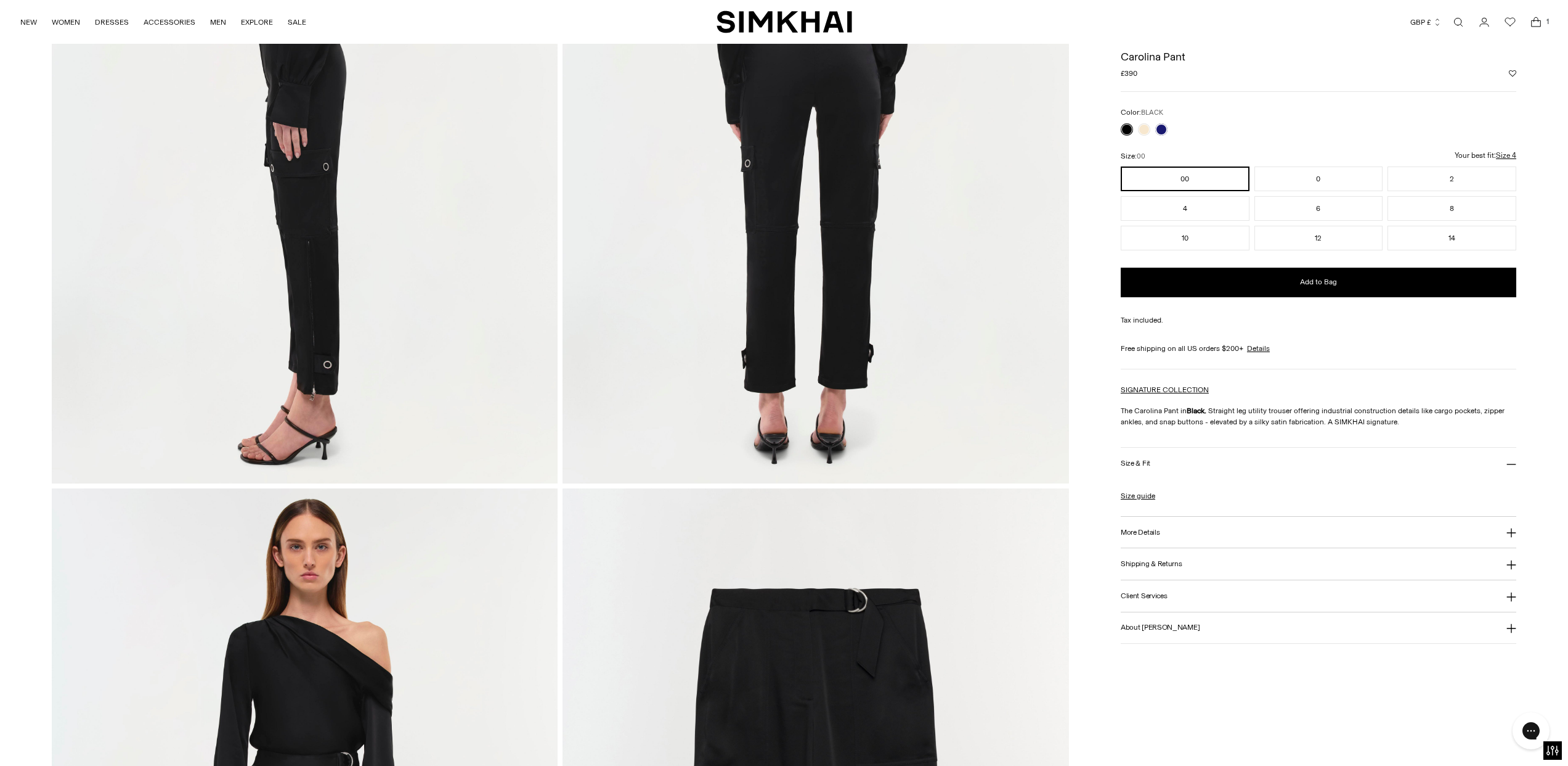
scroll to position [1239, 0]
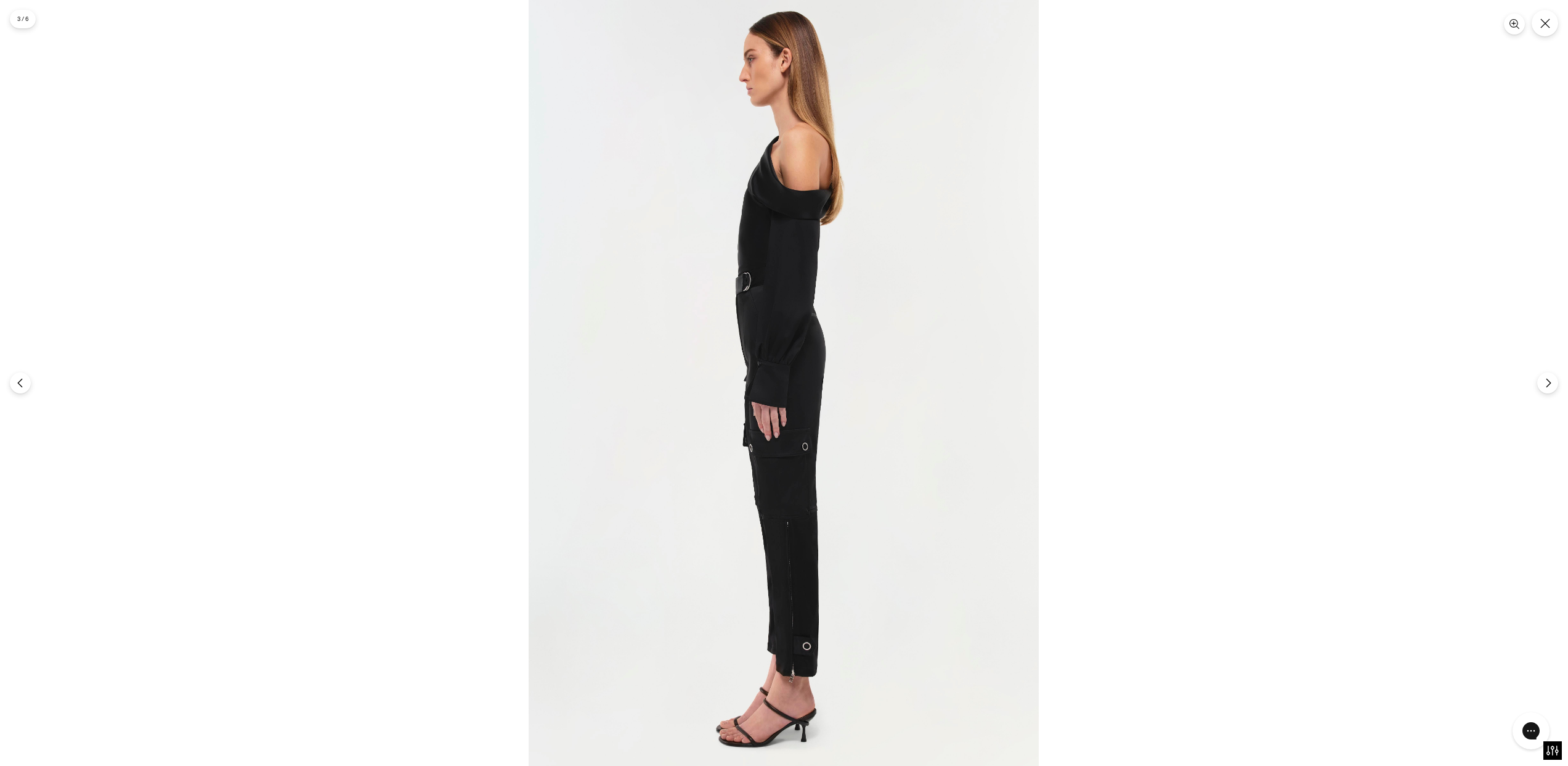
click at [789, 635] on img at bounding box center [784, 383] width 510 height 766
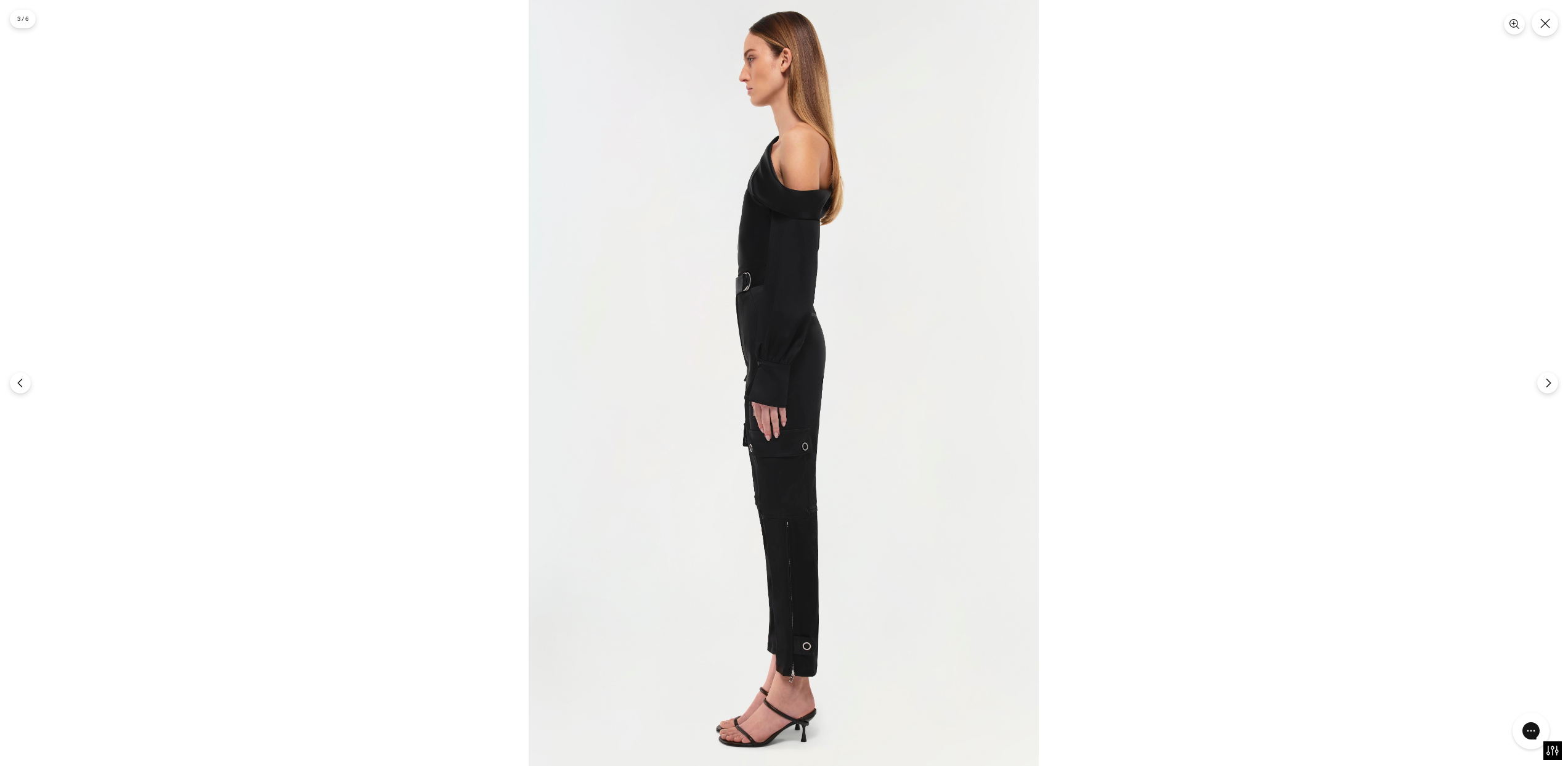
click at [824, 625] on img at bounding box center [784, 383] width 510 height 766
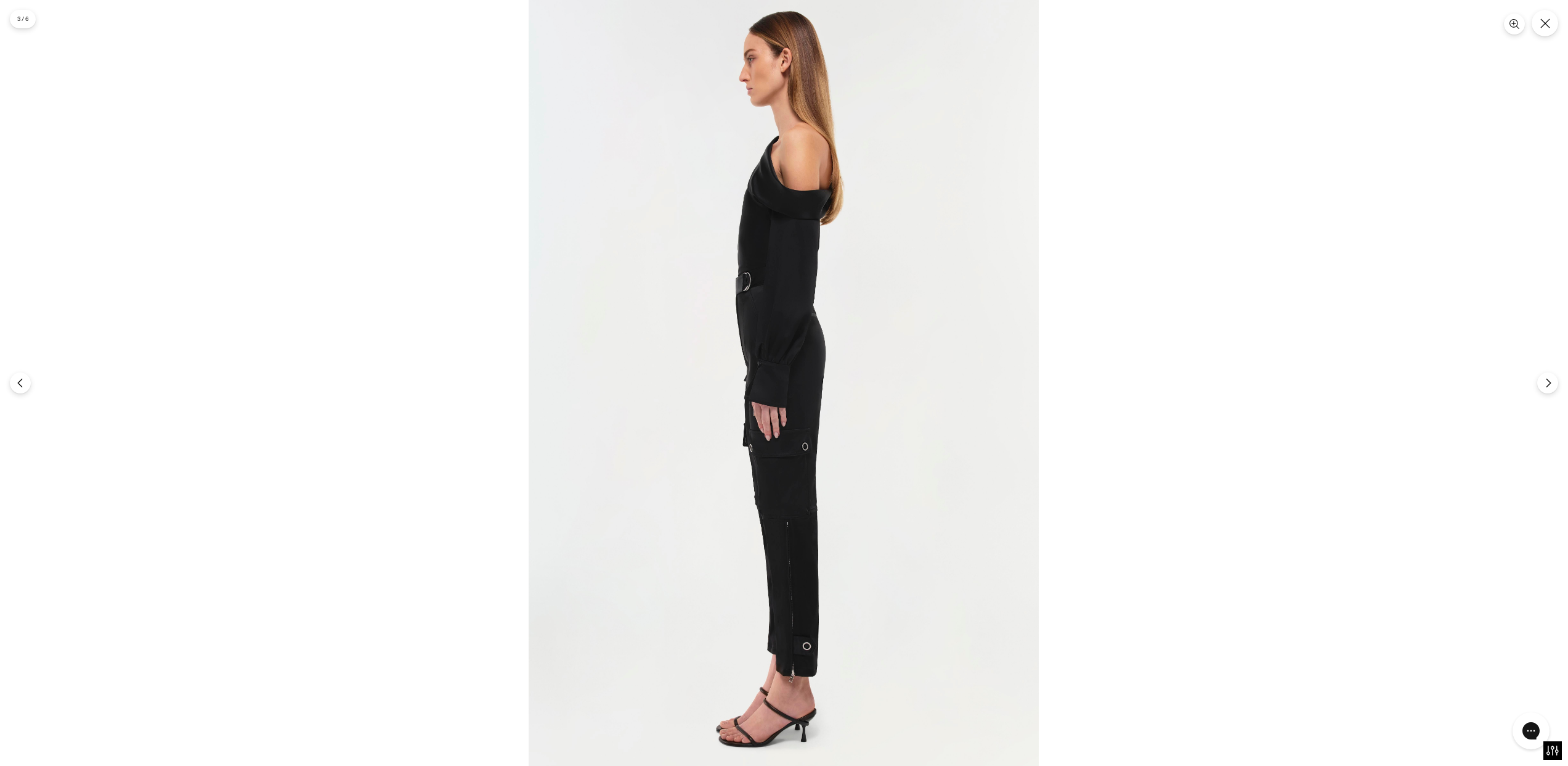
click at [833, 617] on img at bounding box center [784, 383] width 510 height 766
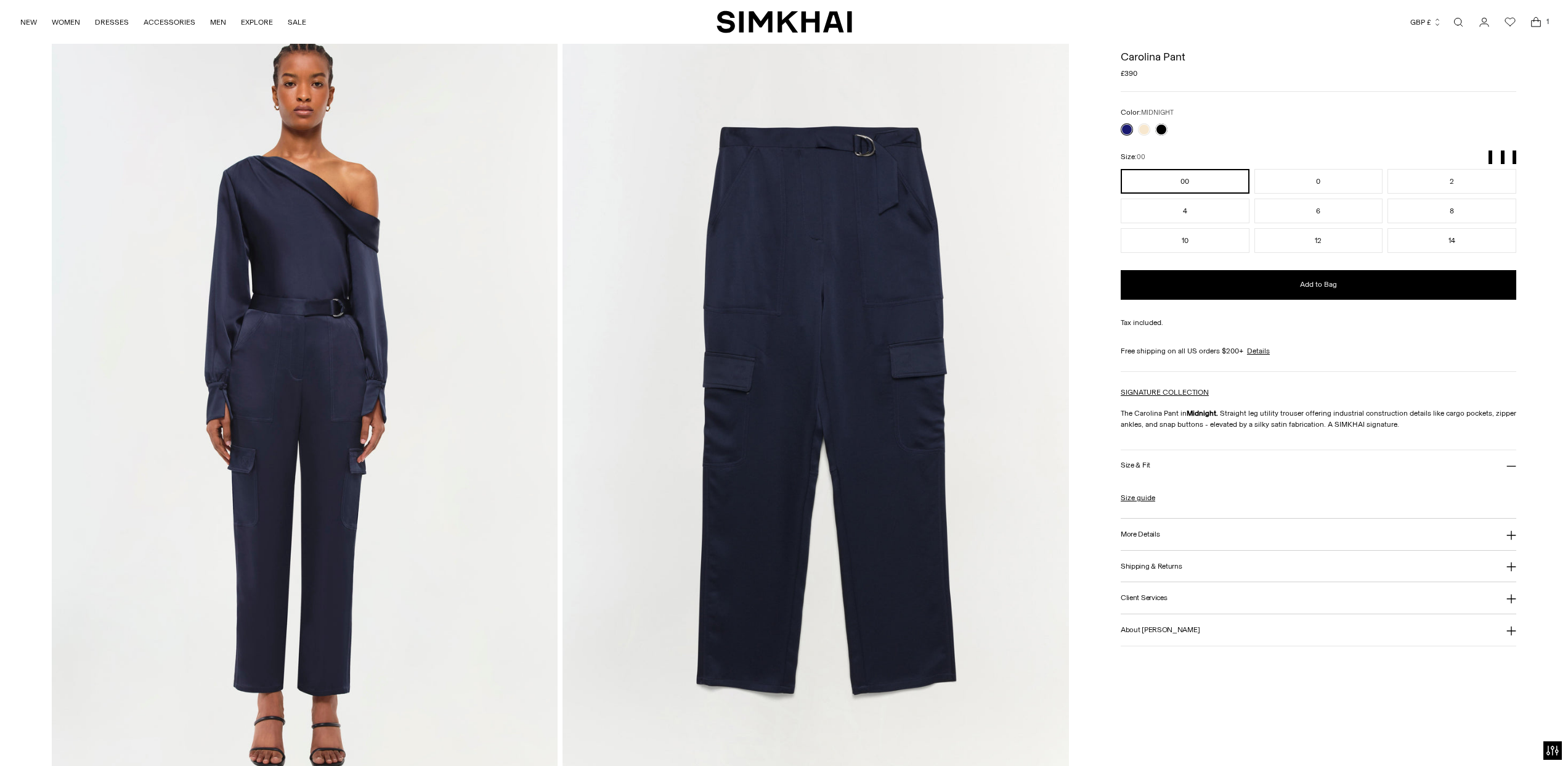
click at [1509, 564] on icon at bounding box center [1511, 567] width 10 height 10
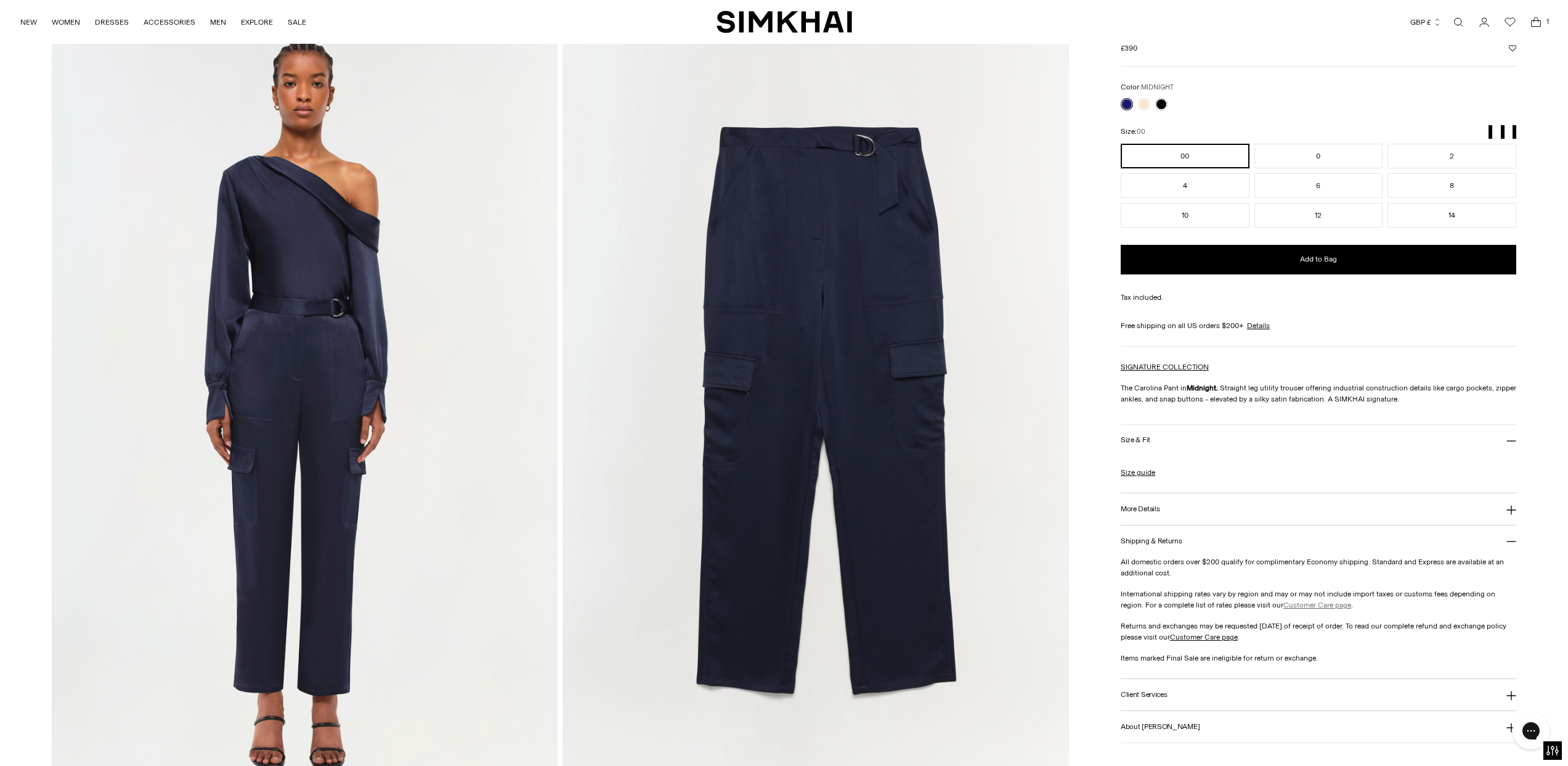
click at [1292, 605] on link "Customer Care page" at bounding box center [1317, 604] width 68 height 9
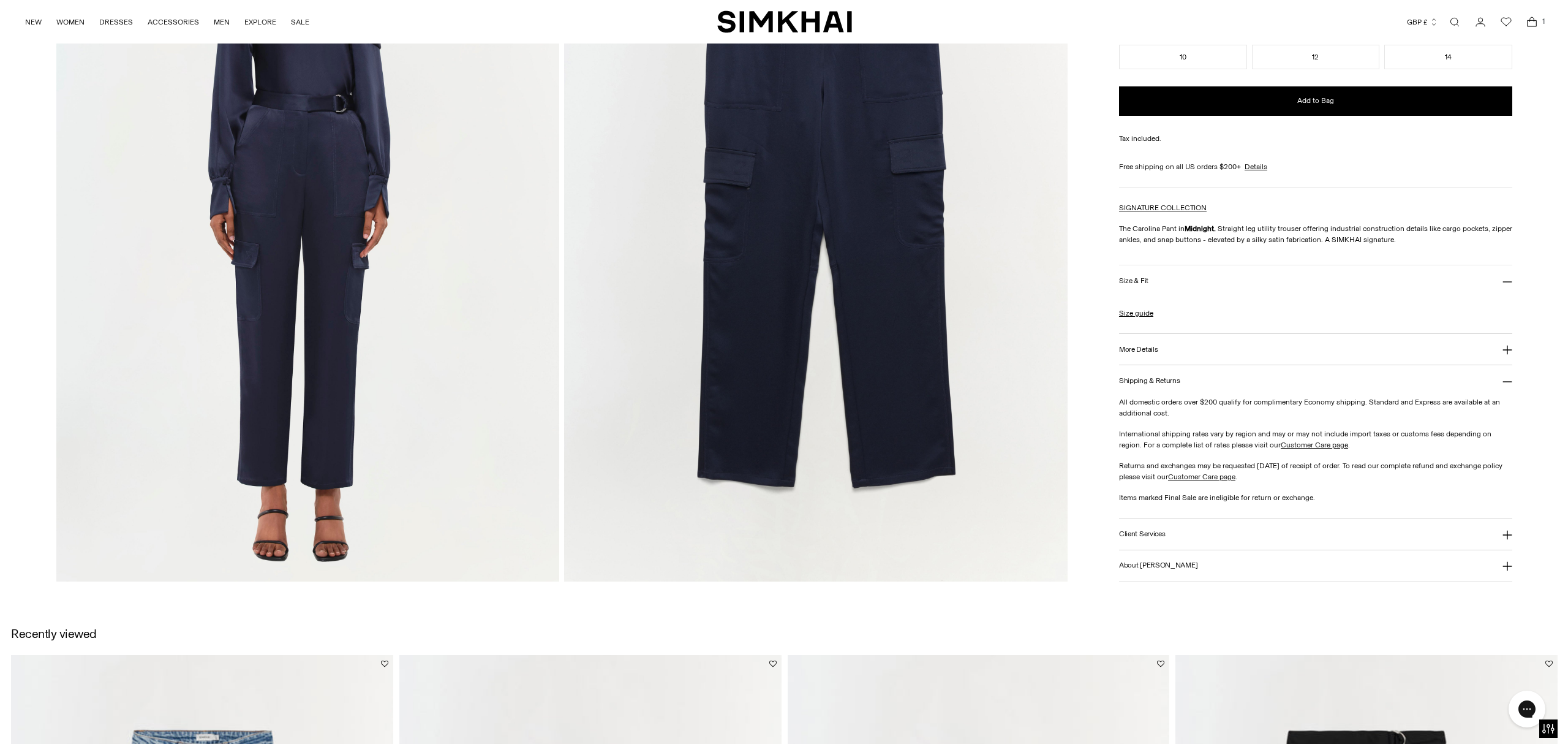
scroll to position [1754, 0]
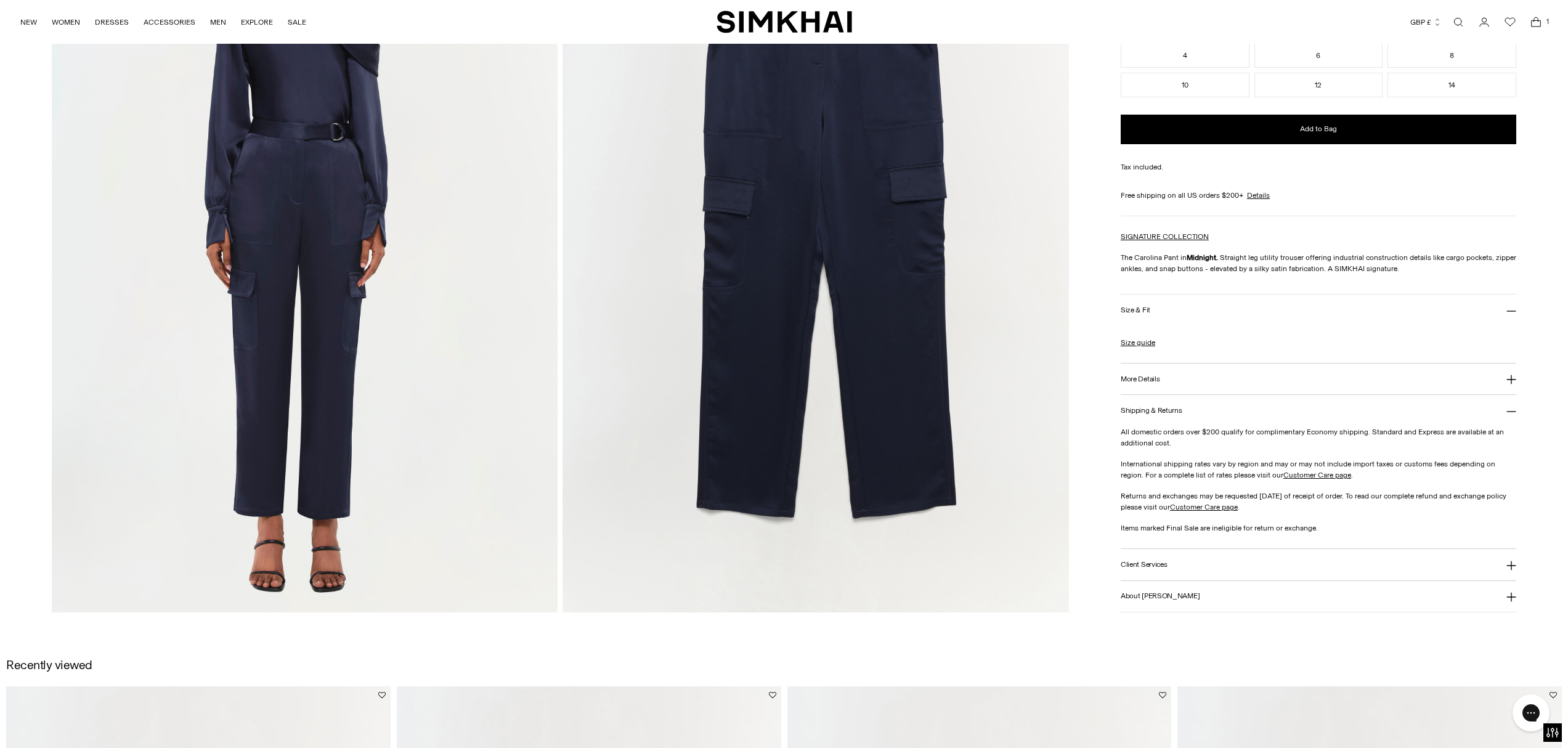
click at [1530, 24] on icon "Open cart modal" at bounding box center [1536, 23] width 17 height 12
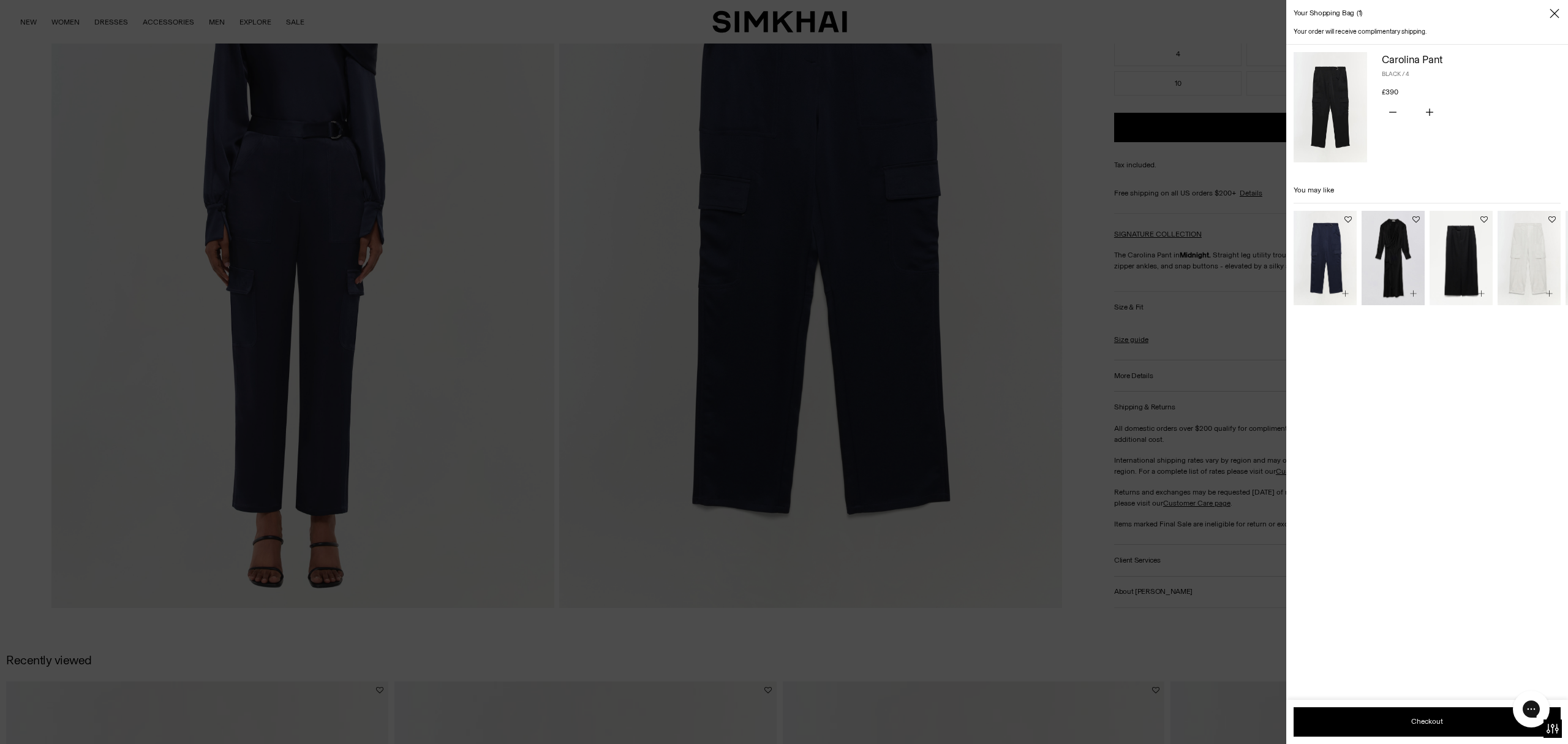
click at [1314, 133] on img at bounding box center [1330, 107] width 74 height 110
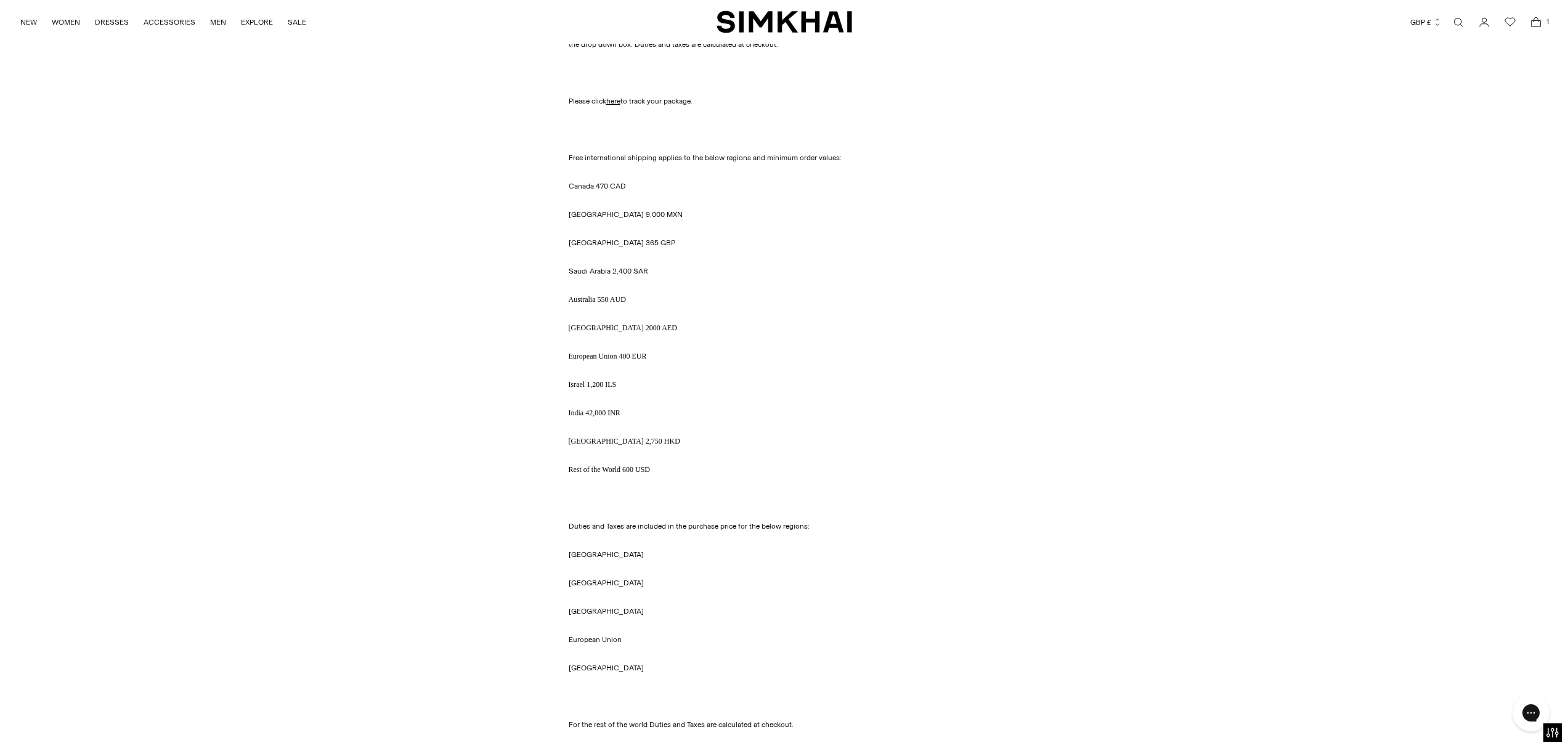
scroll to position [689, 0]
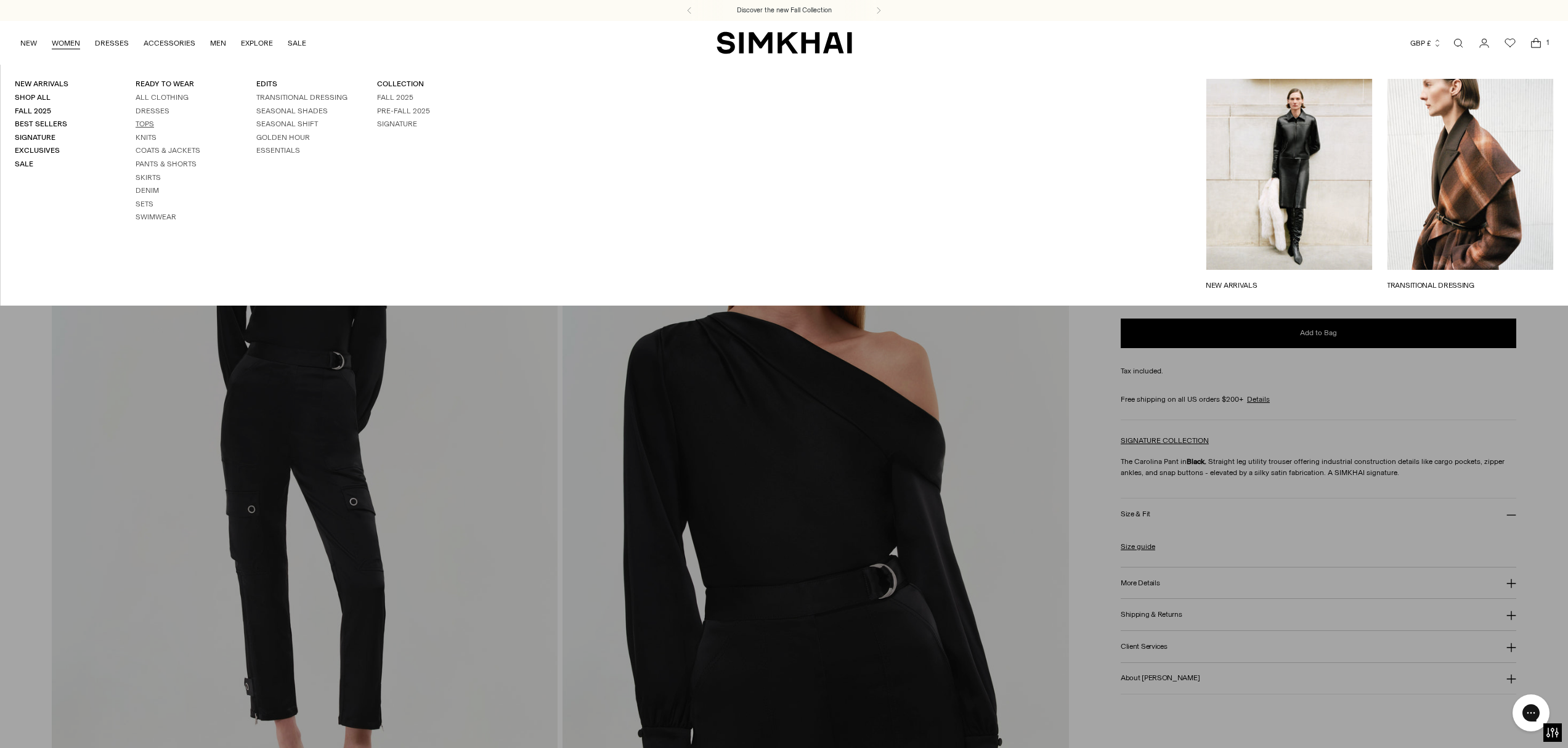
click at [148, 122] on link "Tops" at bounding box center [145, 123] width 19 height 9
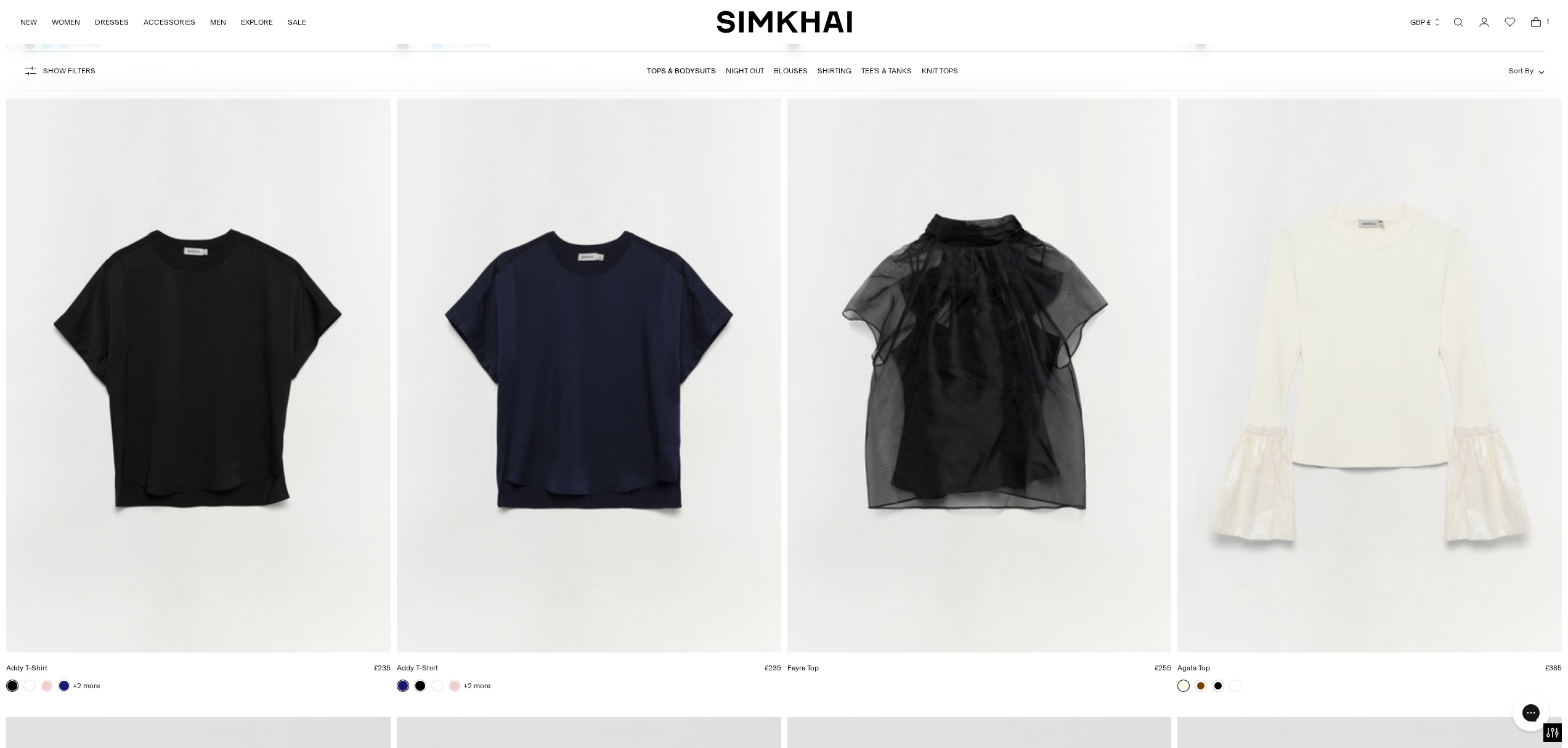
scroll to position [14417, 0]
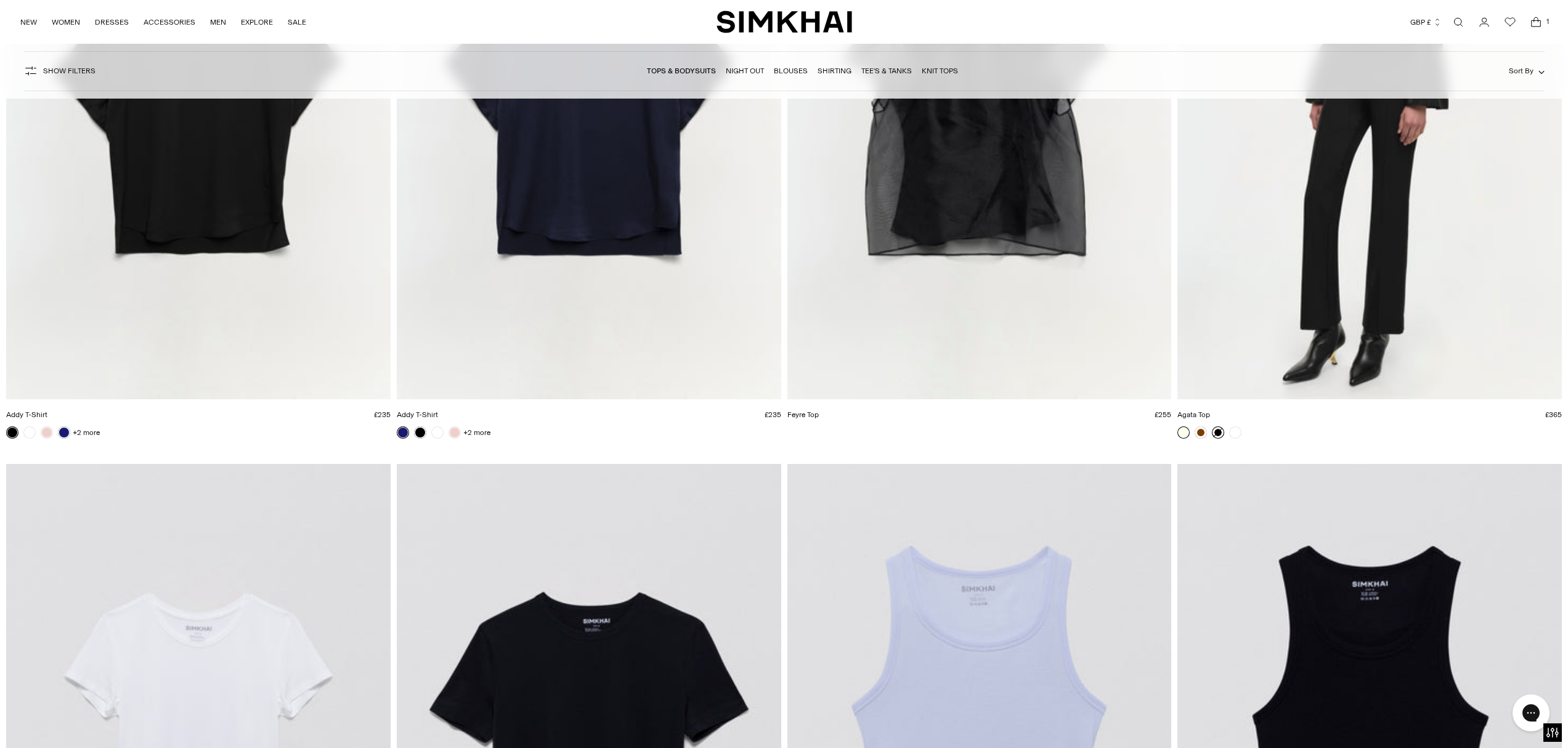
click at [1221, 431] on link at bounding box center [1218, 433] width 13 height 12
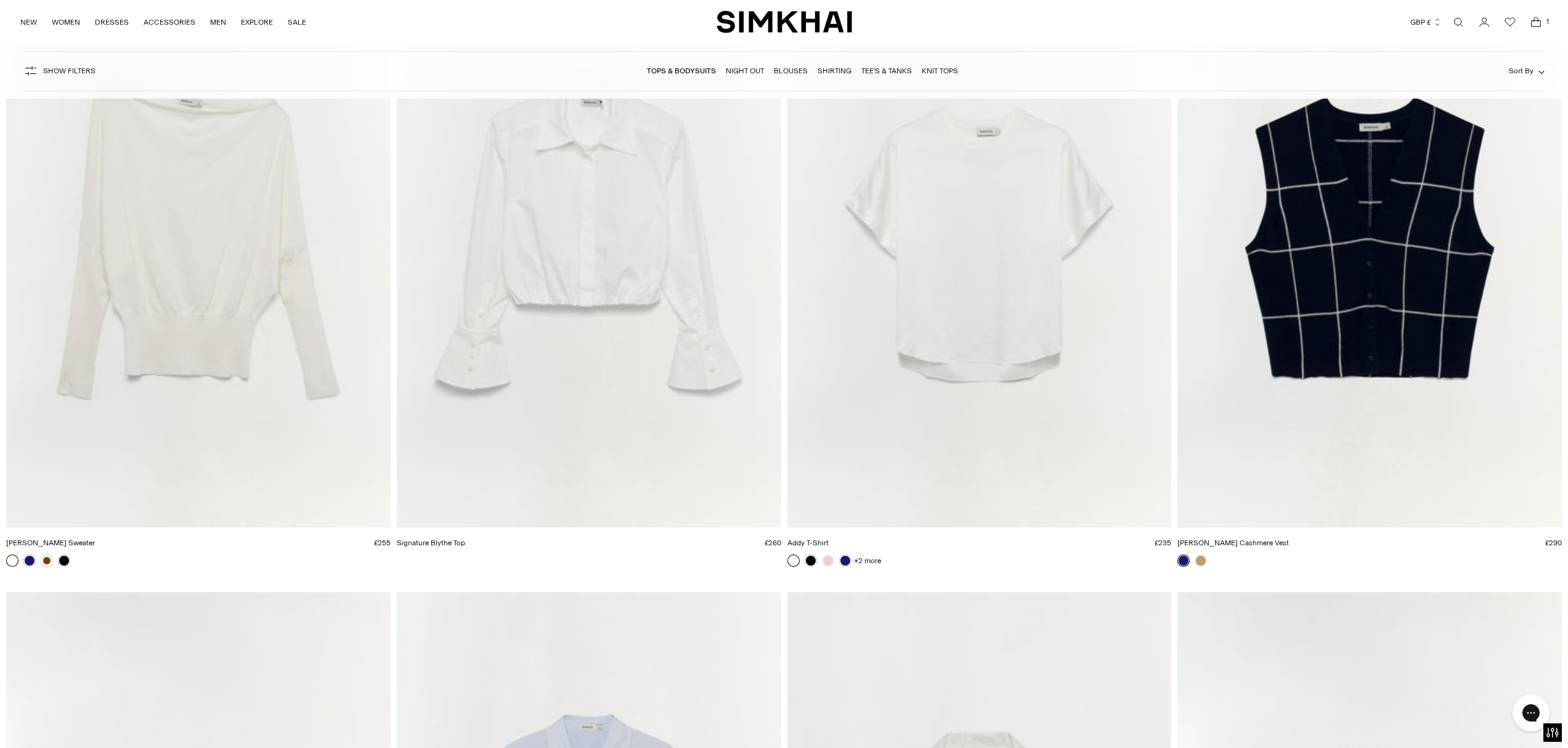
scroll to position [9080, 0]
